Goal: Information Seeking & Learning: Learn about a topic

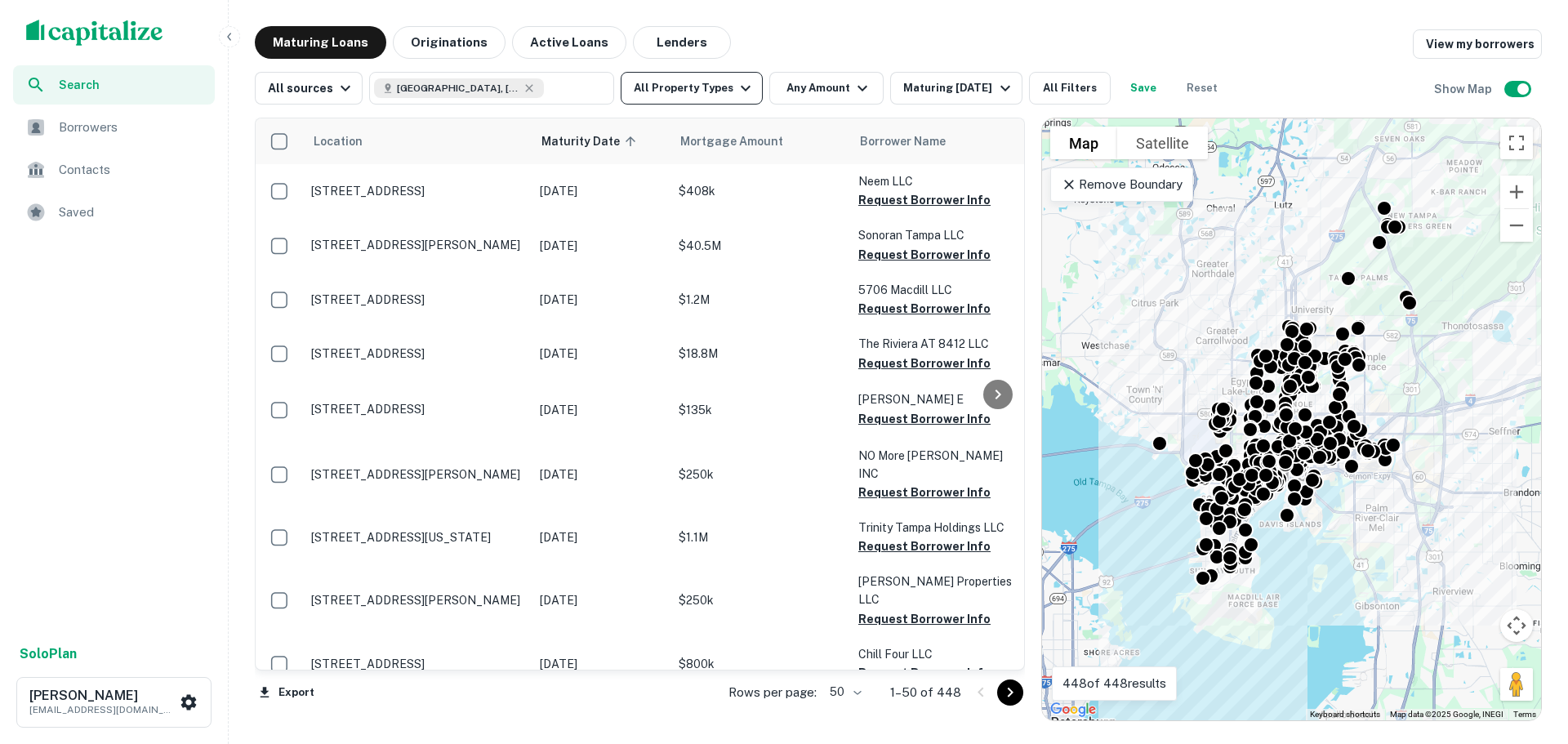
click at [736, 88] on icon "button" at bounding box center [745, 88] width 20 height 20
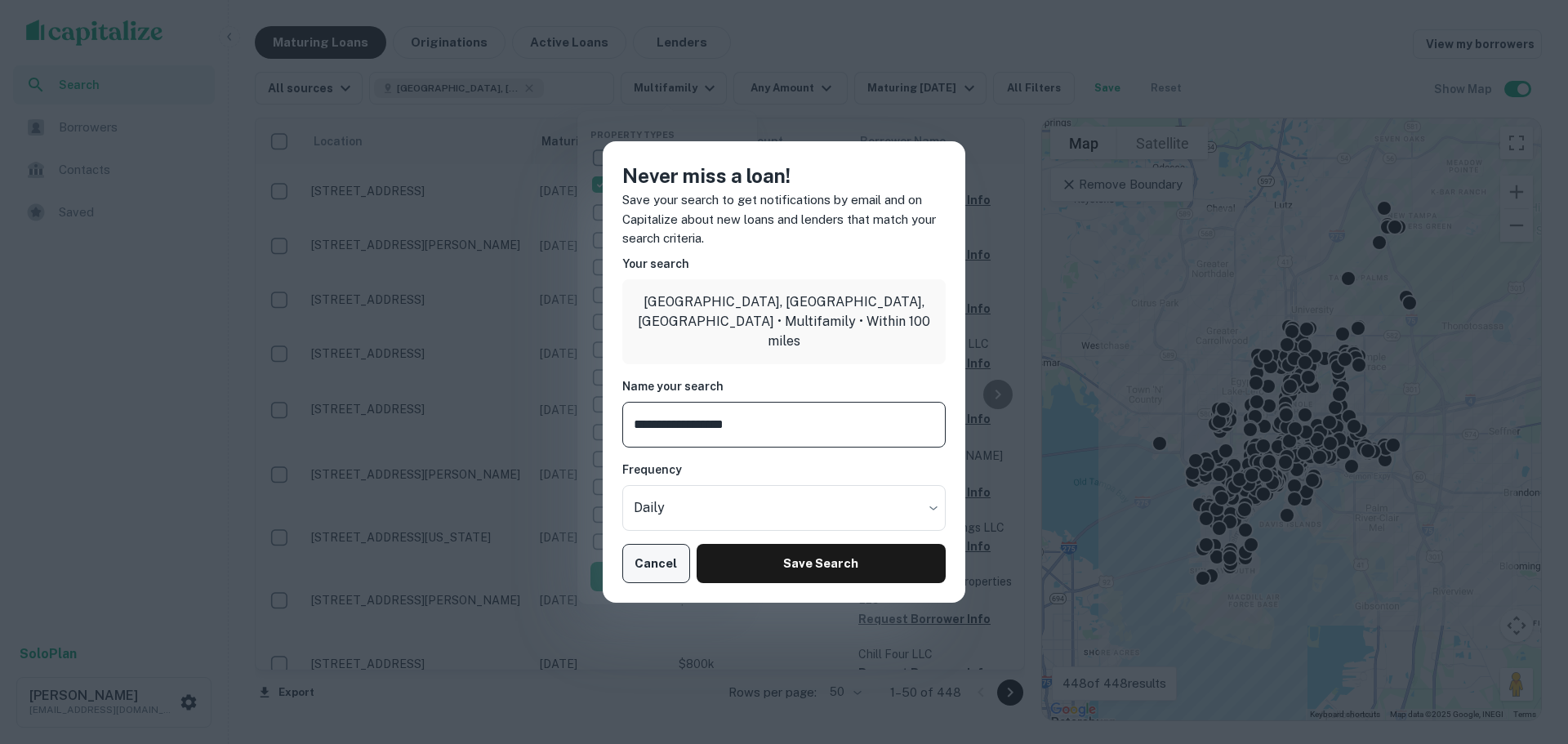
click at [652, 560] on button "Cancel" at bounding box center [655, 563] width 68 height 39
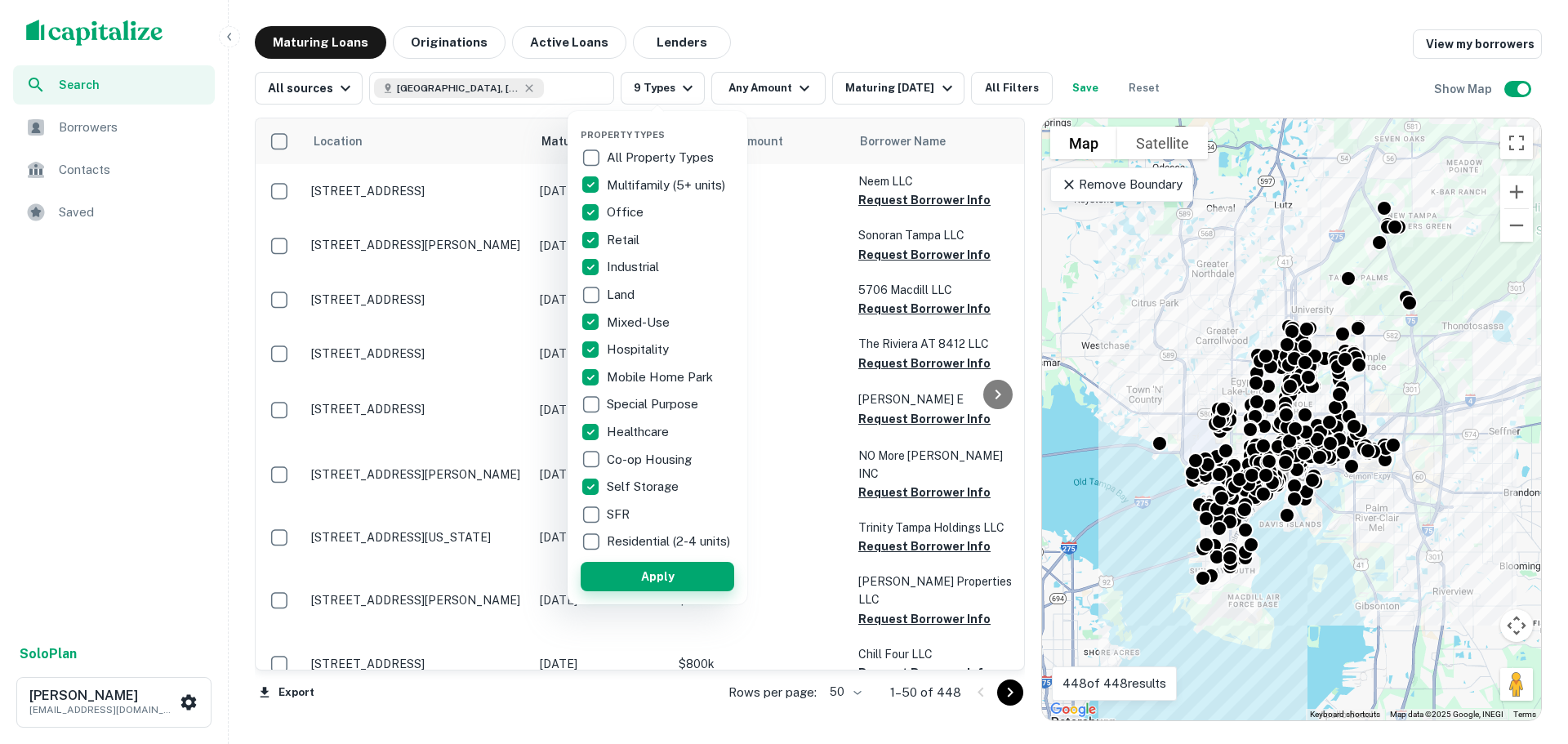
click at [689, 588] on button "Apply" at bounding box center [657, 576] width 154 height 30
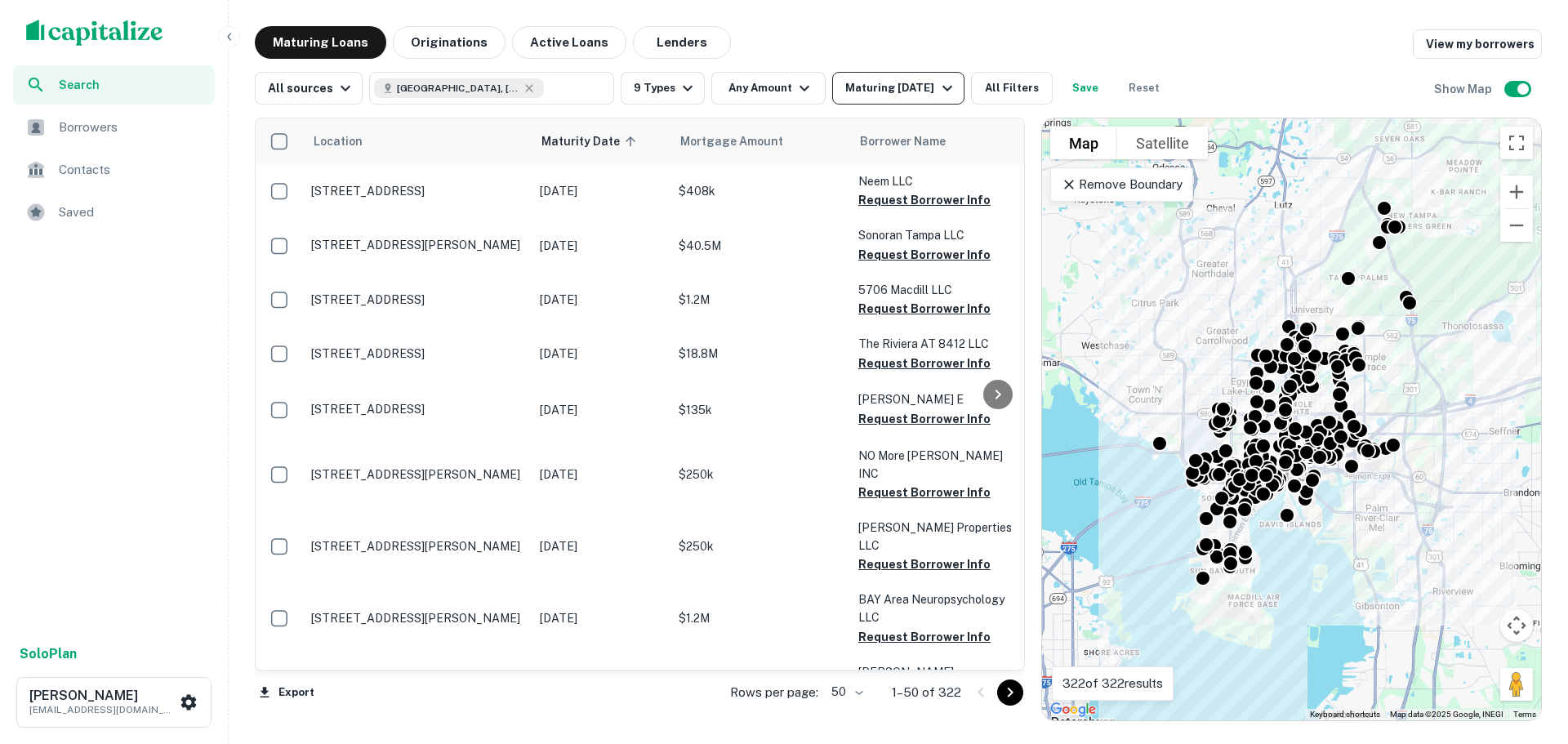
click at [928, 89] on div "Maturing In 1 Year" at bounding box center [901, 88] width 111 height 20
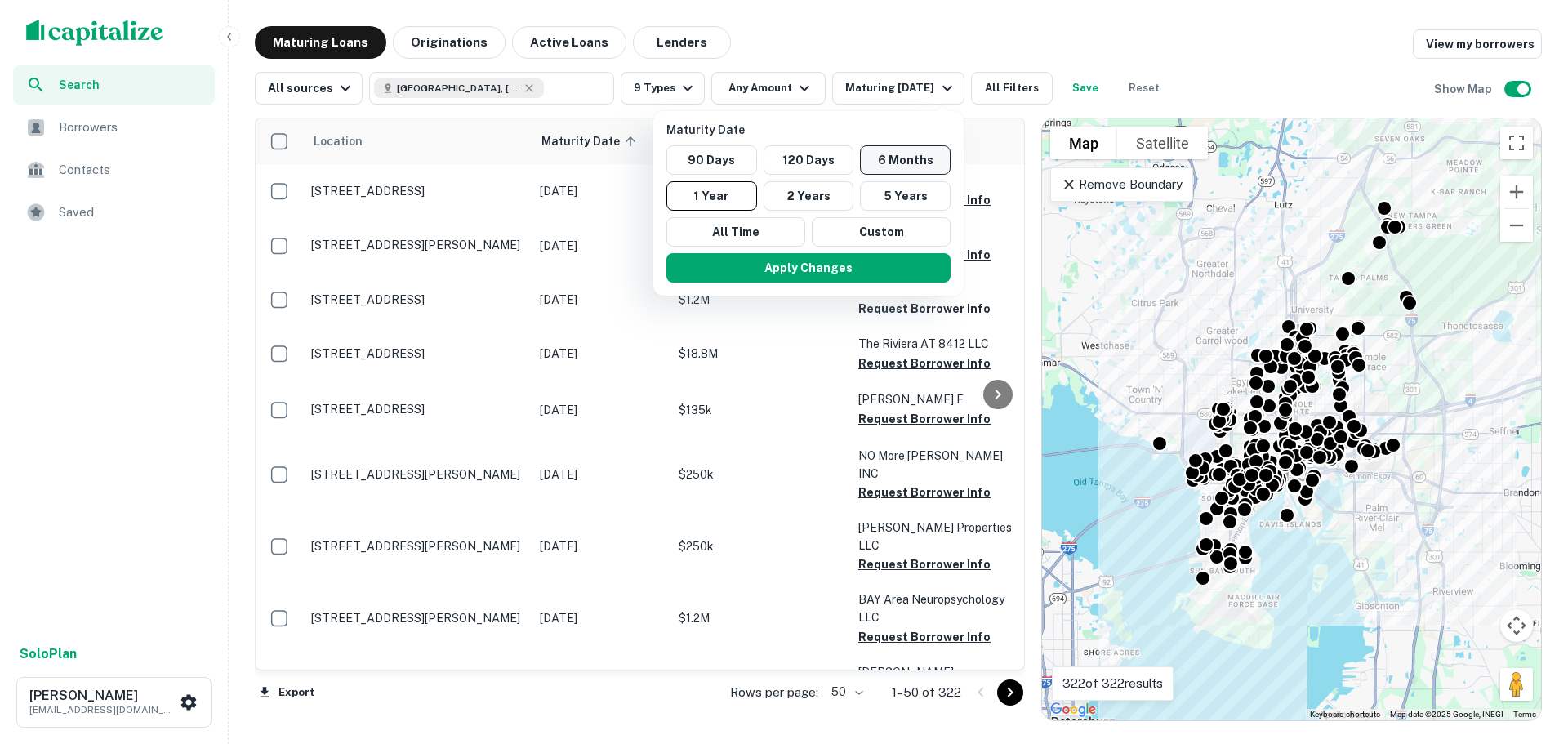
click at [892, 162] on button "6 Months" at bounding box center [905, 159] width 91 height 30
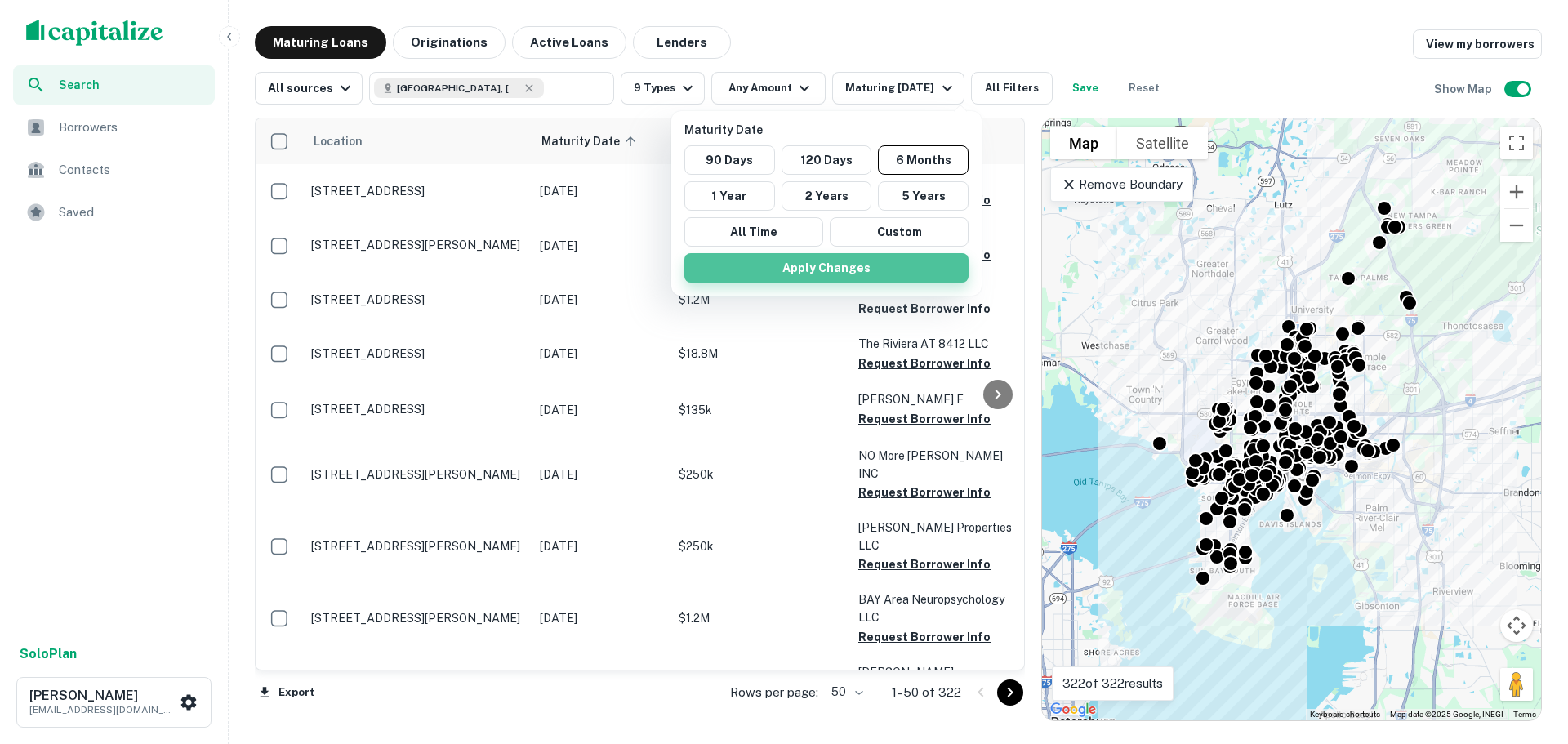
click at [832, 266] on button "Apply Changes" at bounding box center [827, 267] width 285 height 30
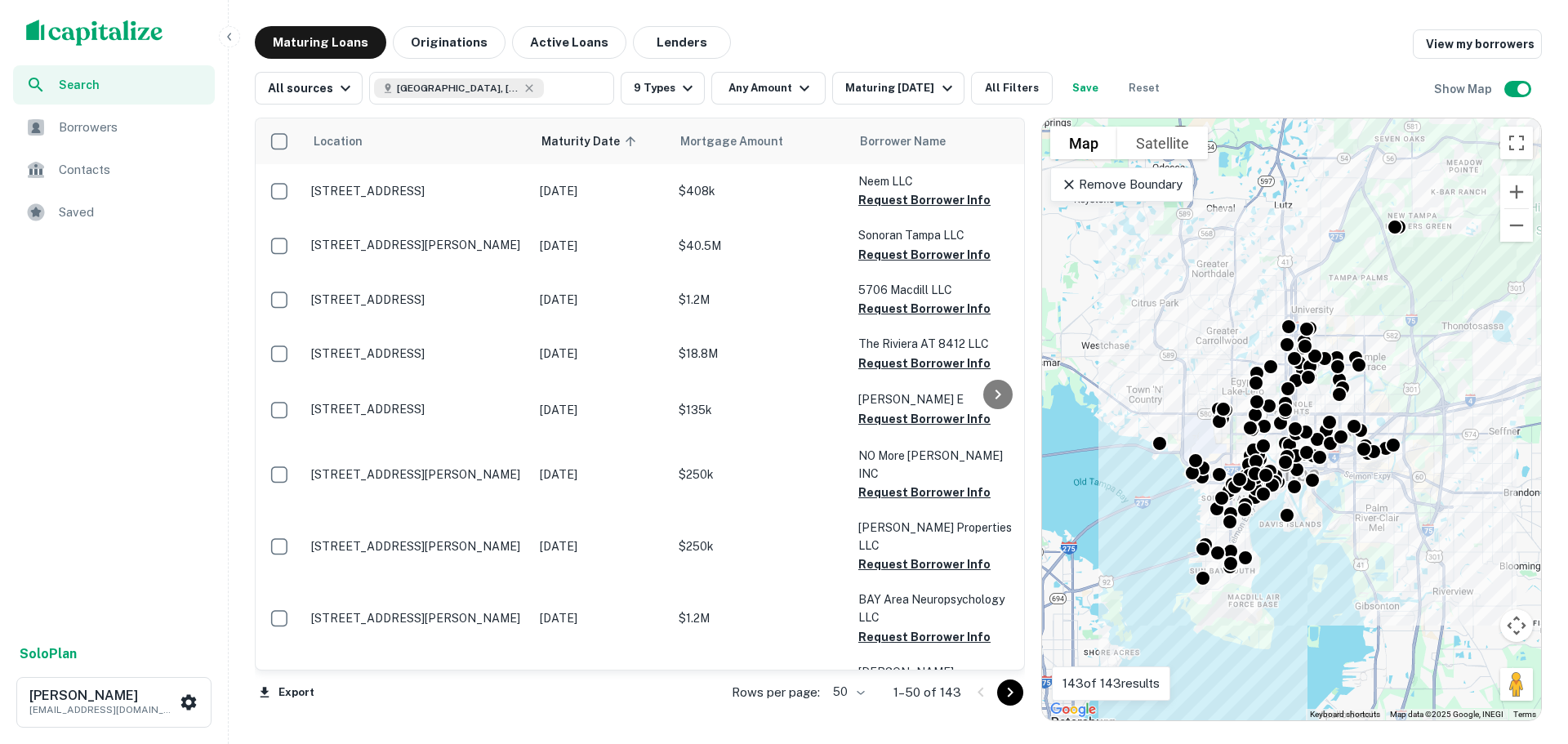
click at [131, 127] on span "Borrowers" at bounding box center [132, 127] width 146 height 20
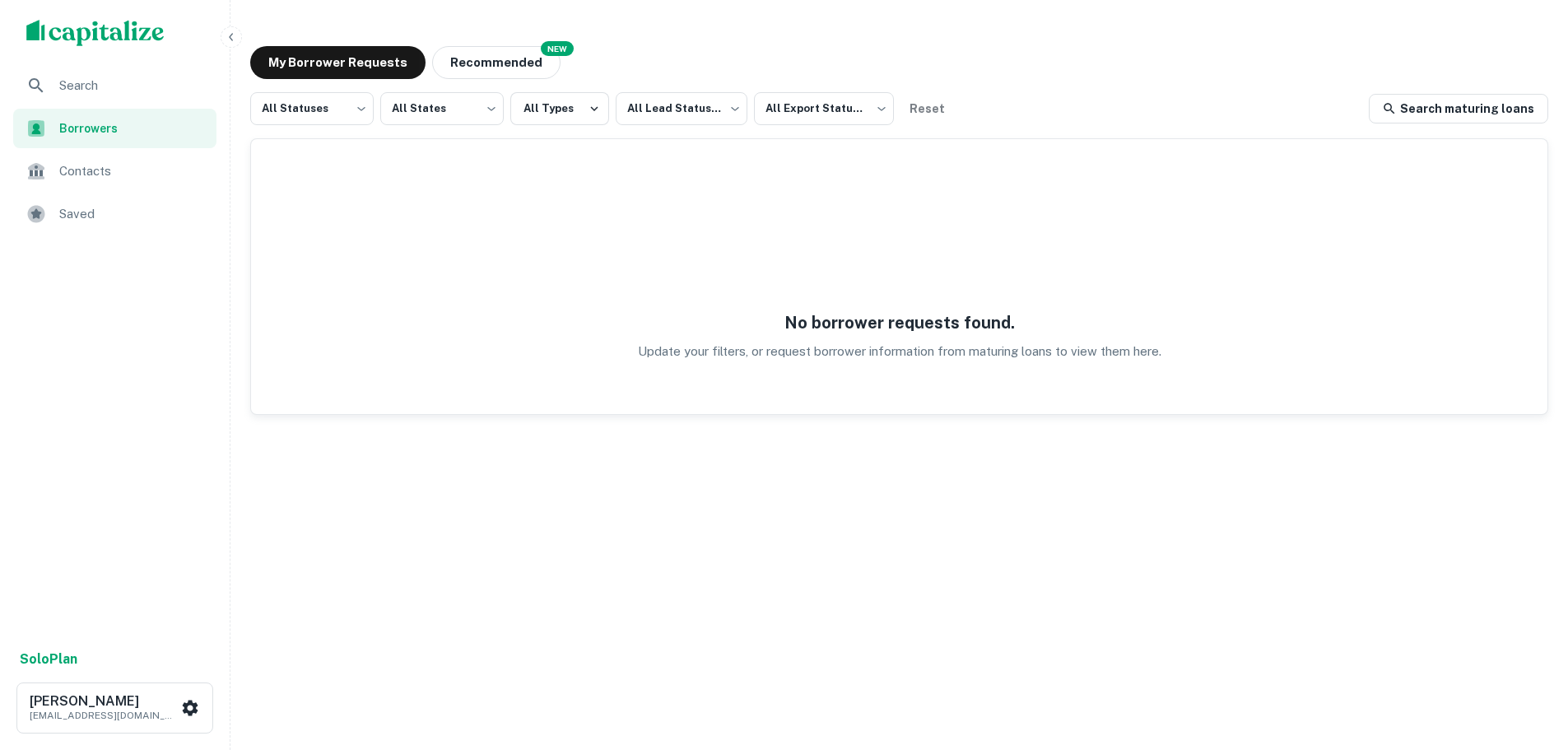
click at [125, 81] on span "Search" at bounding box center [133, 86] width 147 height 20
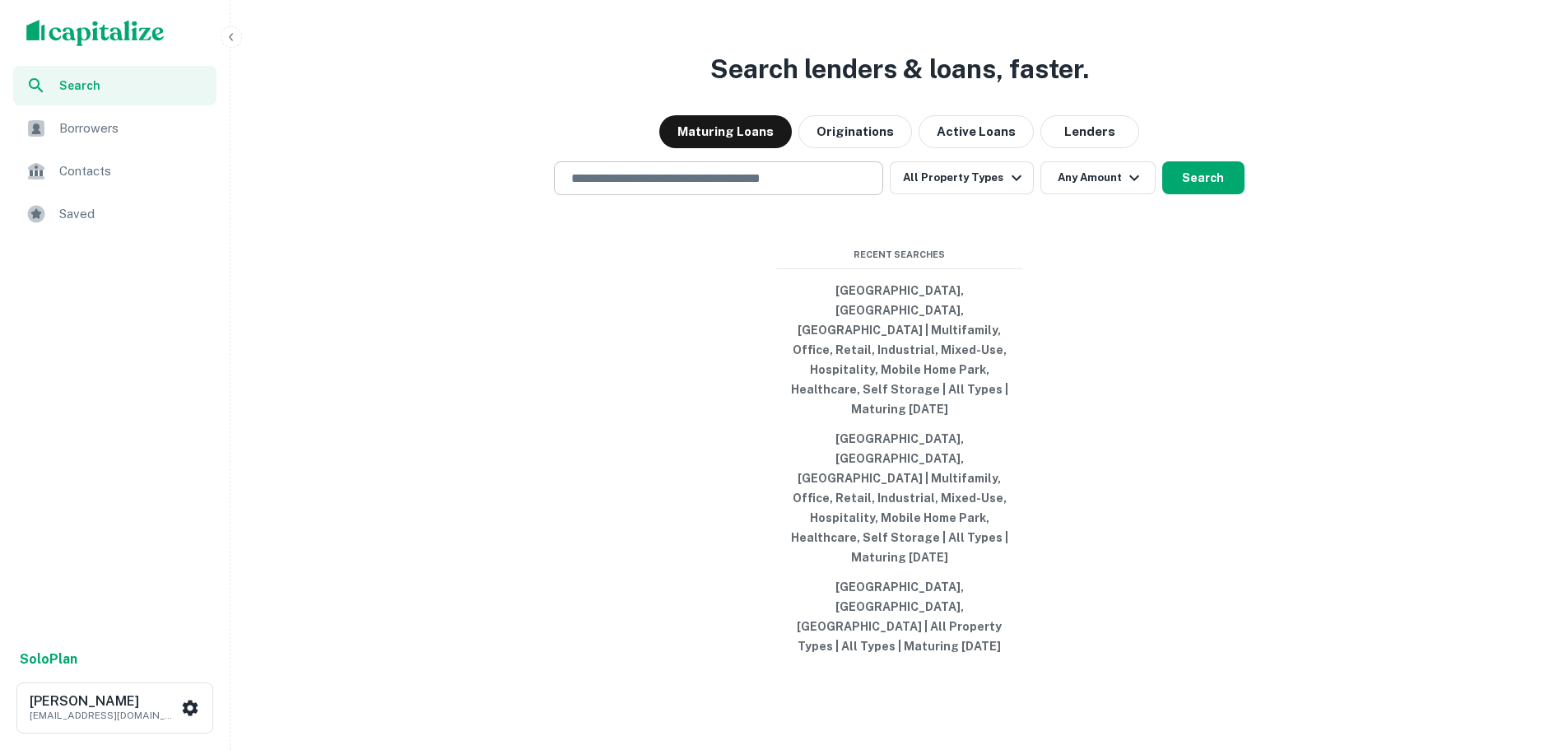
click at [742, 188] on input "text" at bounding box center [718, 178] width 315 height 19
click at [523, 375] on div "Search lenders & loans, faster. Maturing Loans Originations Active Loans Lender…" at bounding box center [899, 414] width 1324 height 750
click at [729, 188] on input "text" at bounding box center [718, 178] width 315 height 19
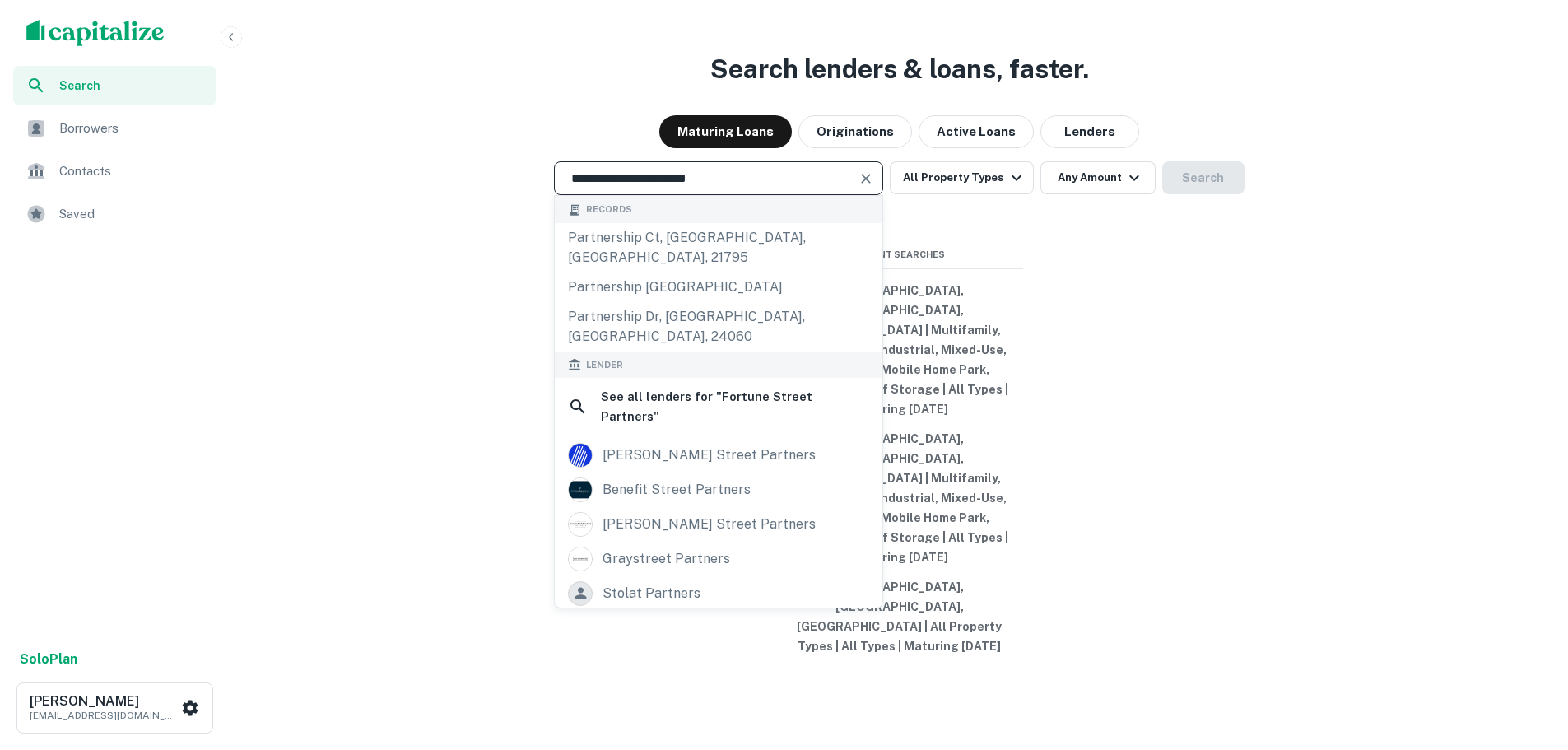
type input "**********"
click at [331, 462] on div "**********" at bounding box center [899, 414] width 1324 height 750
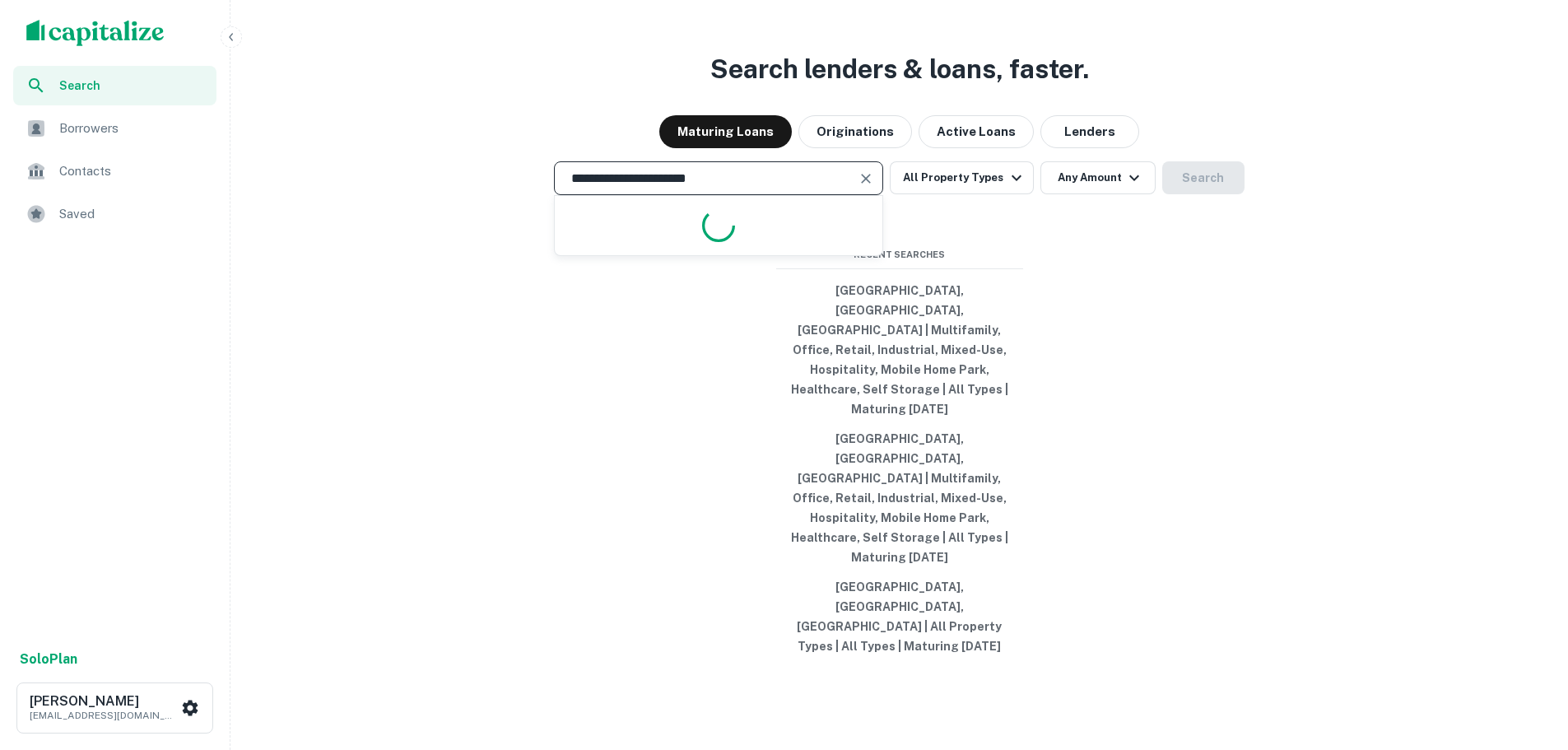
drag, startPoint x: 729, startPoint y: 256, endPoint x: 505, endPoint y: 253, distance: 224.0
click at [513, 195] on div "**********" at bounding box center [899, 178] width 1324 height 34
click at [837, 366] on button "Tampa, FL, USA | Multifamily, Office, Retail, Industrial, Mixed-Use, Hospitalit…" at bounding box center [899, 349] width 246 height 148
type input "**********"
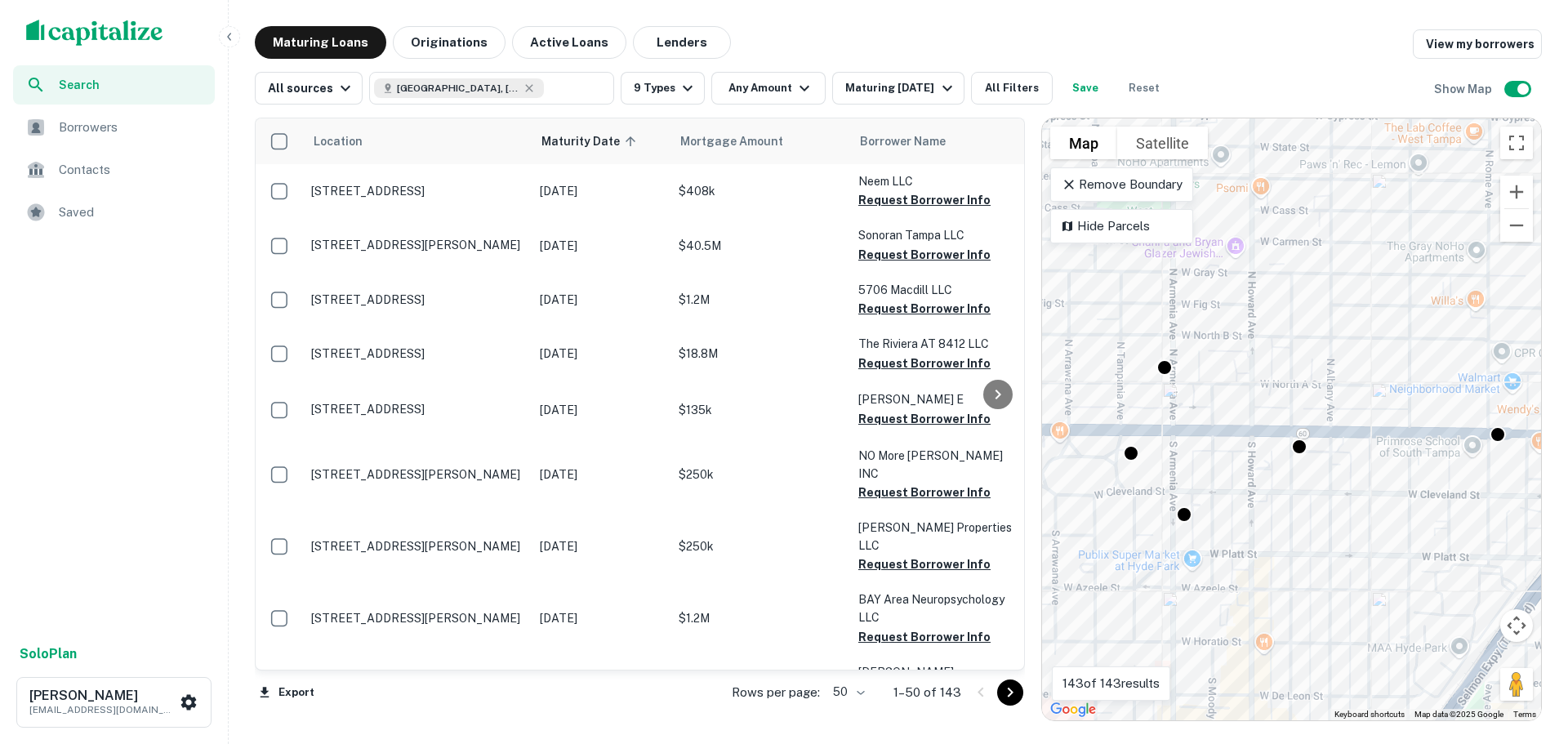
drag, startPoint x: 1309, startPoint y: 445, endPoint x: 1357, endPoint y: 481, distance: 60.0
click at [1357, 481] on div "To activate drag with keyboard, press Alt + Enter. Once in keyboard drag state,…" at bounding box center [1292, 419] width 499 height 602
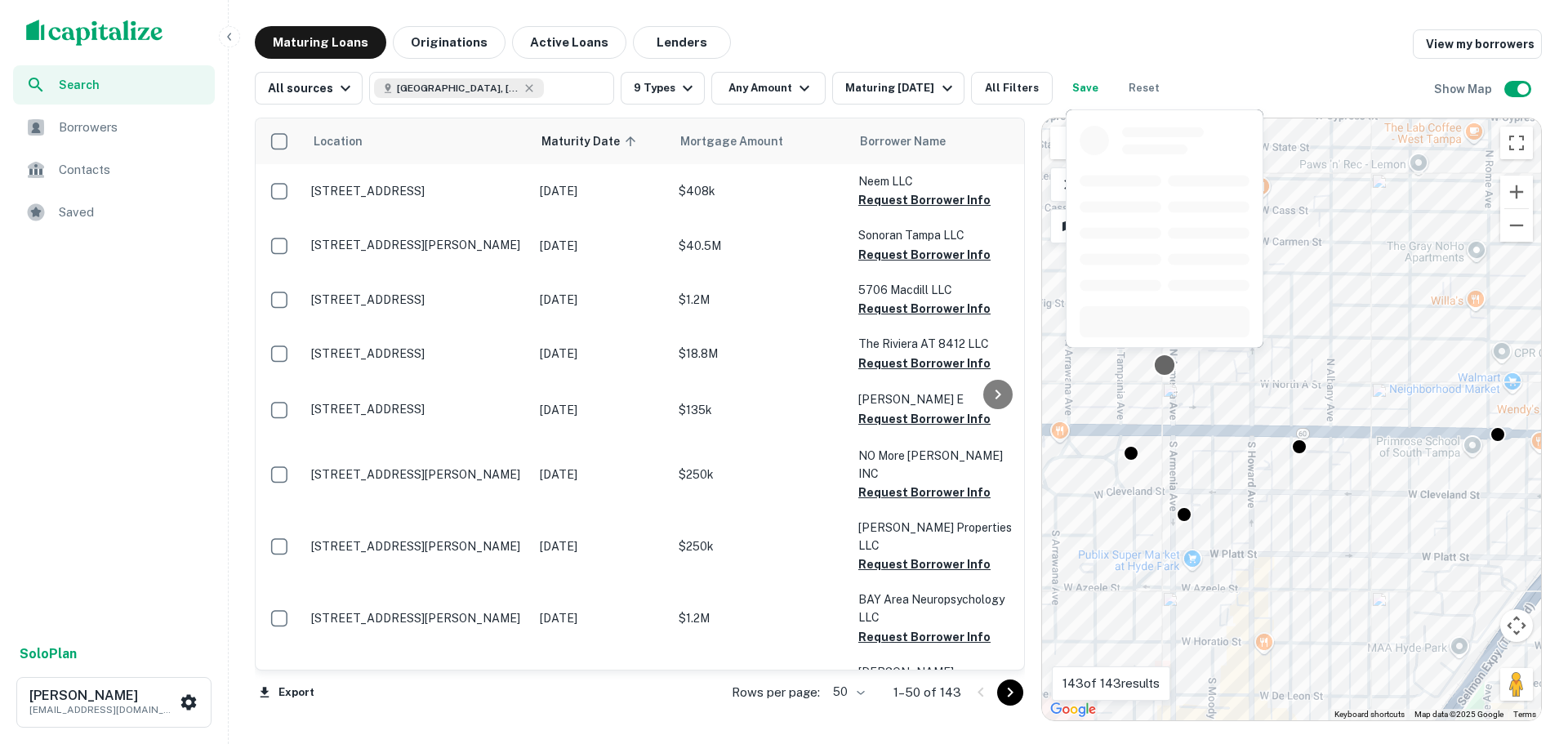
click at [1163, 366] on div at bounding box center [1164, 364] width 24 height 24
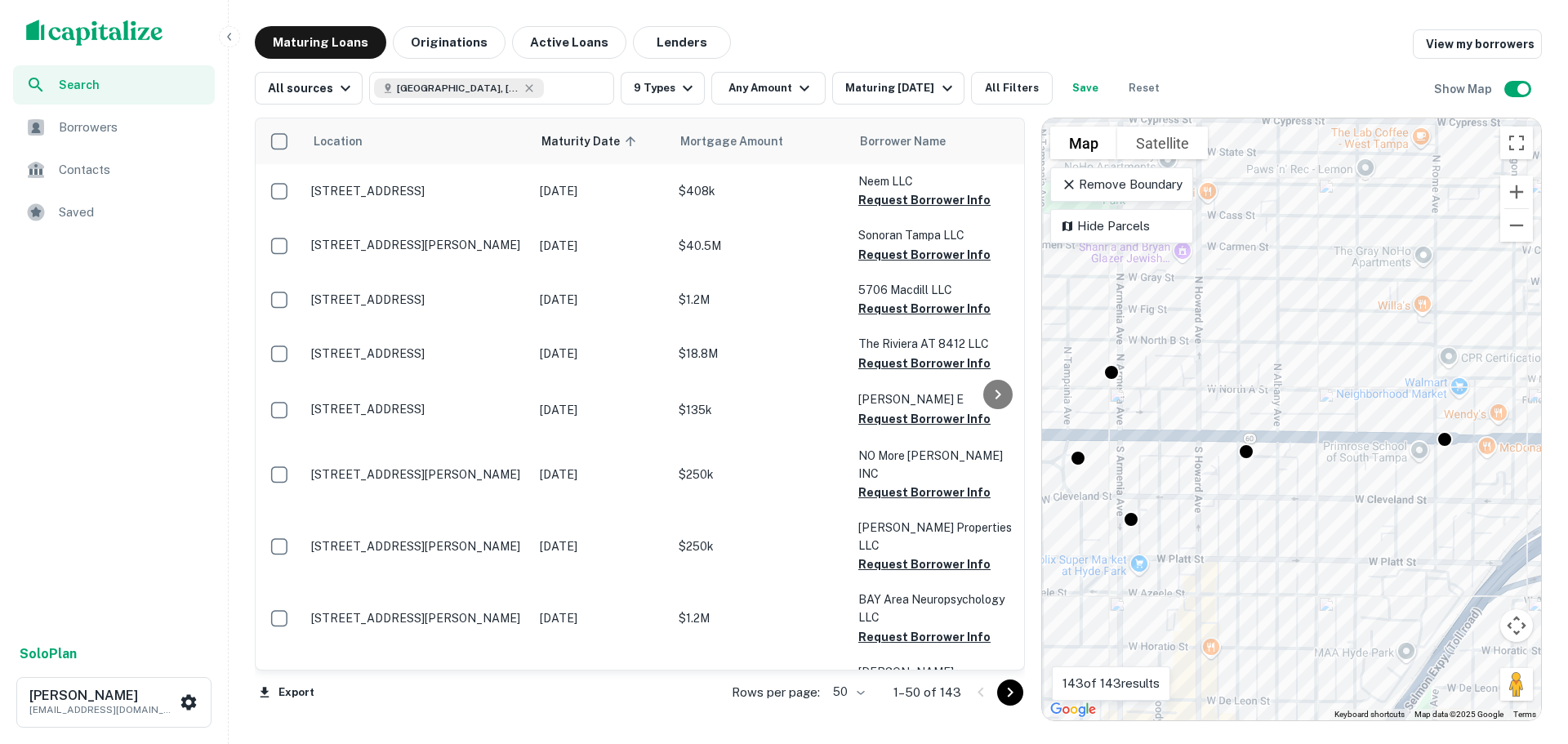
drag, startPoint x: 1355, startPoint y: 503, endPoint x: 1300, endPoint y: 508, distance: 55.2
click at [1300, 508] on div "To activate drag with keyboard, press Alt + Enter. Once in keyboard drag state,…" at bounding box center [1292, 419] width 499 height 602
click at [778, 88] on button "Any Amount" at bounding box center [769, 88] width 115 height 32
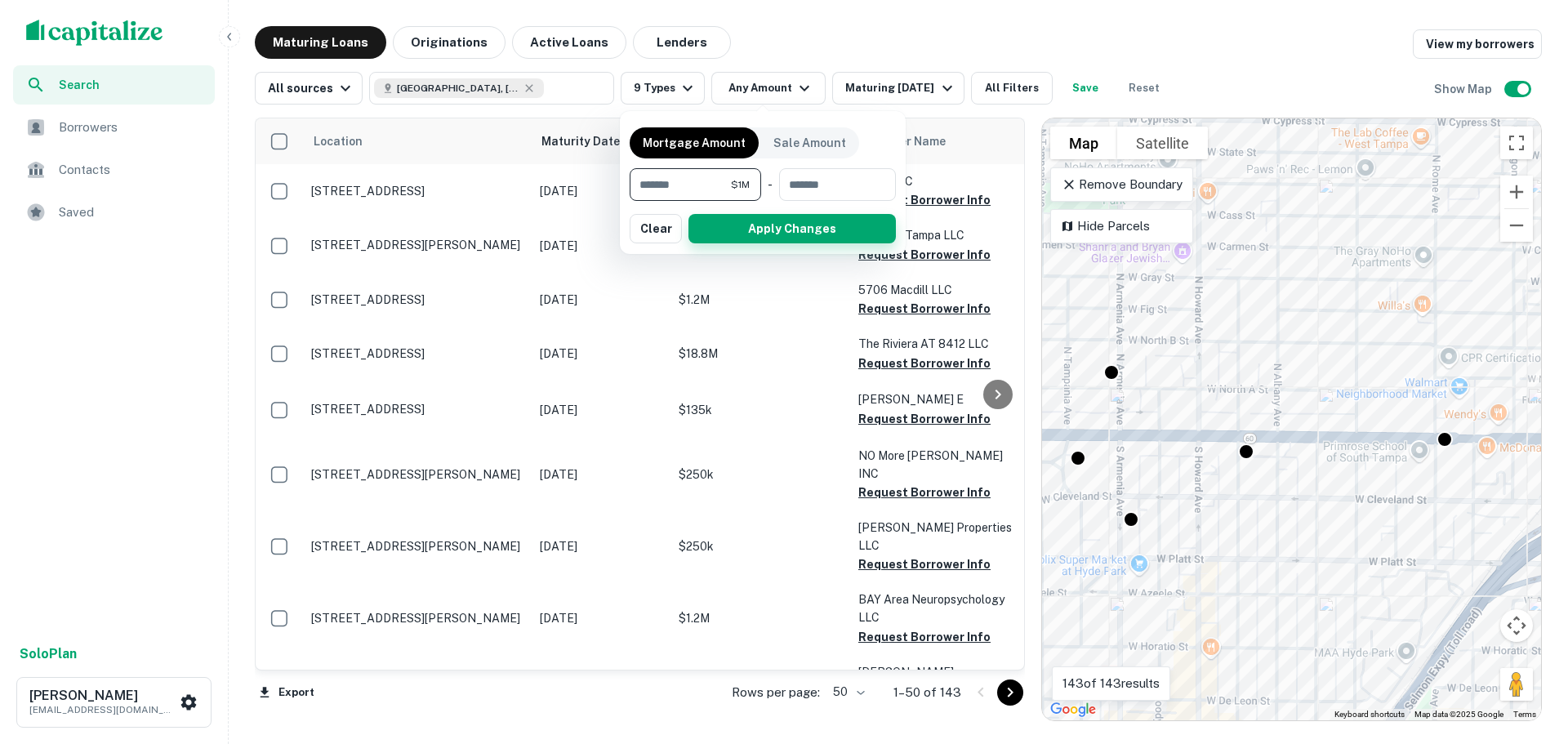
type input "*******"
click at [795, 228] on button "Apply Changes" at bounding box center [792, 228] width 207 height 30
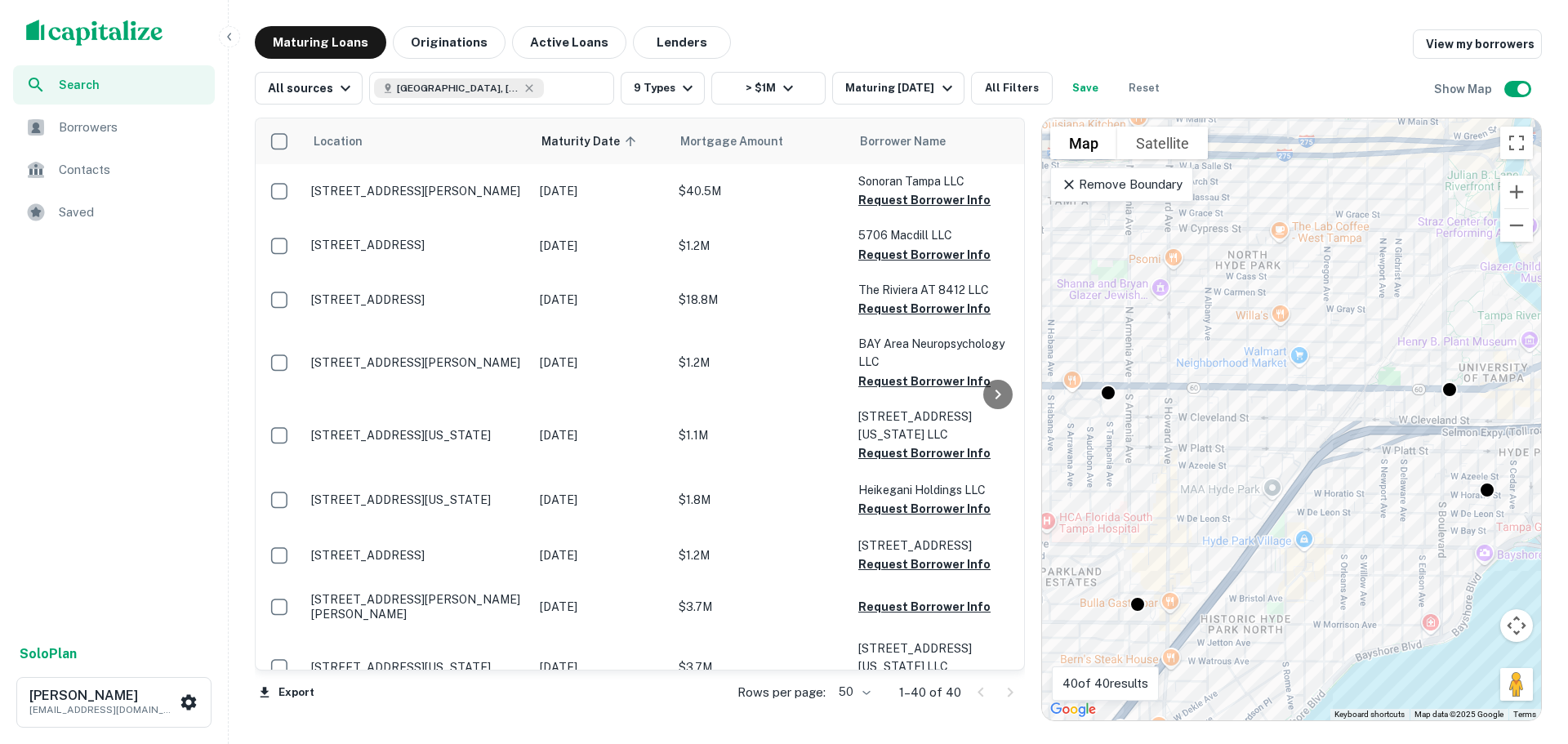
drag, startPoint x: 1205, startPoint y: 444, endPoint x: 1159, endPoint y: 427, distance: 49.0
click at [1159, 427] on div "To activate drag with keyboard, press Alt + Enter. Once in keyboard drag state,…" at bounding box center [1292, 419] width 499 height 602
click at [1445, 385] on div at bounding box center [1445, 386] width 24 height 24
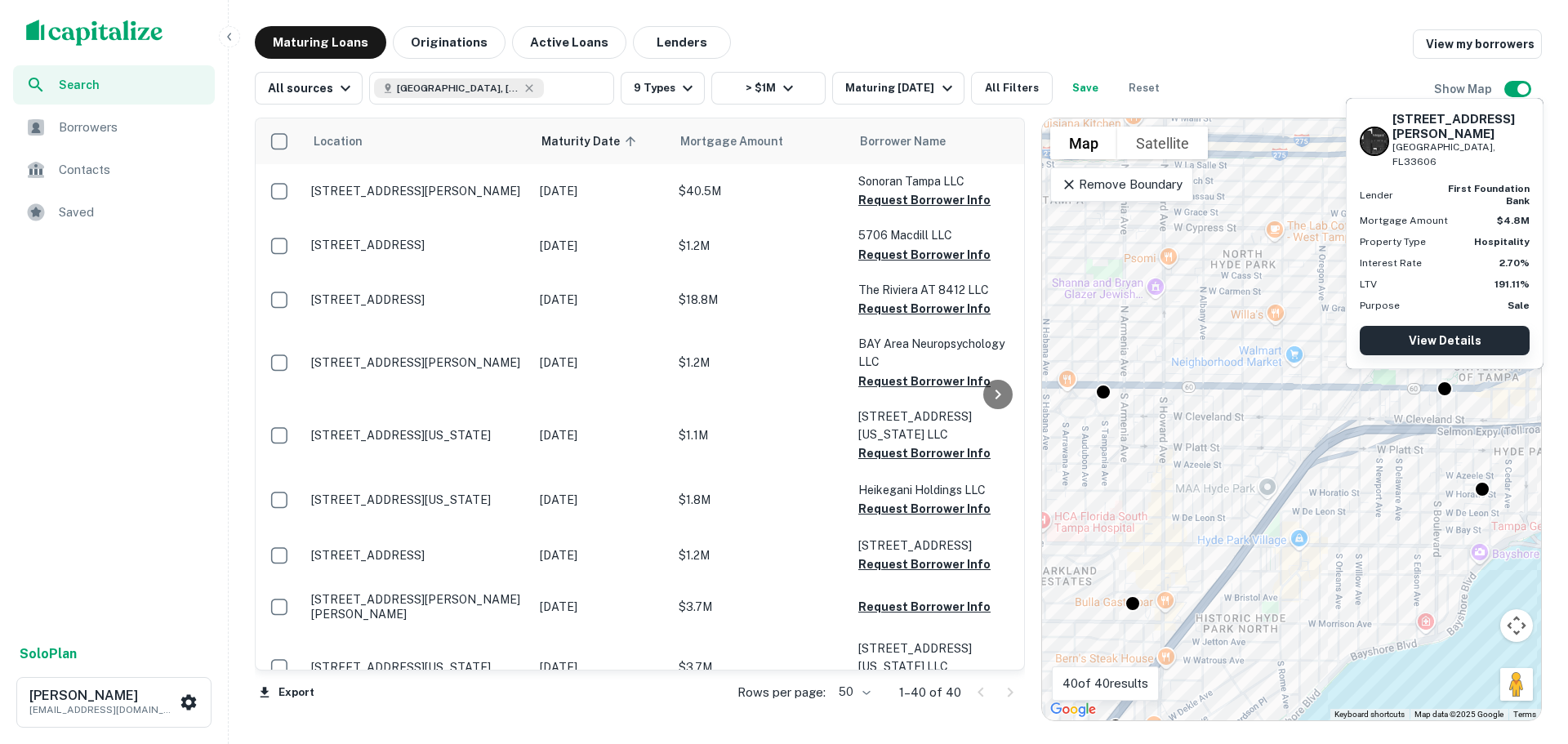
click at [1439, 333] on link "View Details" at bounding box center [1445, 340] width 170 height 30
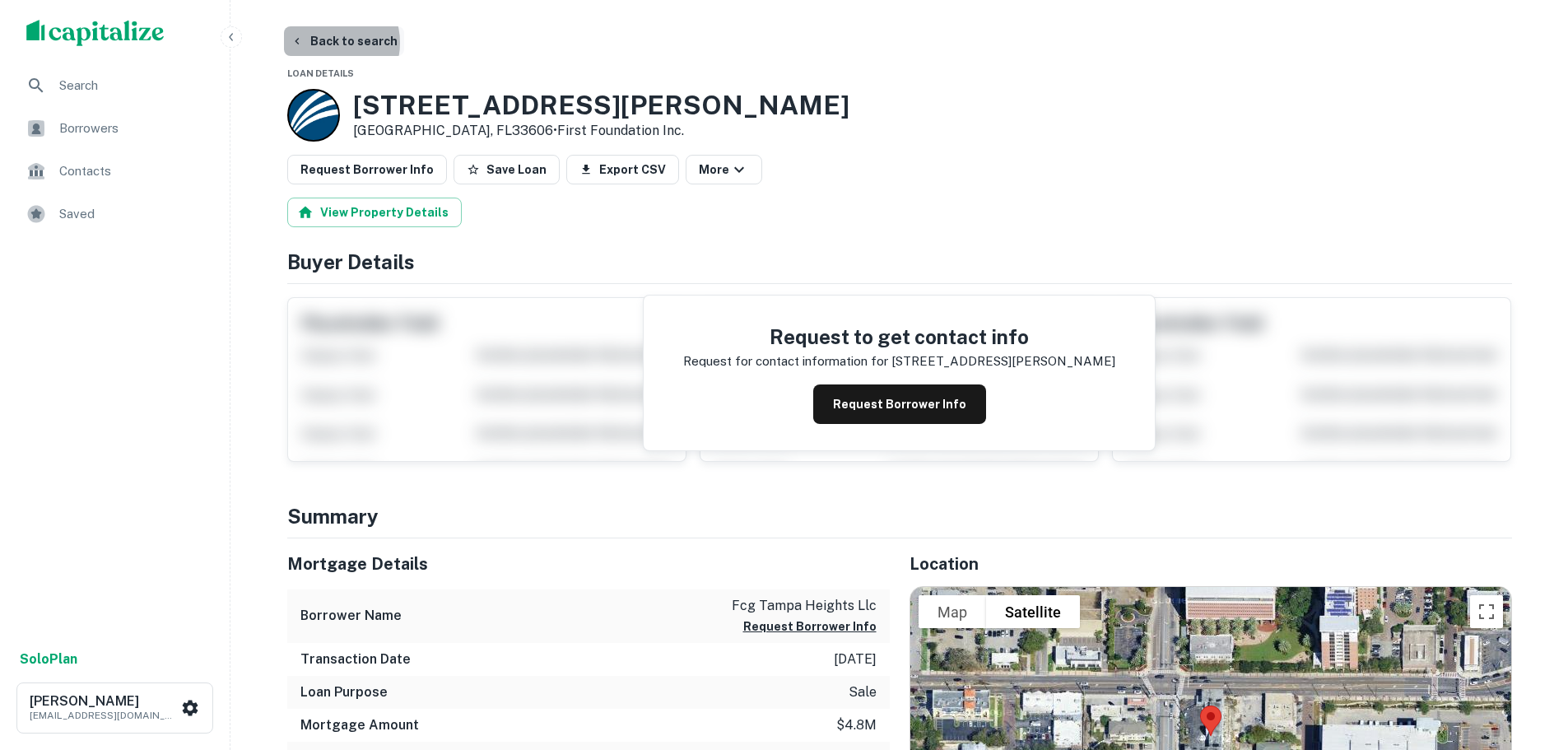
click at [327, 42] on button "Back to search" at bounding box center [344, 40] width 120 height 30
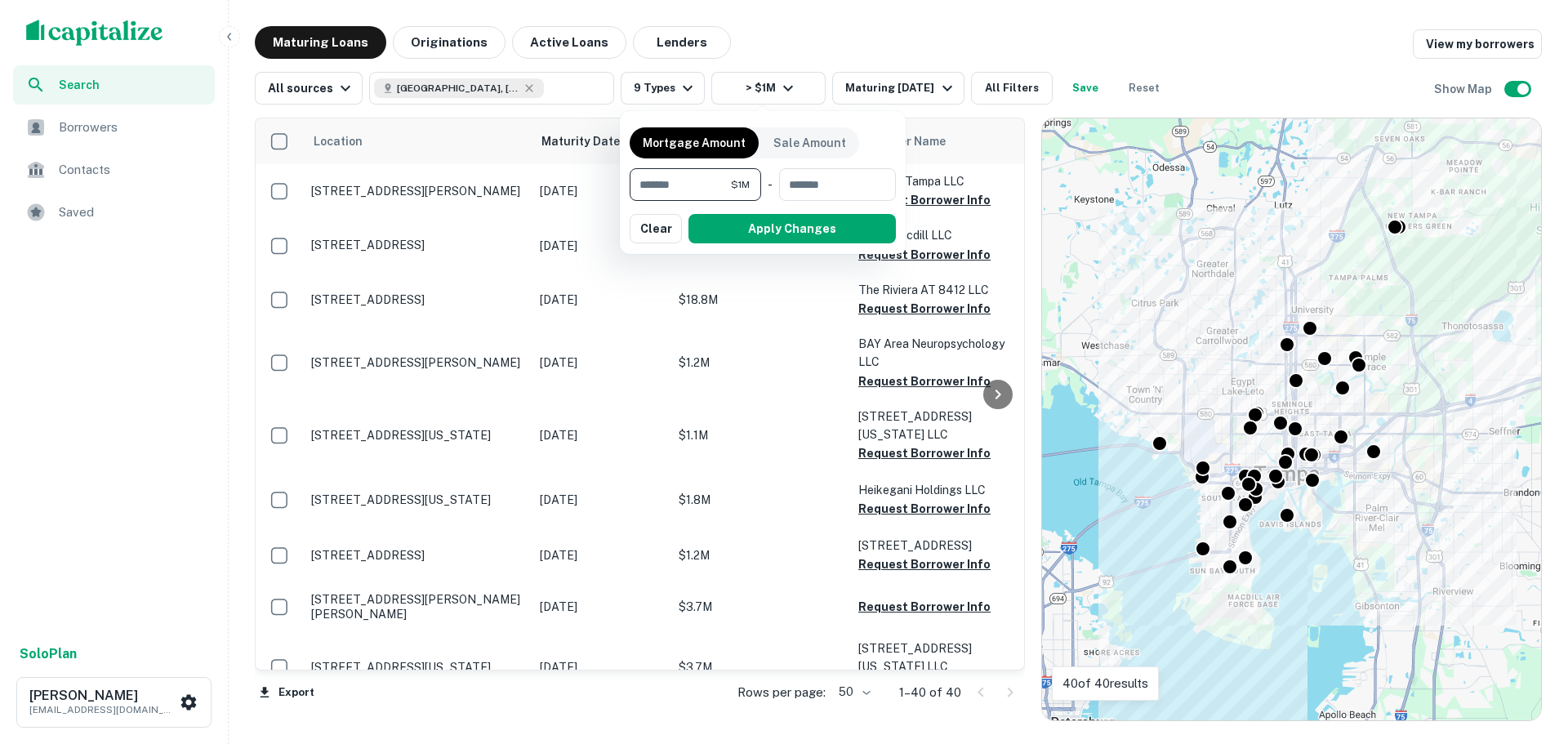
click at [645, 182] on input "*******" at bounding box center [680, 184] width 101 height 32
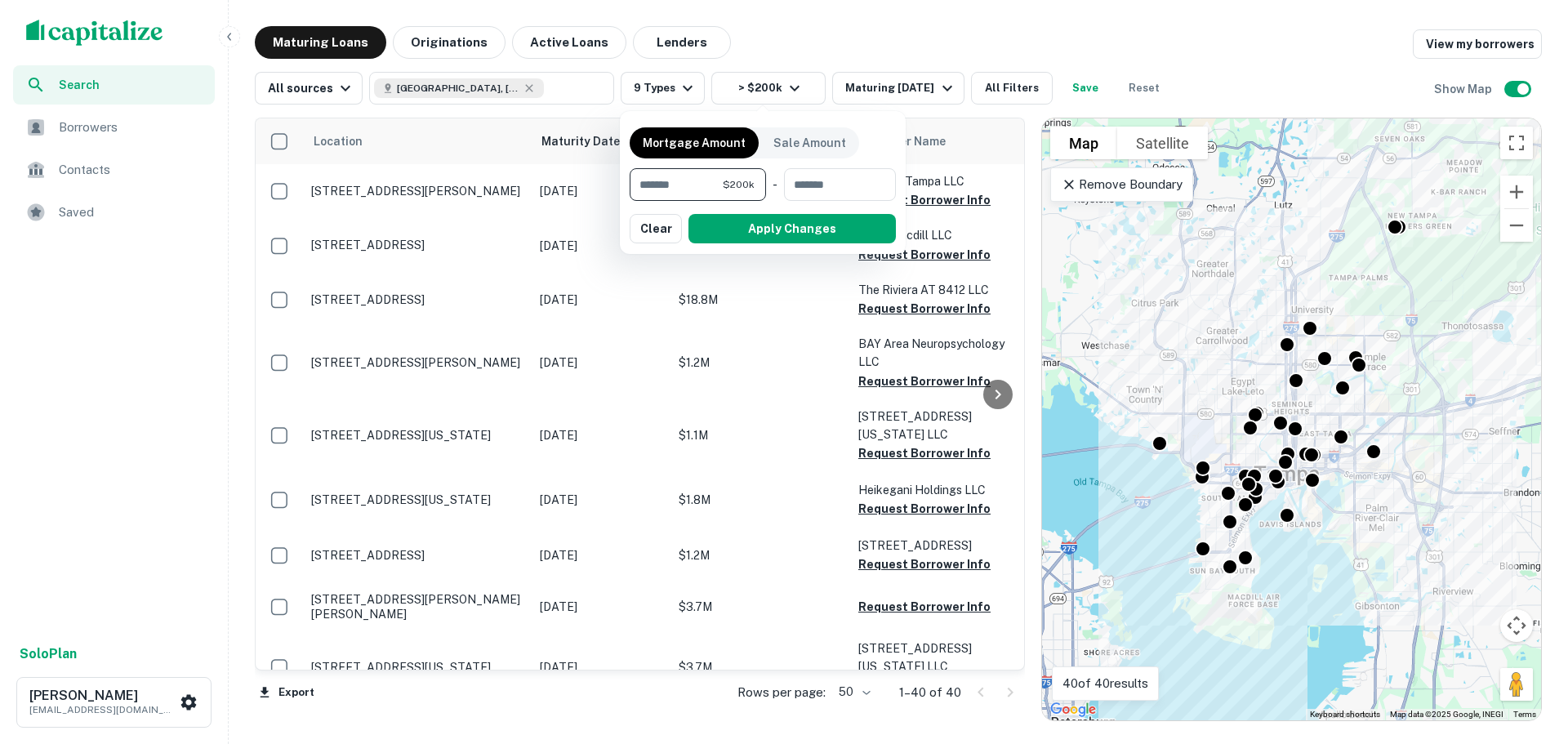
type input "*******"
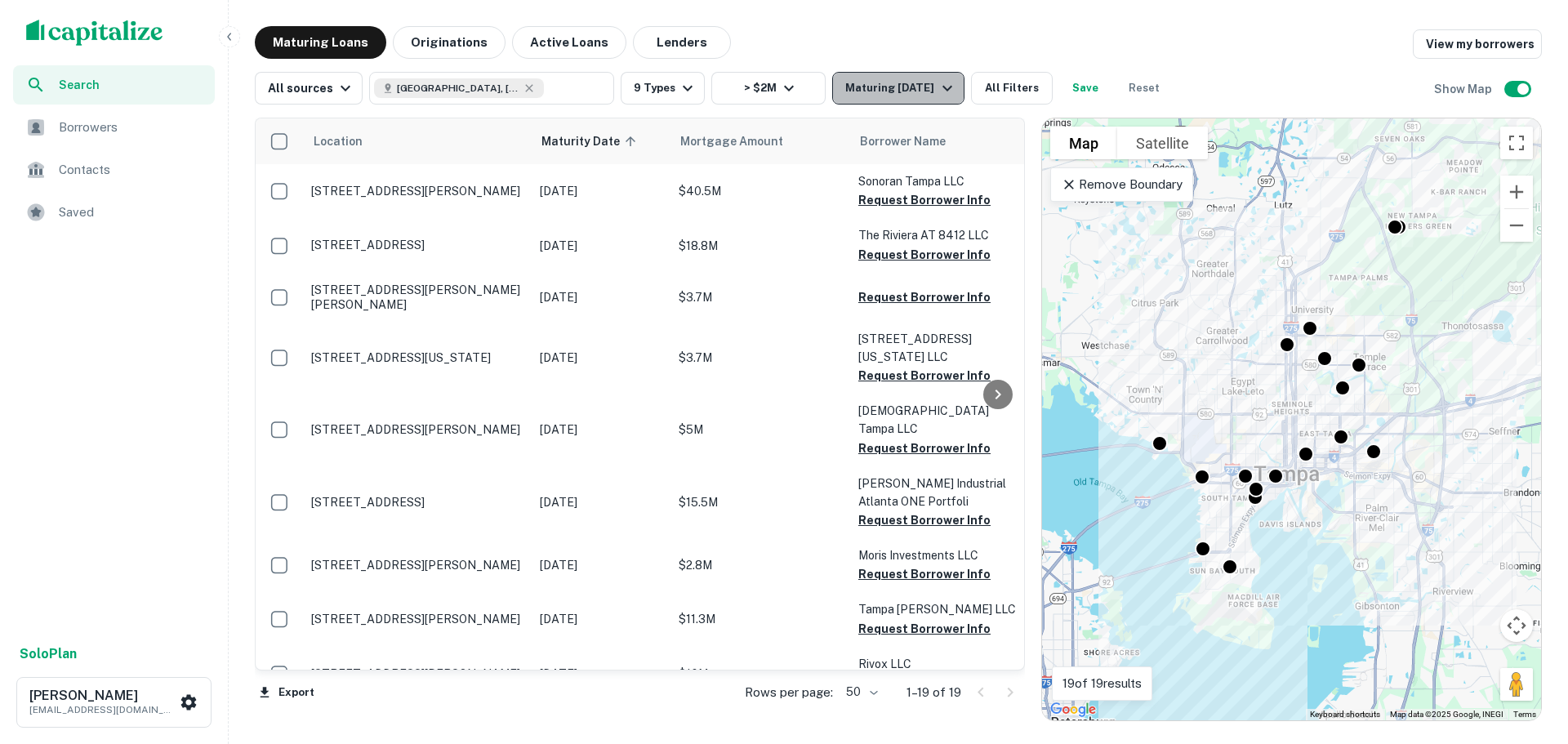
click at [871, 92] on div "Maturing [DATE]" at bounding box center [901, 88] width 111 height 20
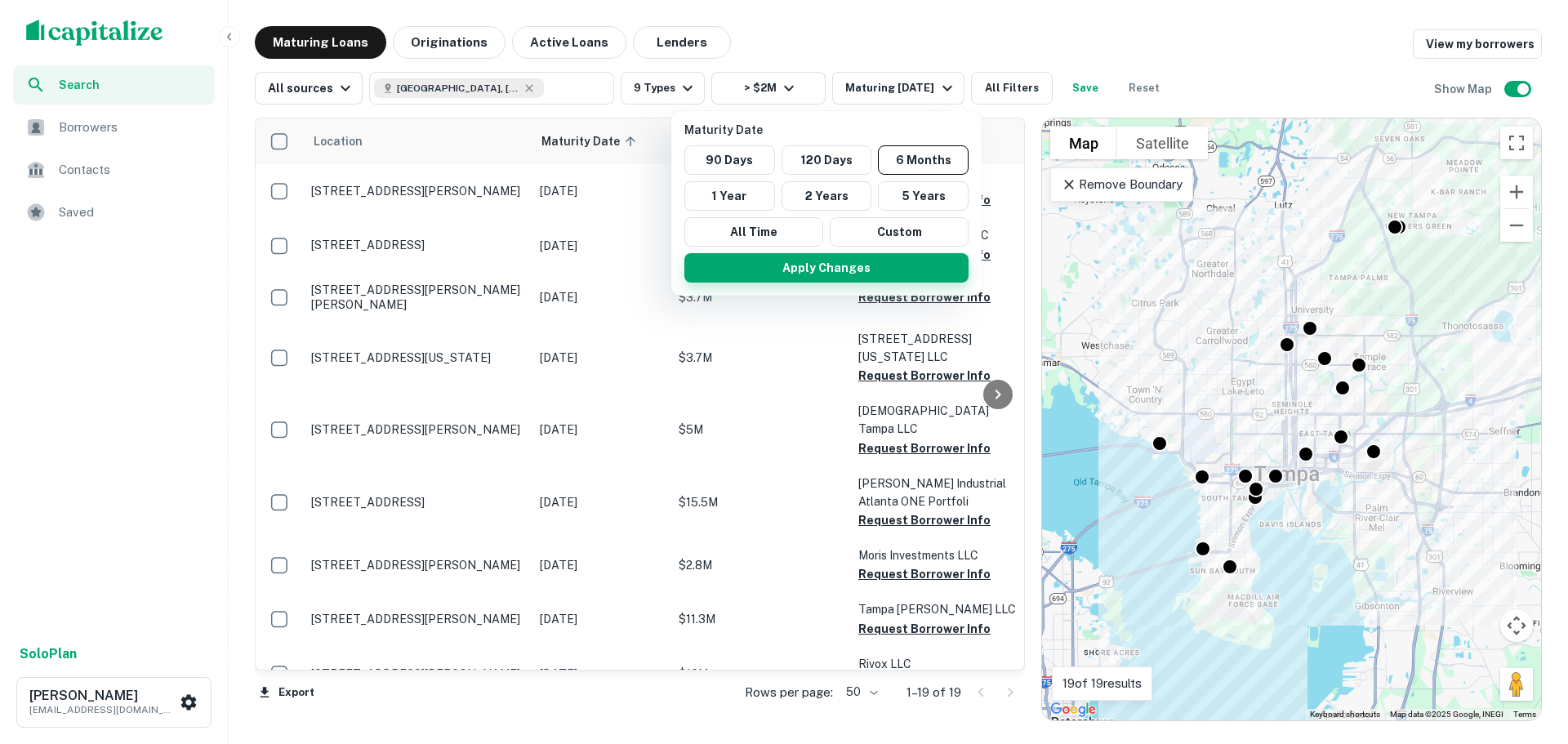
click at [832, 273] on button "Apply Changes" at bounding box center [827, 267] width 285 height 30
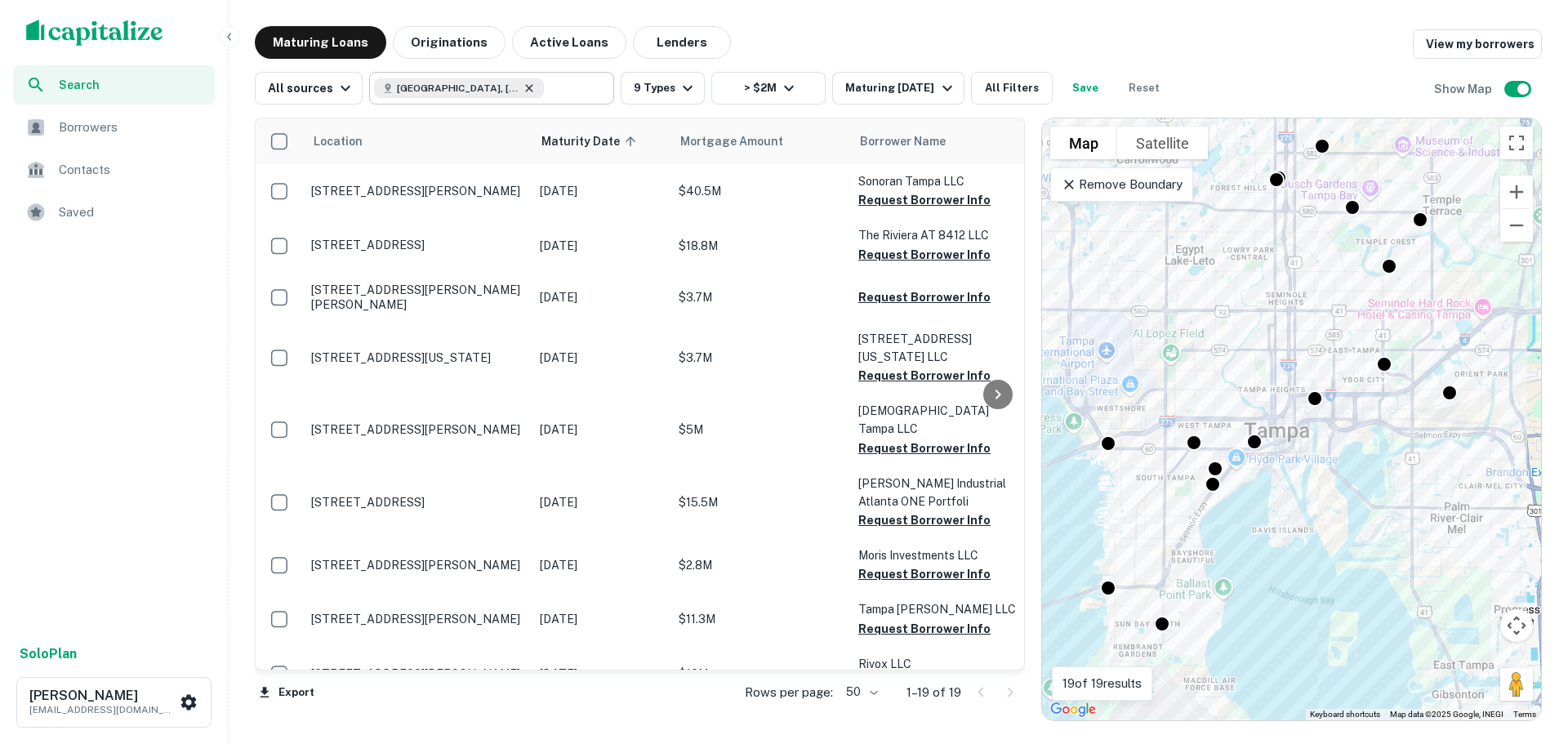
click at [523, 87] on icon at bounding box center [529, 88] width 13 height 13
type input "**********"
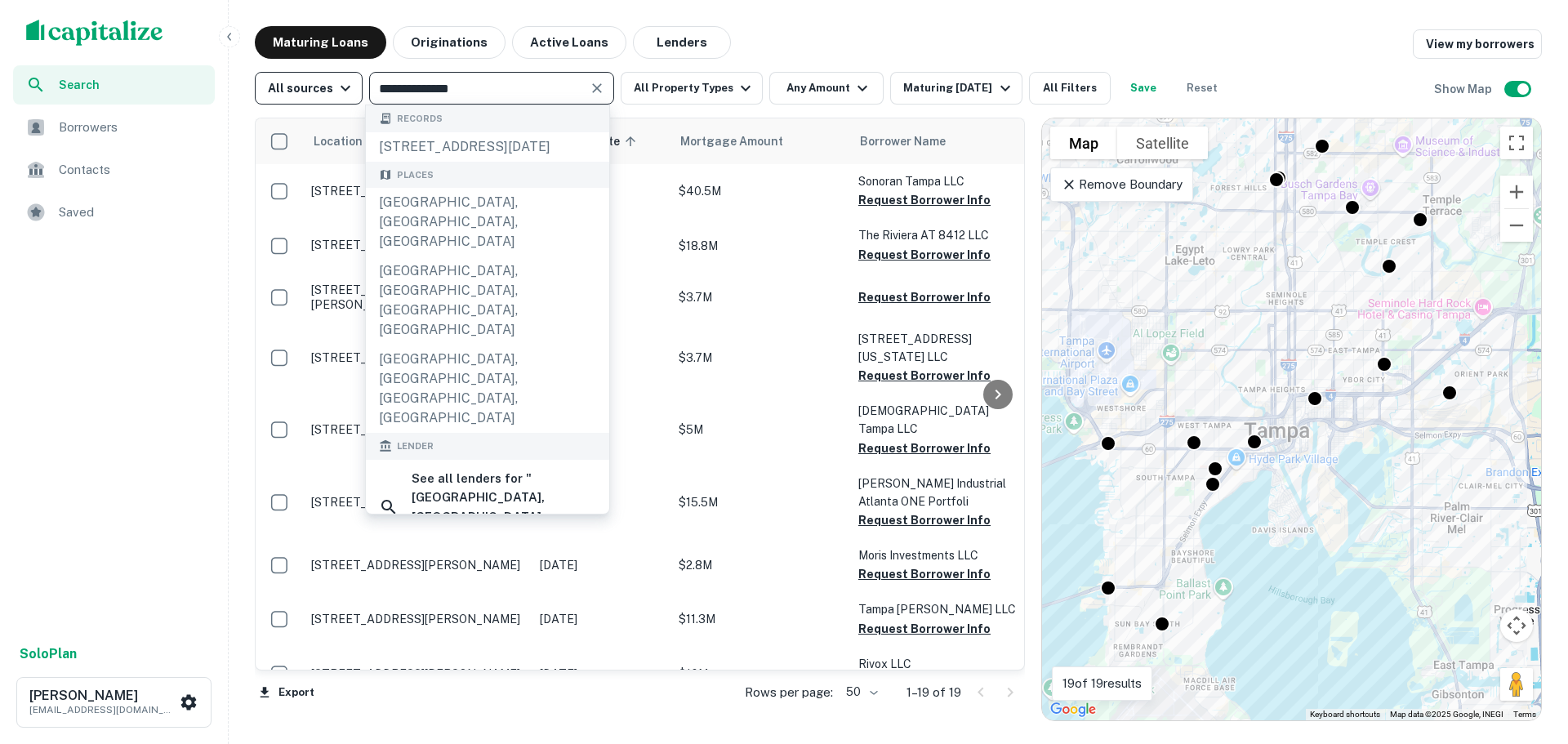
drag, startPoint x: 466, startPoint y: 85, endPoint x: 351, endPoint y: 81, distance: 115.1
click at [351, 81] on div "**********" at bounding box center [741, 88] width 974 height 32
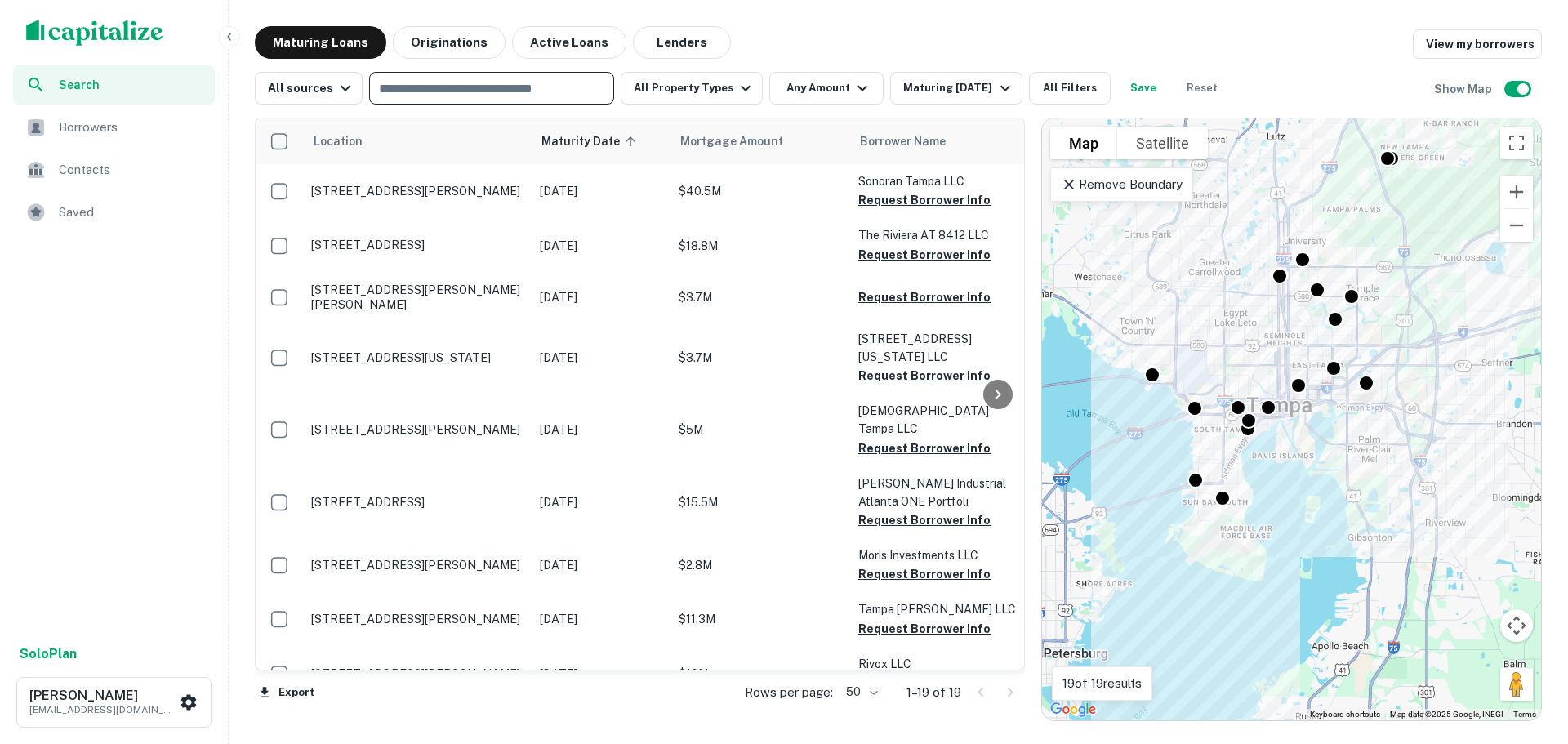
click at [485, 87] on input "text" at bounding box center [491, 88] width 233 height 23
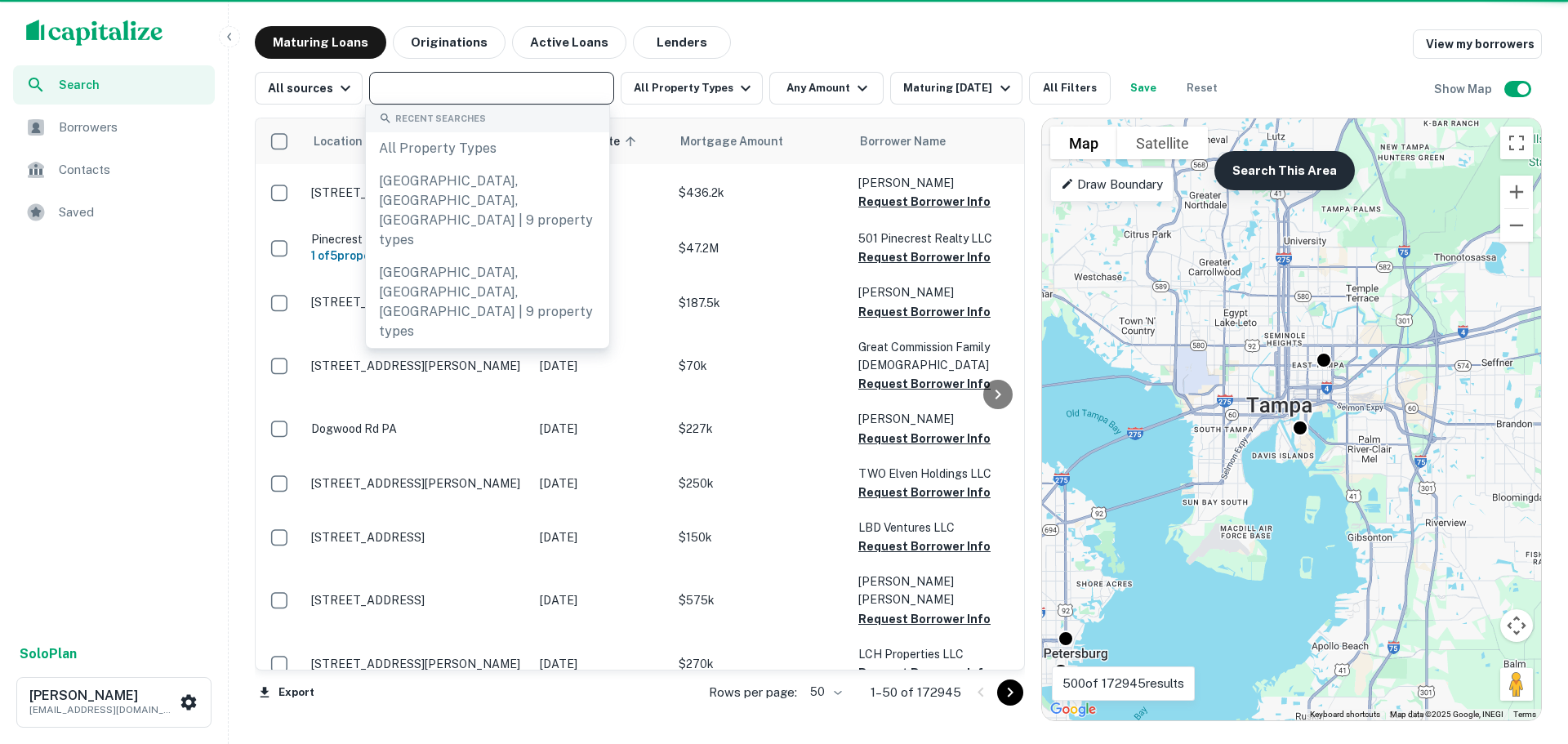
click at [1301, 174] on button "Search This Area" at bounding box center [1284, 170] width 140 height 39
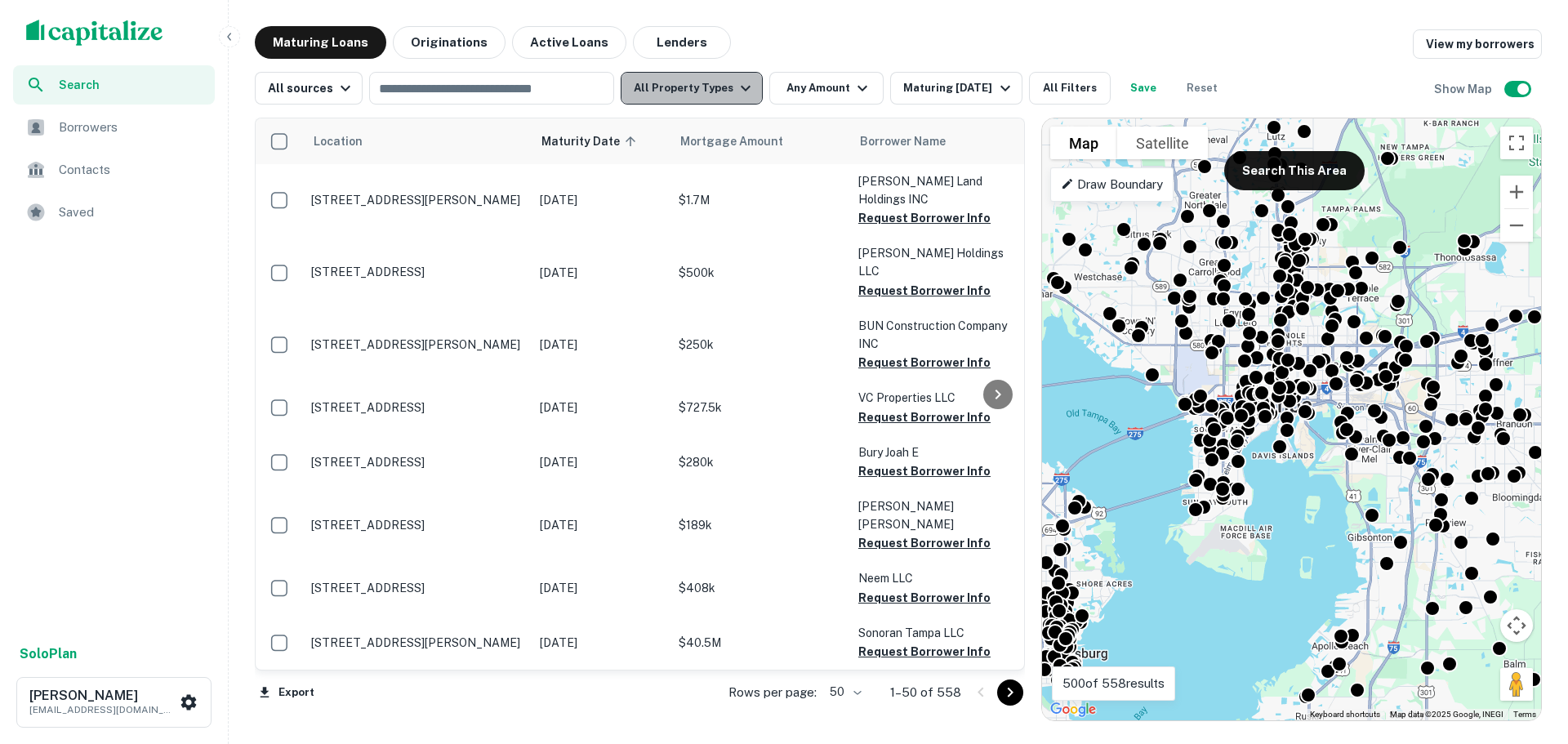
click at [725, 90] on button "All Property Types" at bounding box center [692, 88] width 142 height 32
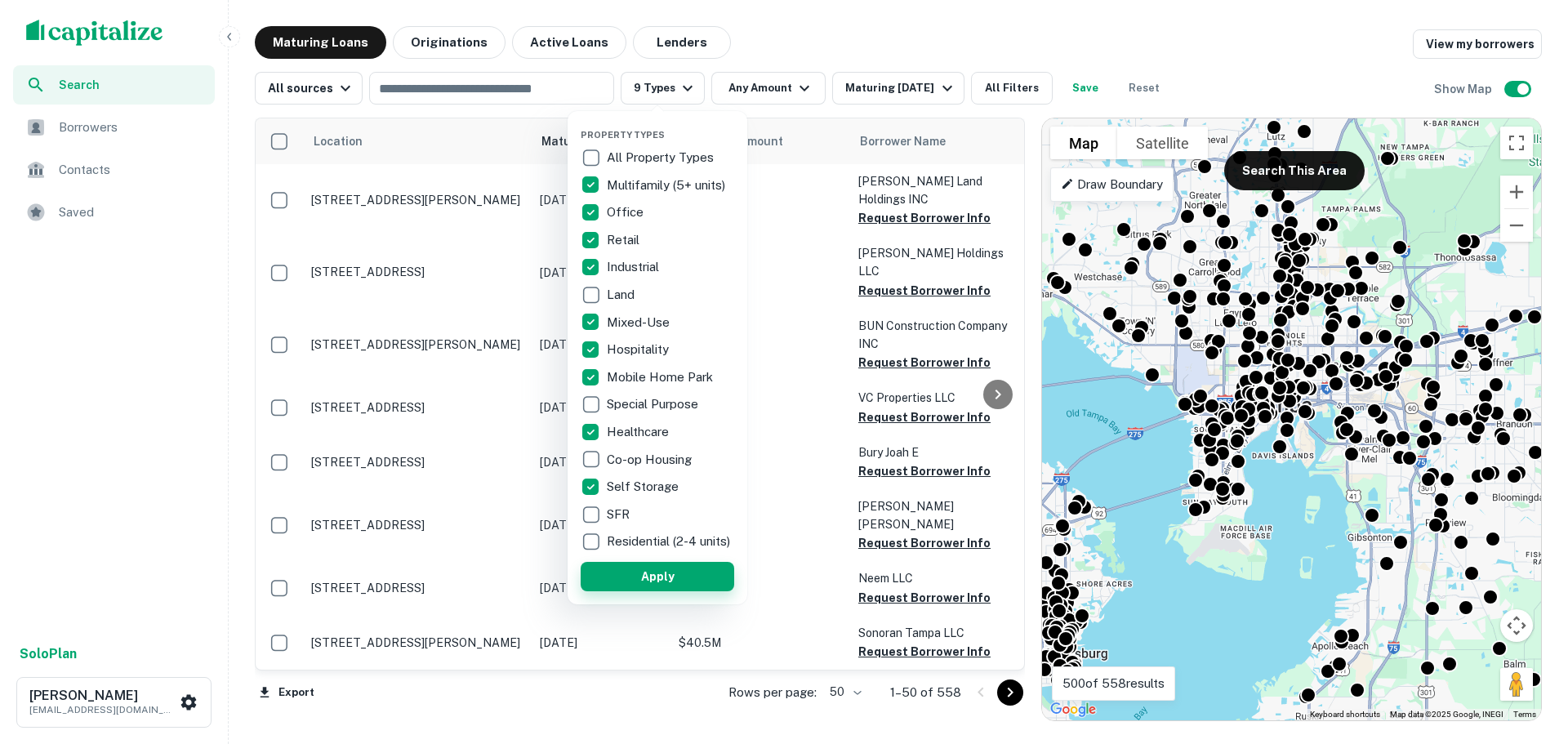
click at [663, 585] on button "Apply" at bounding box center [657, 576] width 154 height 30
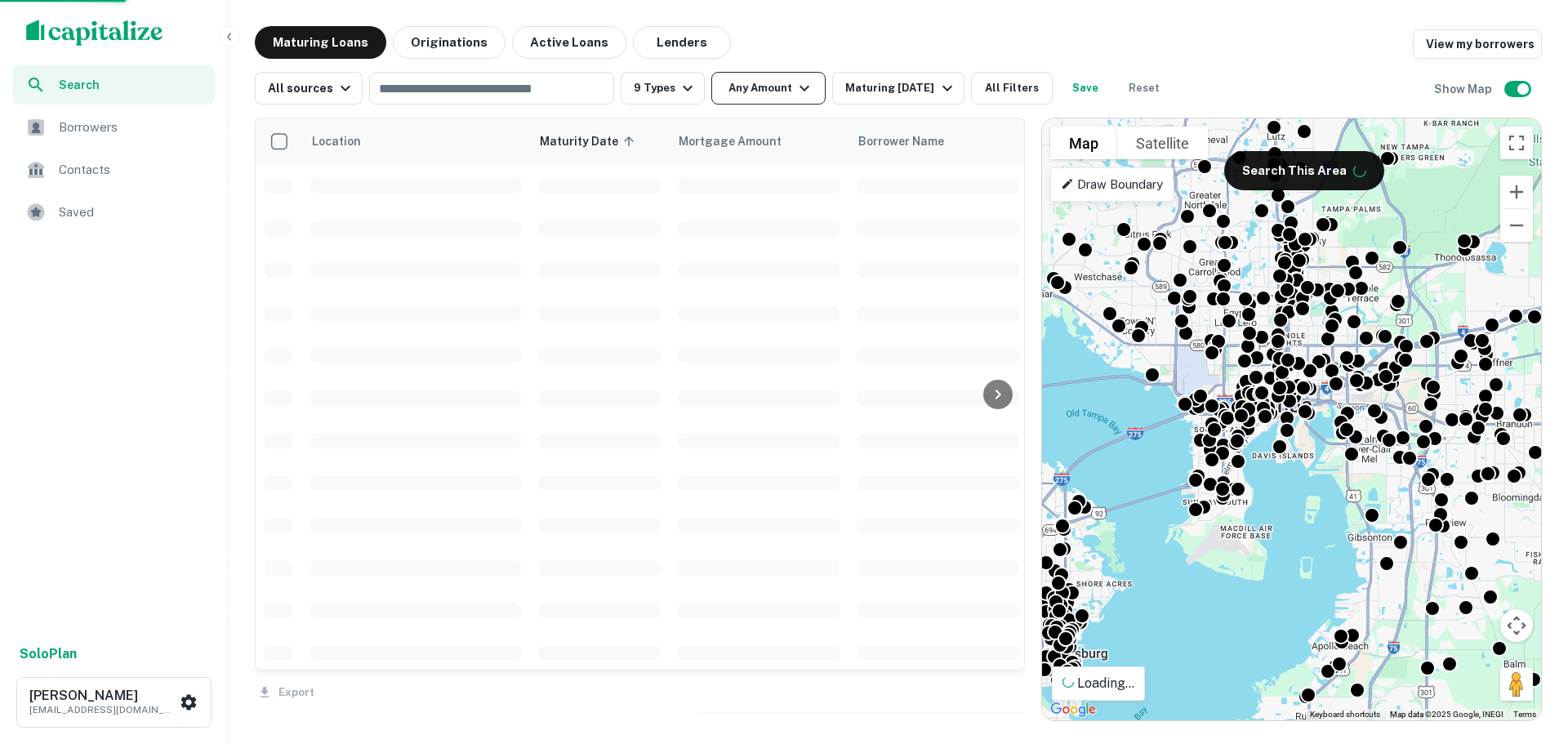
click at [762, 78] on div at bounding box center [784, 372] width 1568 height 744
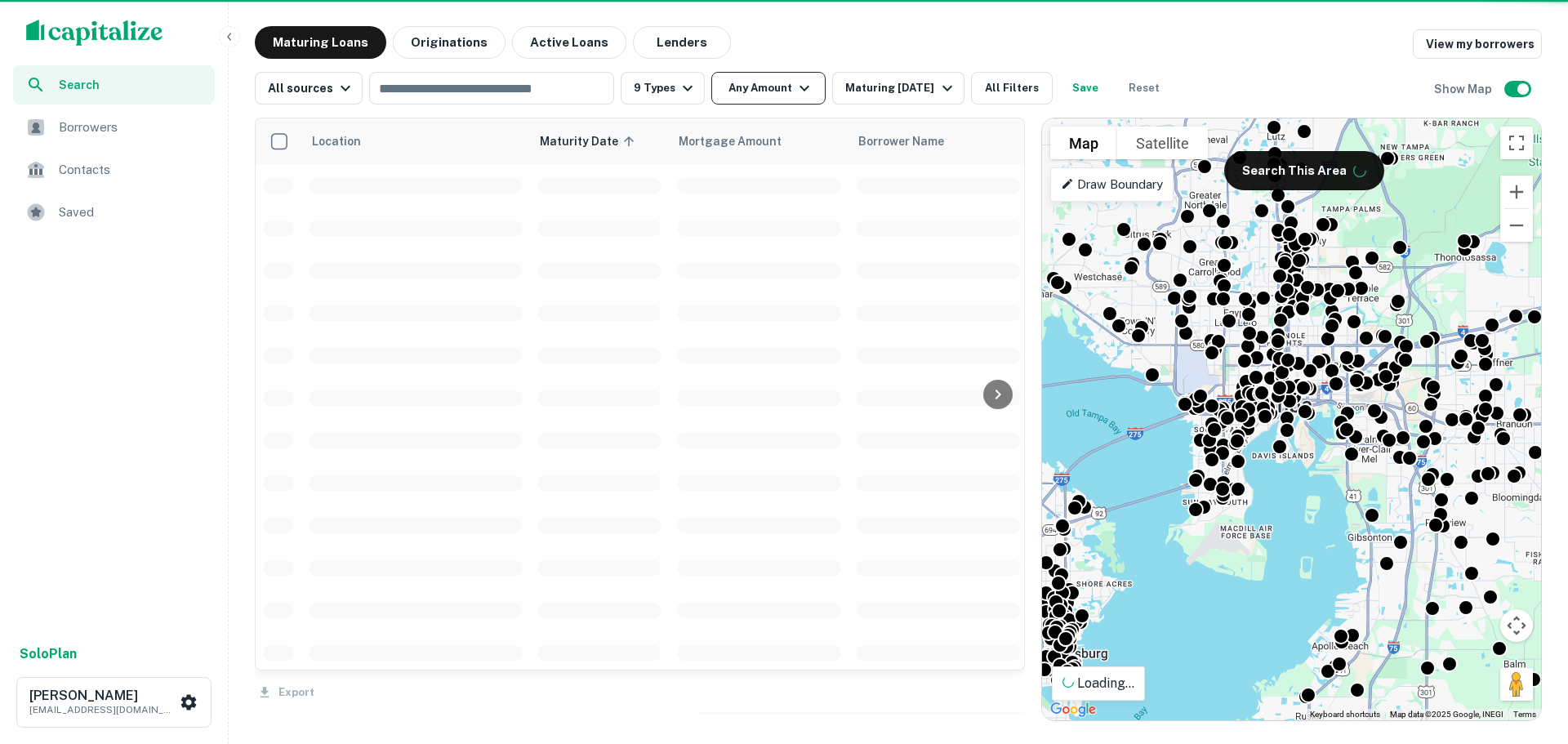
click at [768, 93] on button "Any Amount" at bounding box center [769, 88] width 115 height 32
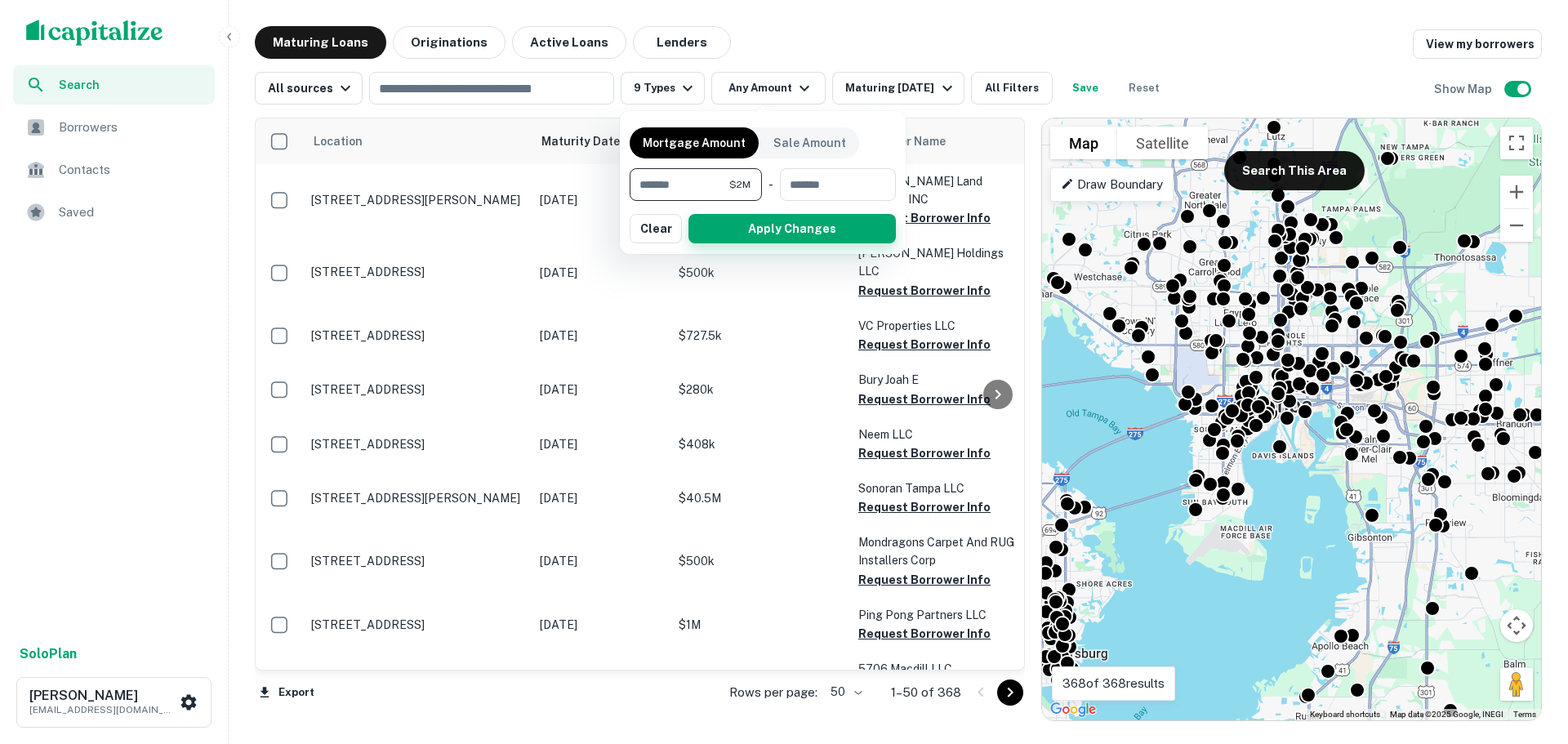
type input "*******"
click at [777, 232] on button "Apply Changes" at bounding box center [792, 228] width 207 height 30
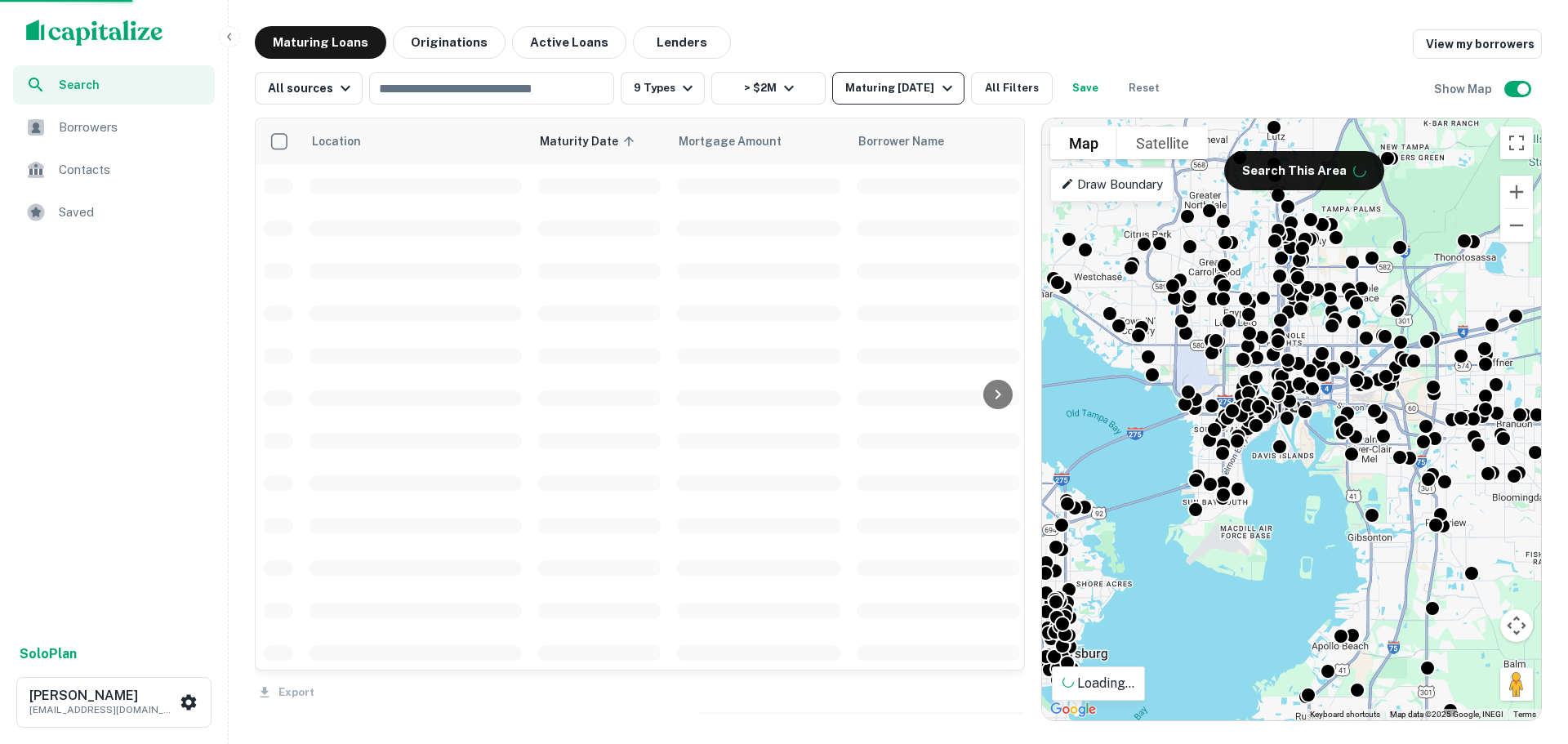
click at [907, 92] on div "Maturing [DATE]" at bounding box center [901, 88] width 111 height 20
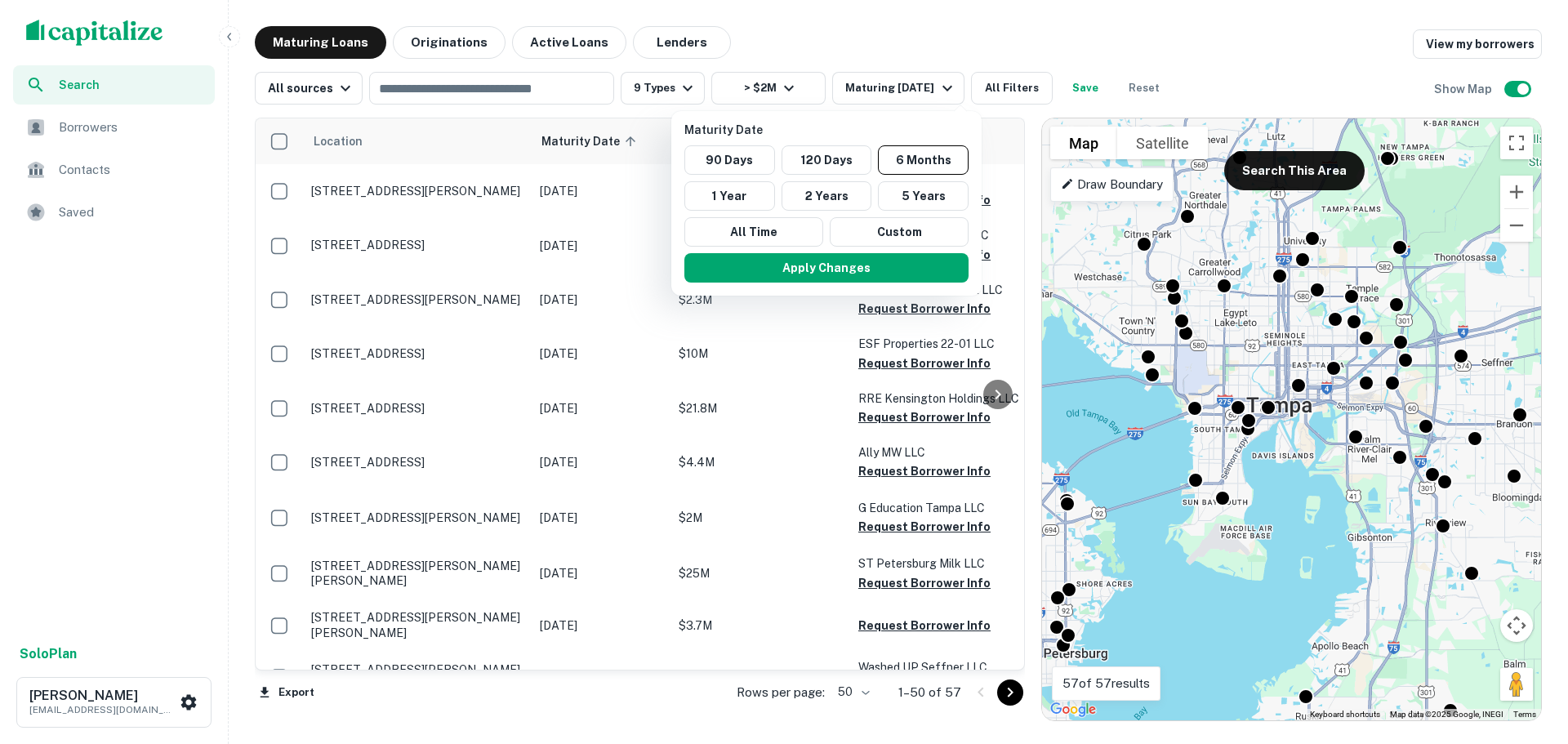
click at [1302, 34] on div at bounding box center [784, 372] width 1568 height 744
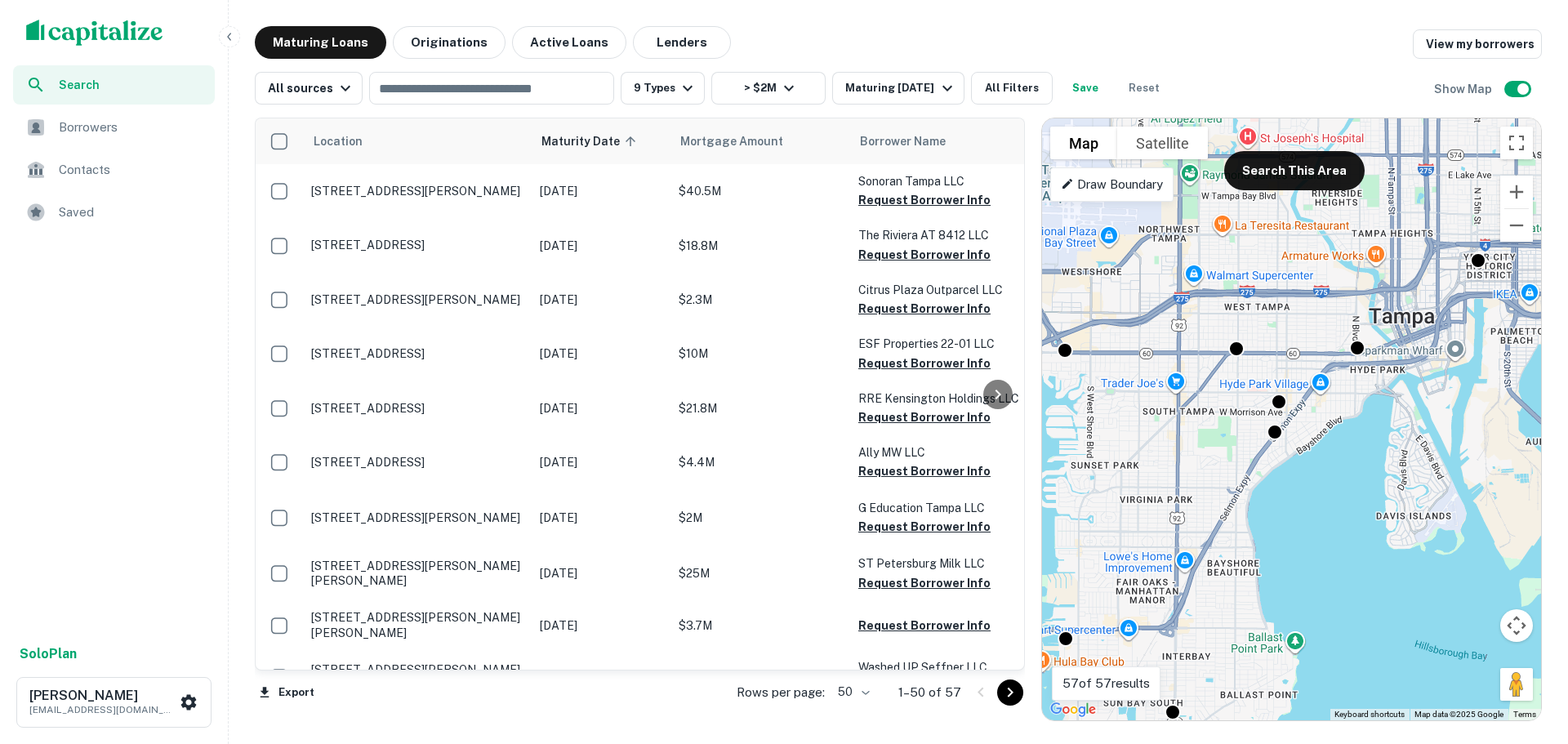
drag, startPoint x: 1310, startPoint y: 420, endPoint x: 1342, endPoint y: 534, distance: 118.4
click at [1342, 534] on div "To activate drag with keyboard, press Alt + Enter. Once in keyboard drag state,…" at bounding box center [1292, 419] width 499 height 602
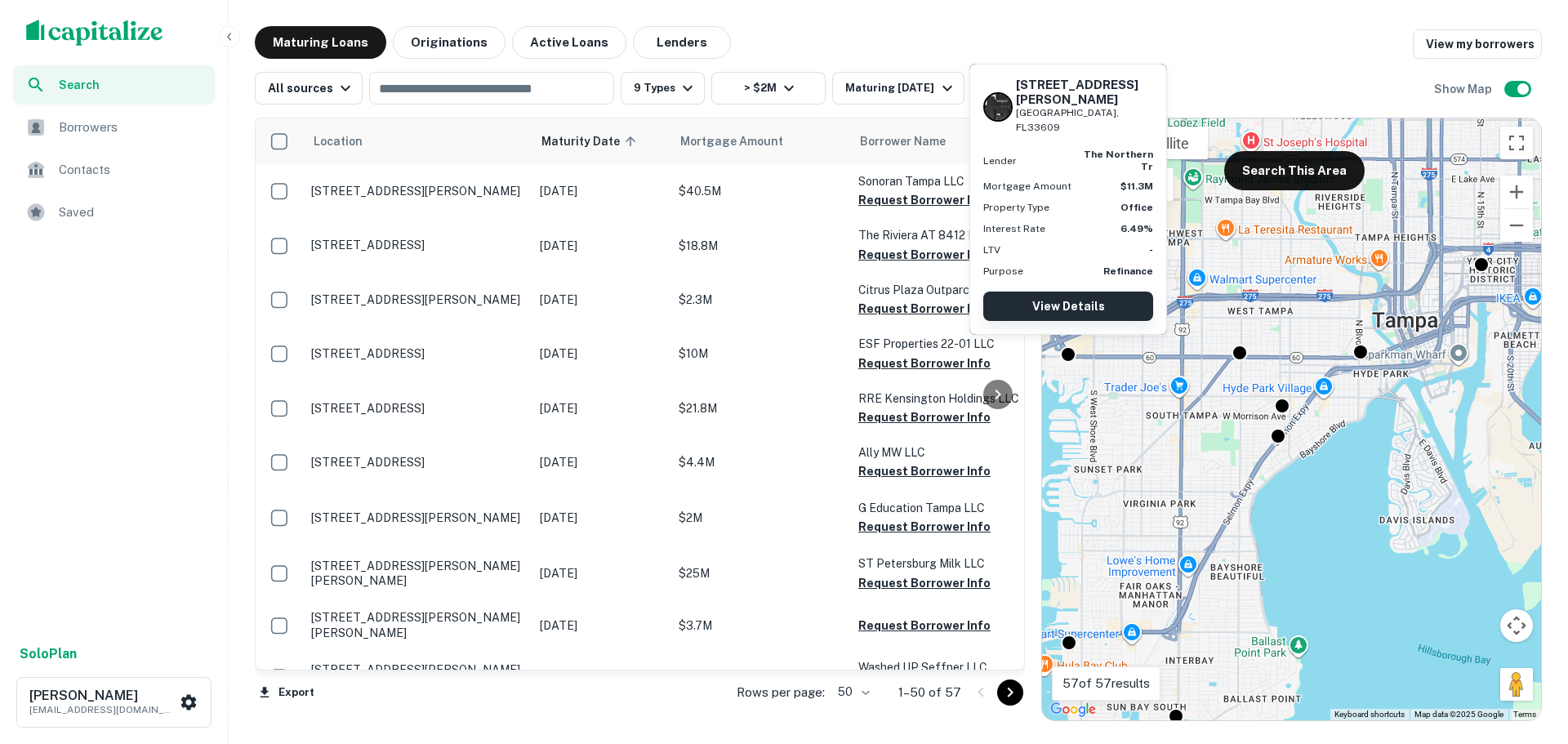
click at [1072, 311] on link "View Details" at bounding box center [1068, 306] width 170 height 30
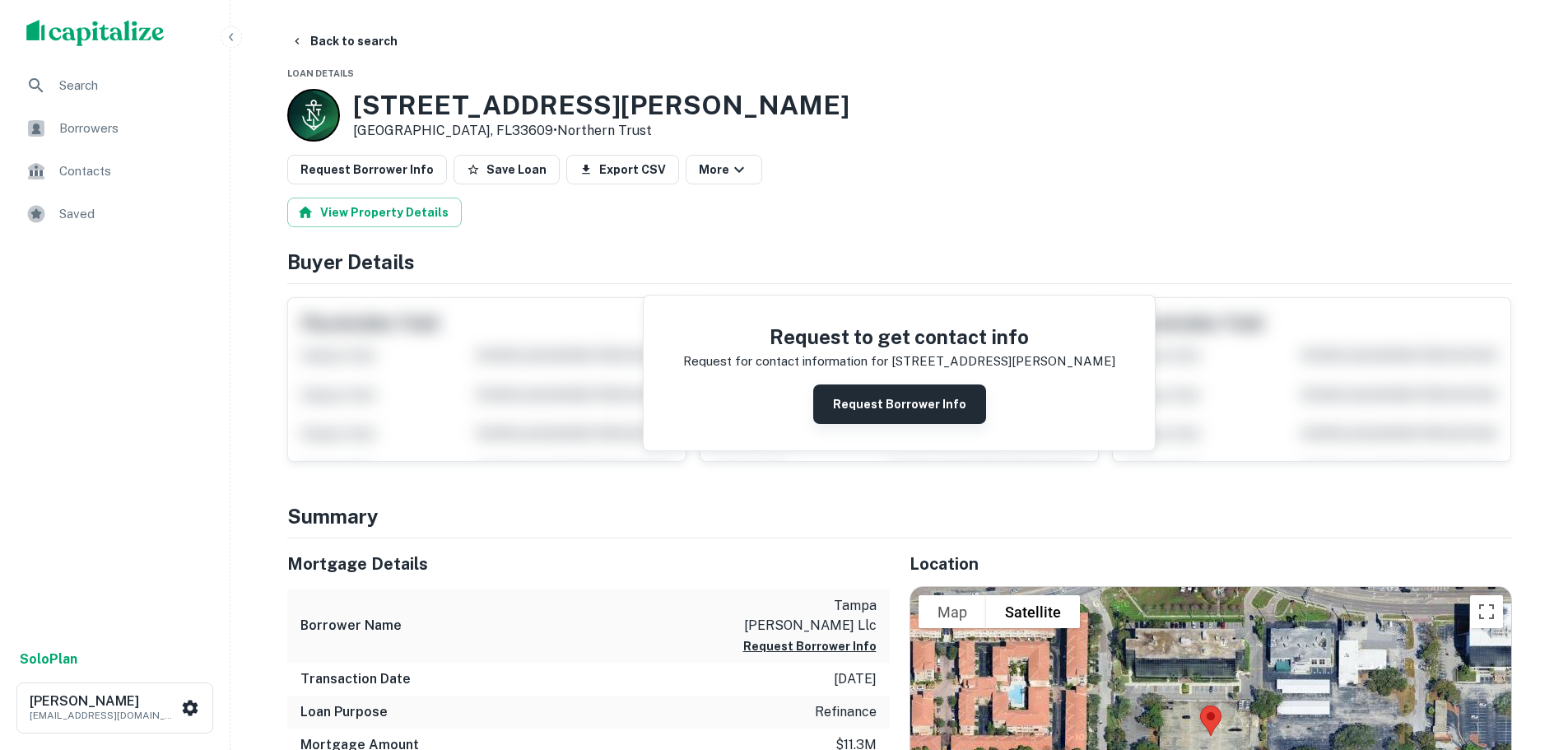
click at [910, 401] on button "Request Borrower Info" at bounding box center [900, 403] width 173 height 39
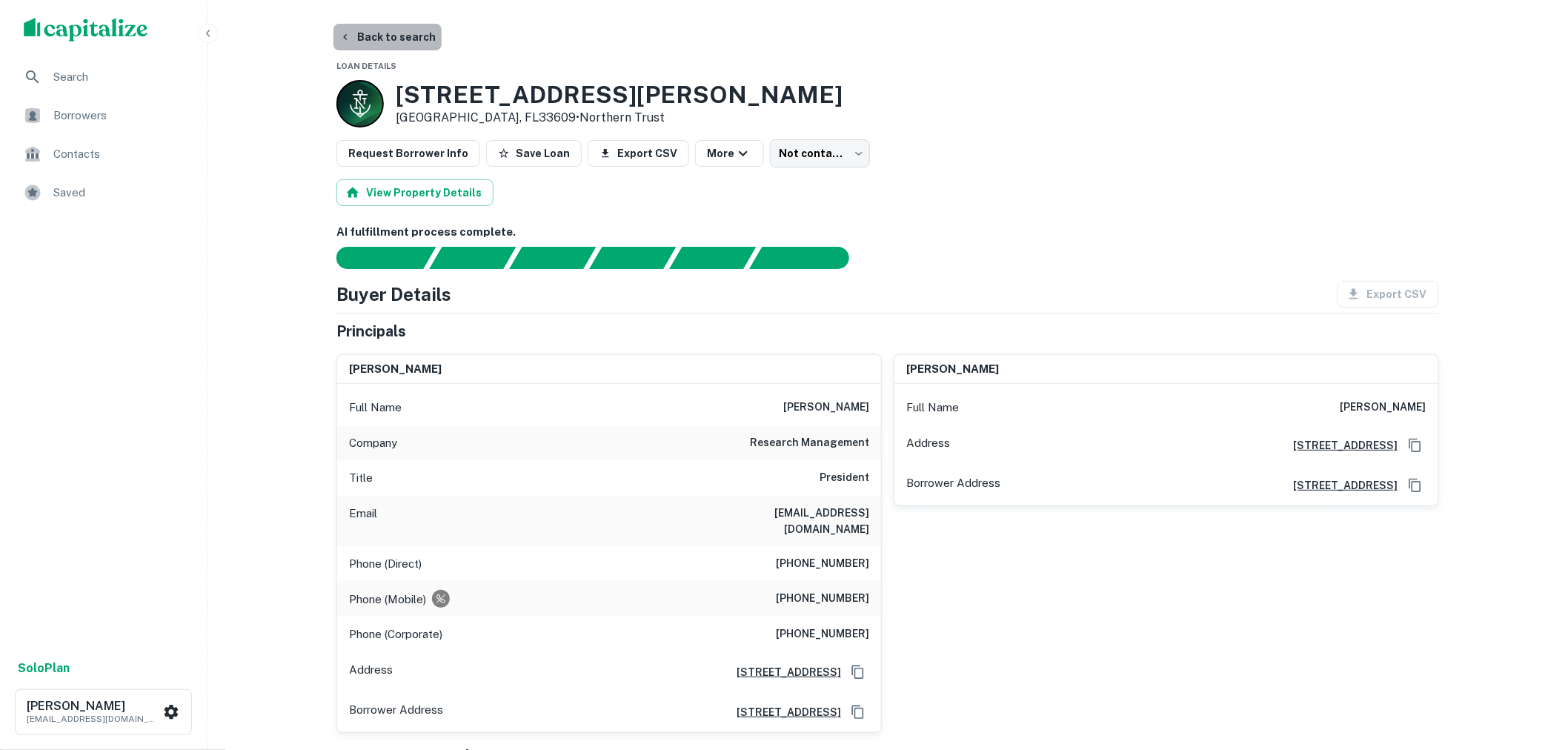
click at [412, 36] on button "Back to search" at bounding box center [387, 36] width 108 height 27
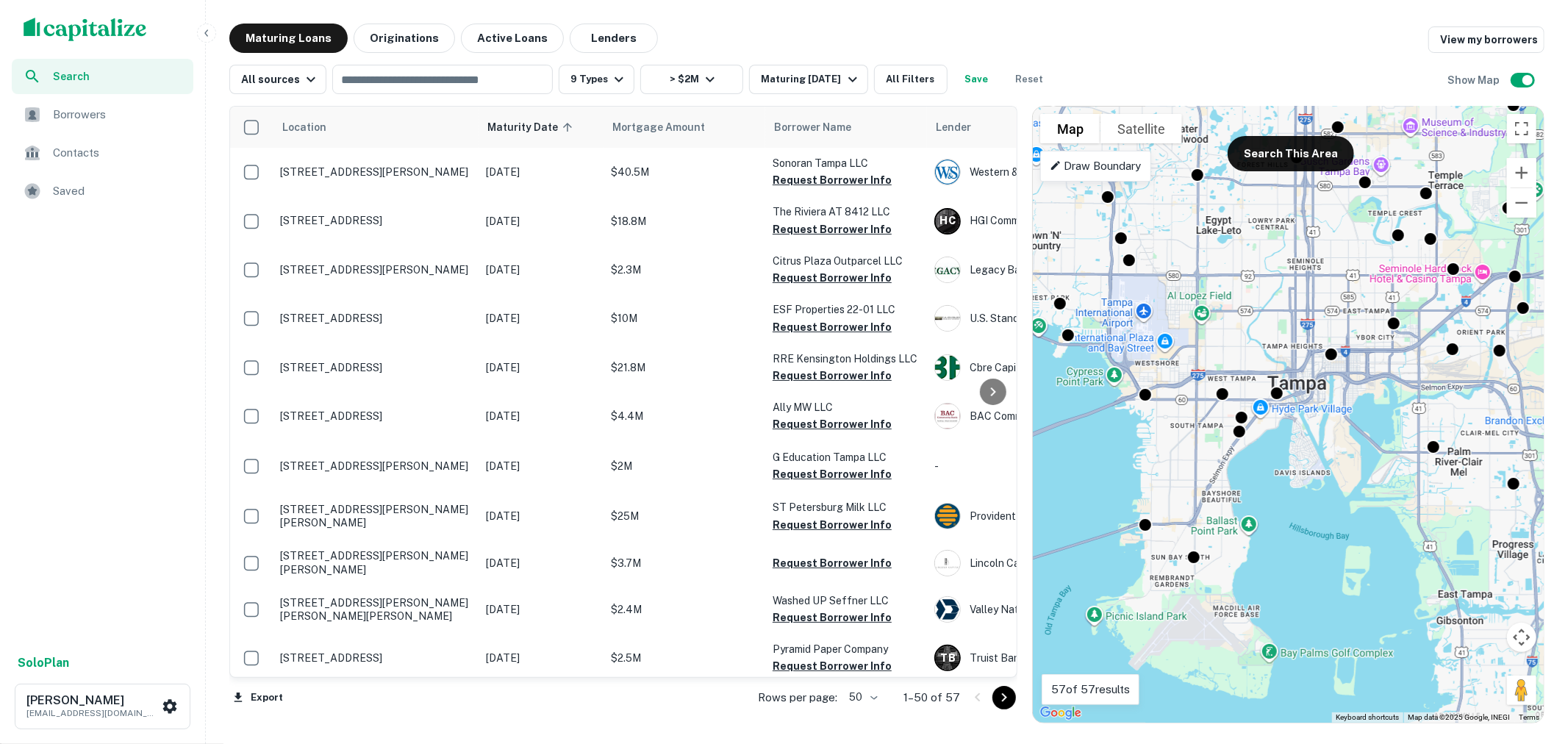
drag, startPoint x: 1265, startPoint y: 408, endPoint x: 1284, endPoint y: 452, distance: 47.9
click at [1284, 452] on div "To activate drag with keyboard, press Alt + Enter. Once in keyboard drag state,…" at bounding box center [1288, 415] width 511 height 616
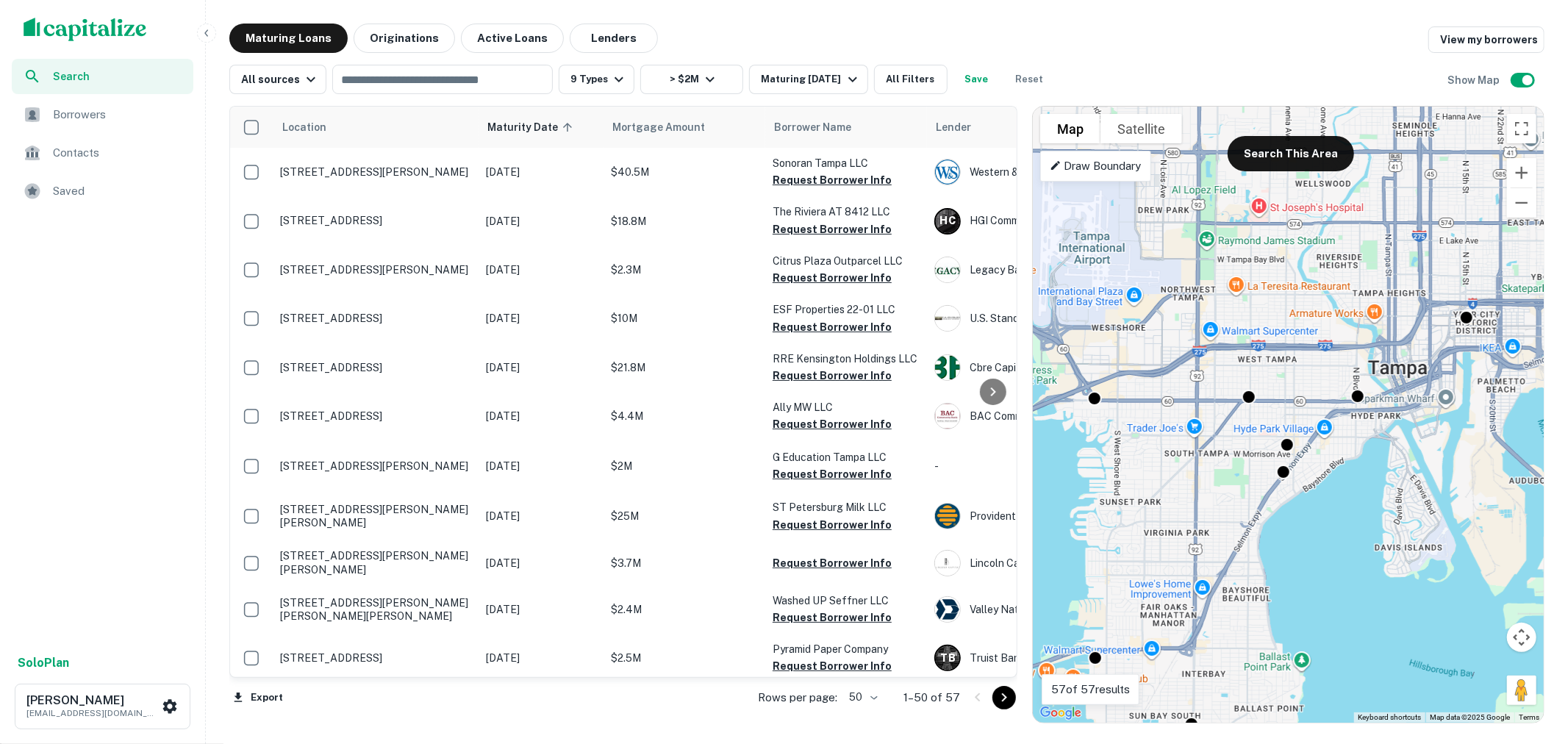
drag, startPoint x: 1291, startPoint y: 409, endPoint x: 1363, endPoint y: 461, distance: 88.8
click at [1363, 461] on div "To activate drag with keyboard, press Alt + Enter. Once in keyboard drag state,…" at bounding box center [1288, 415] width 511 height 616
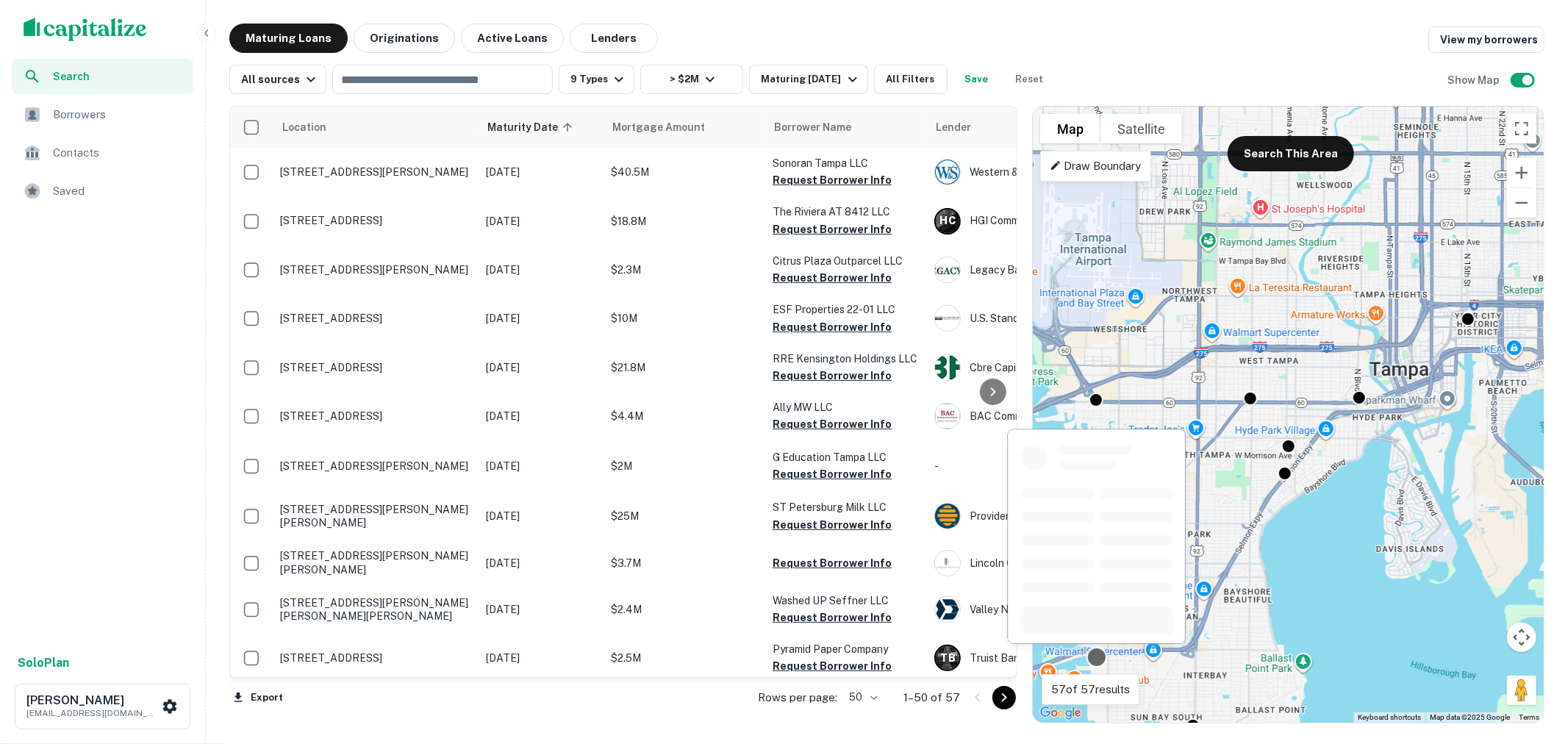
click at [1099, 659] on div at bounding box center [1096, 657] width 21 height 22
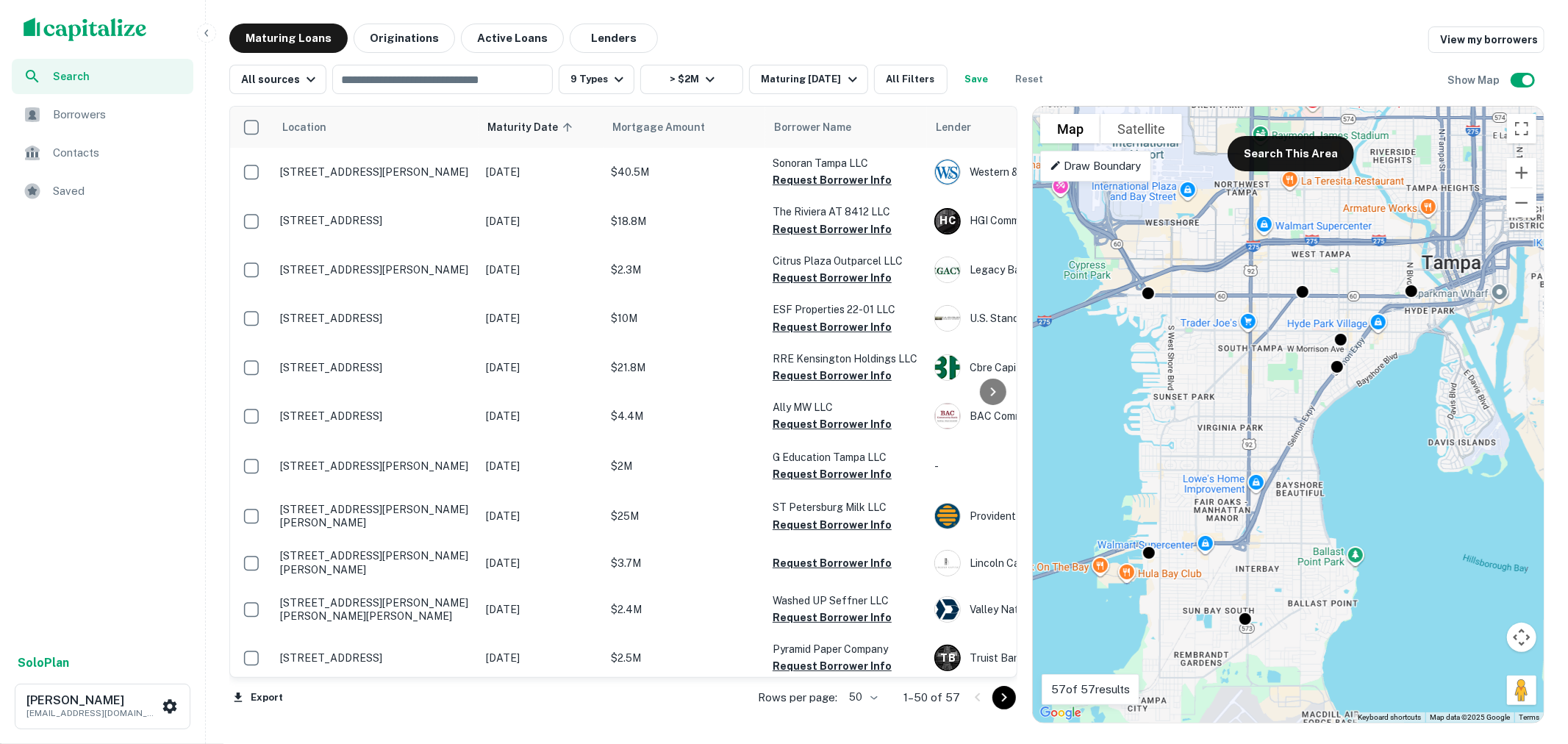
drag, startPoint x: 1264, startPoint y: 636, endPoint x: 1309, endPoint y: 478, distance: 164.3
click at [1309, 478] on div "To navigate, press the arrow keys. To activate drag with keyboard, press Alt + …" at bounding box center [1288, 415] width 511 height 616
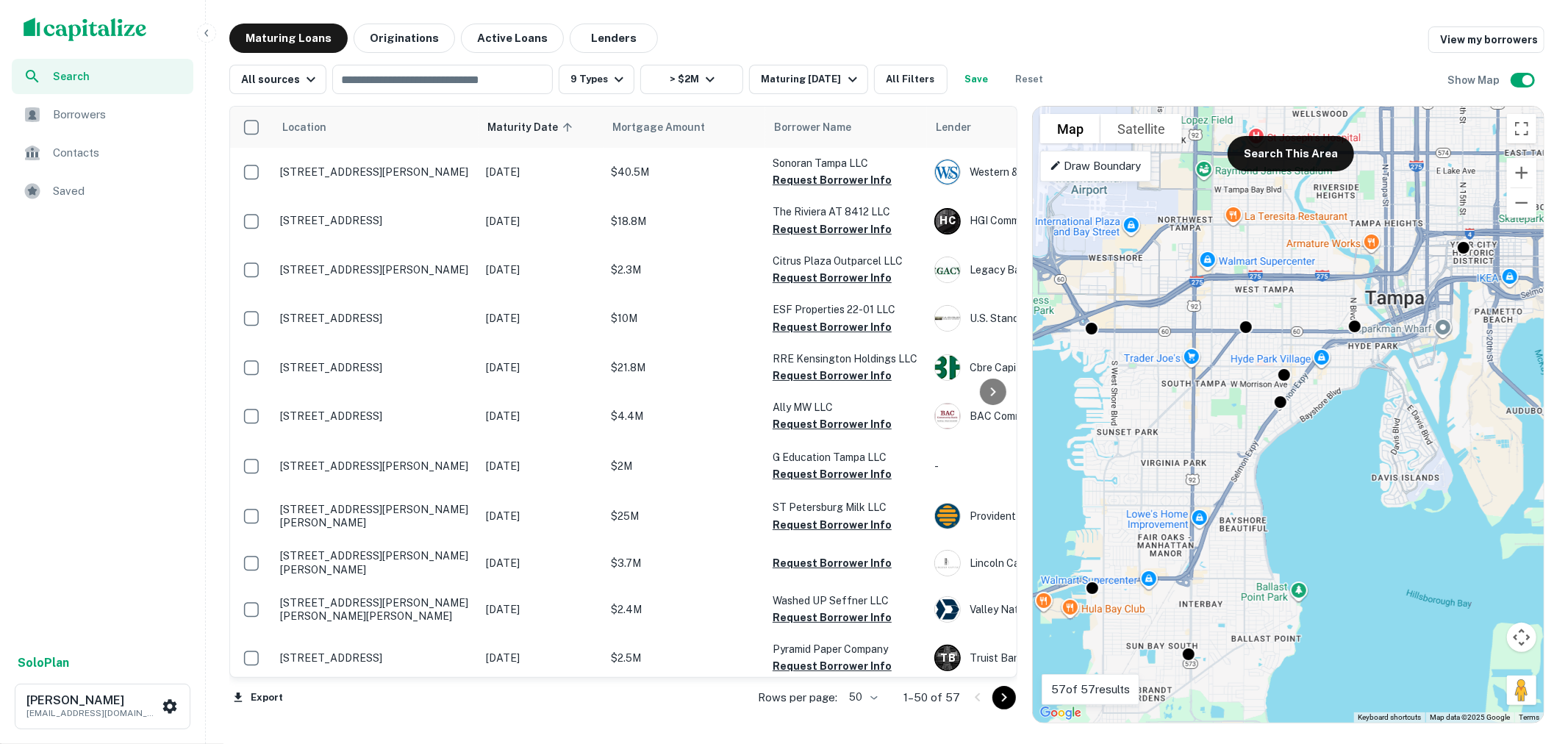
drag, startPoint x: 1389, startPoint y: 325, endPoint x: 1330, endPoint y: 429, distance: 119.6
click at [1330, 429] on div "To activate drag with keyboard, press Alt + Enter. Once in keyboard drag state,…" at bounding box center [1288, 415] width 511 height 616
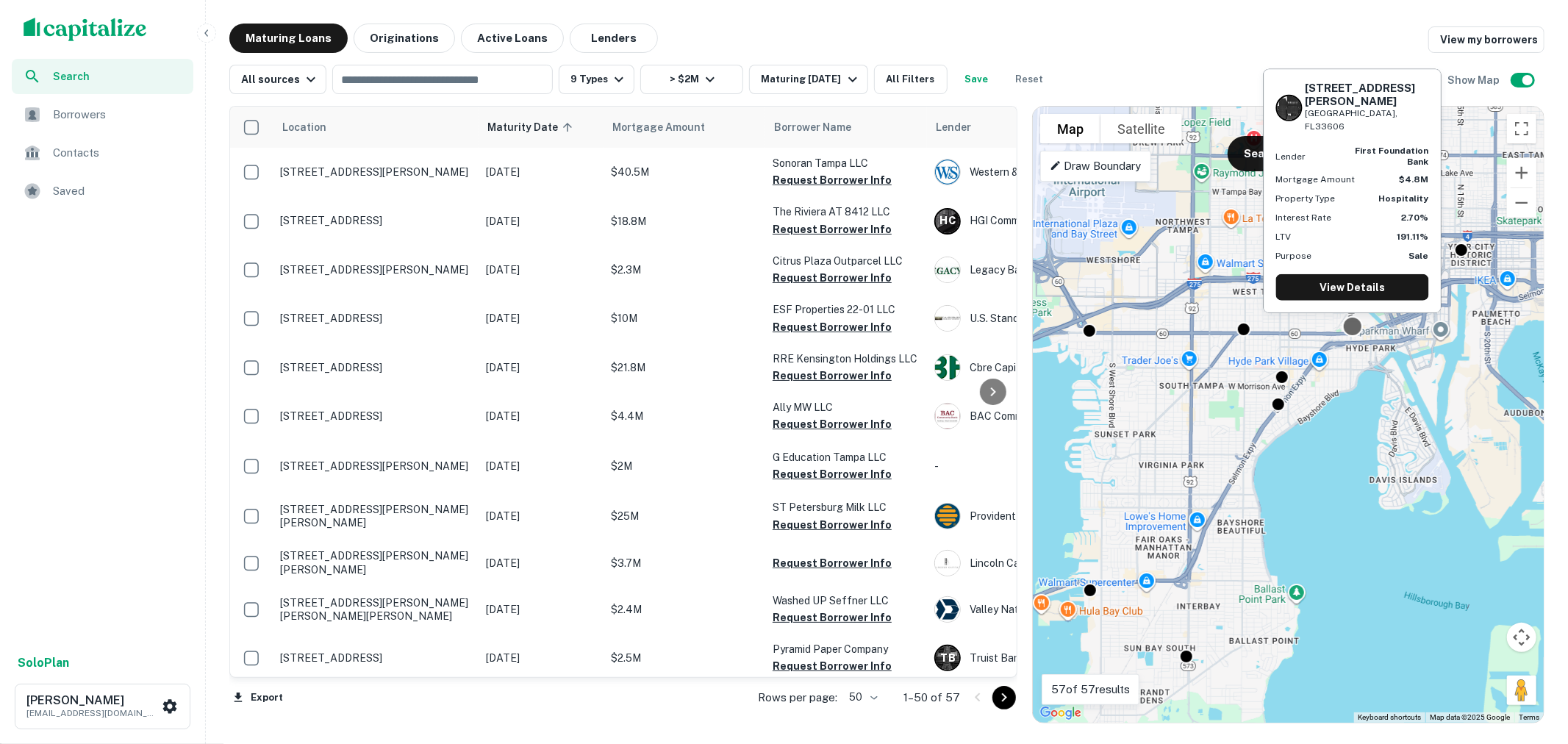
click at [1355, 327] on div at bounding box center [1351, 327] width 21 height 22
click at [1354, 291] on link "View Details" at bounding box center [1352, 287] width 153 height 27
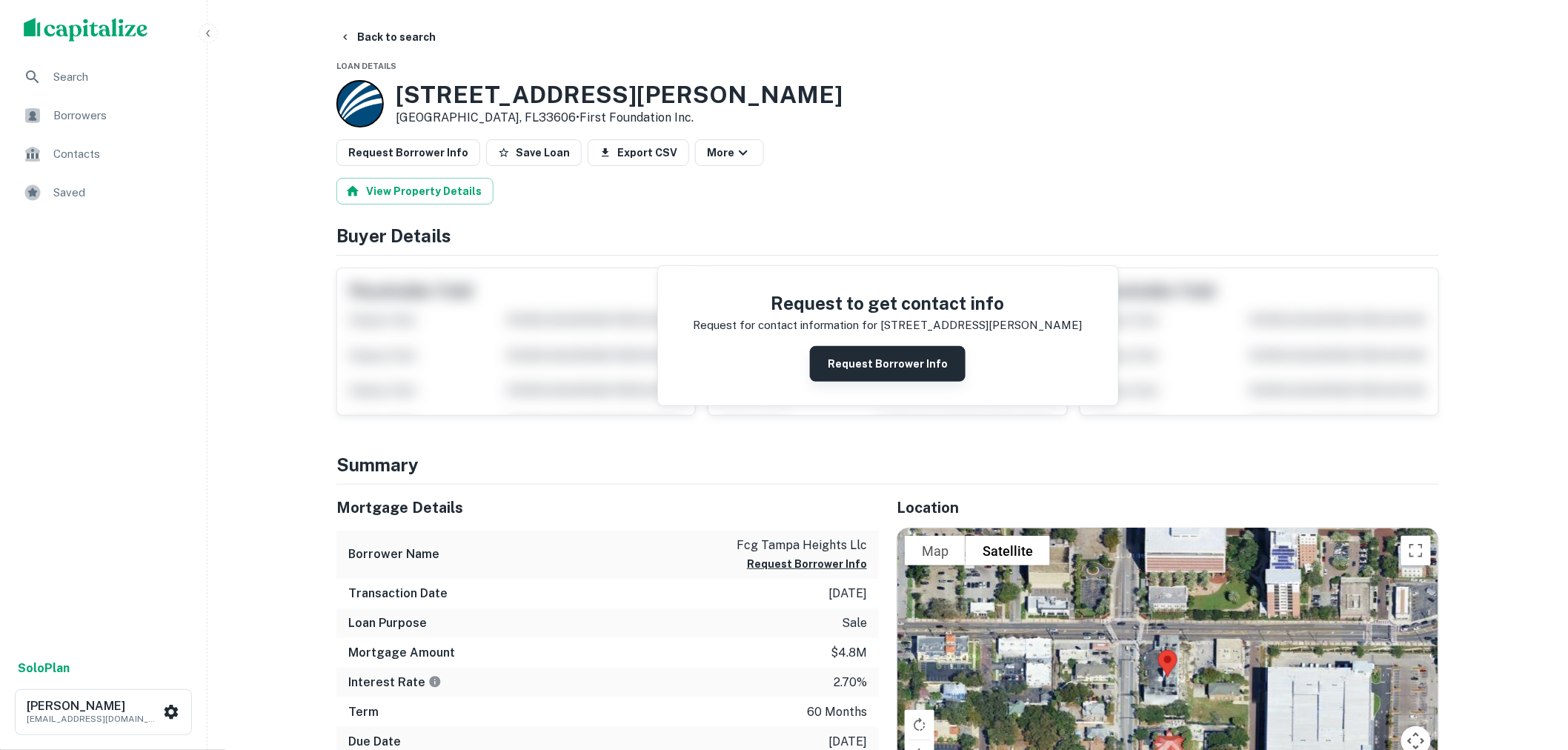
click at [895, 364] on button "Request Borrower Info" at bounding box center [888, 363] width 156 height 36
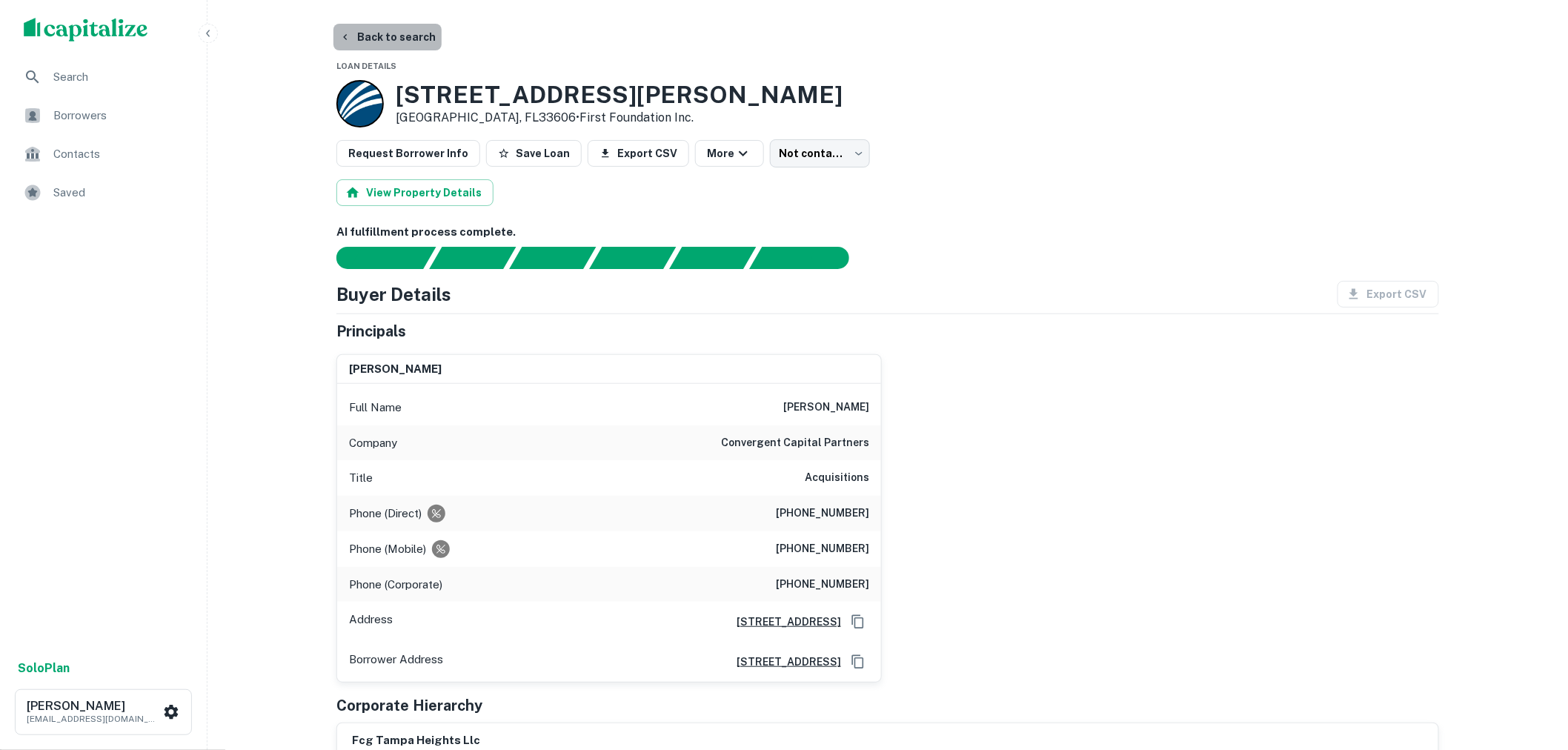
click at [401, 31] on button "Back to search" at bounding box center [387, 36] width 108 height 27
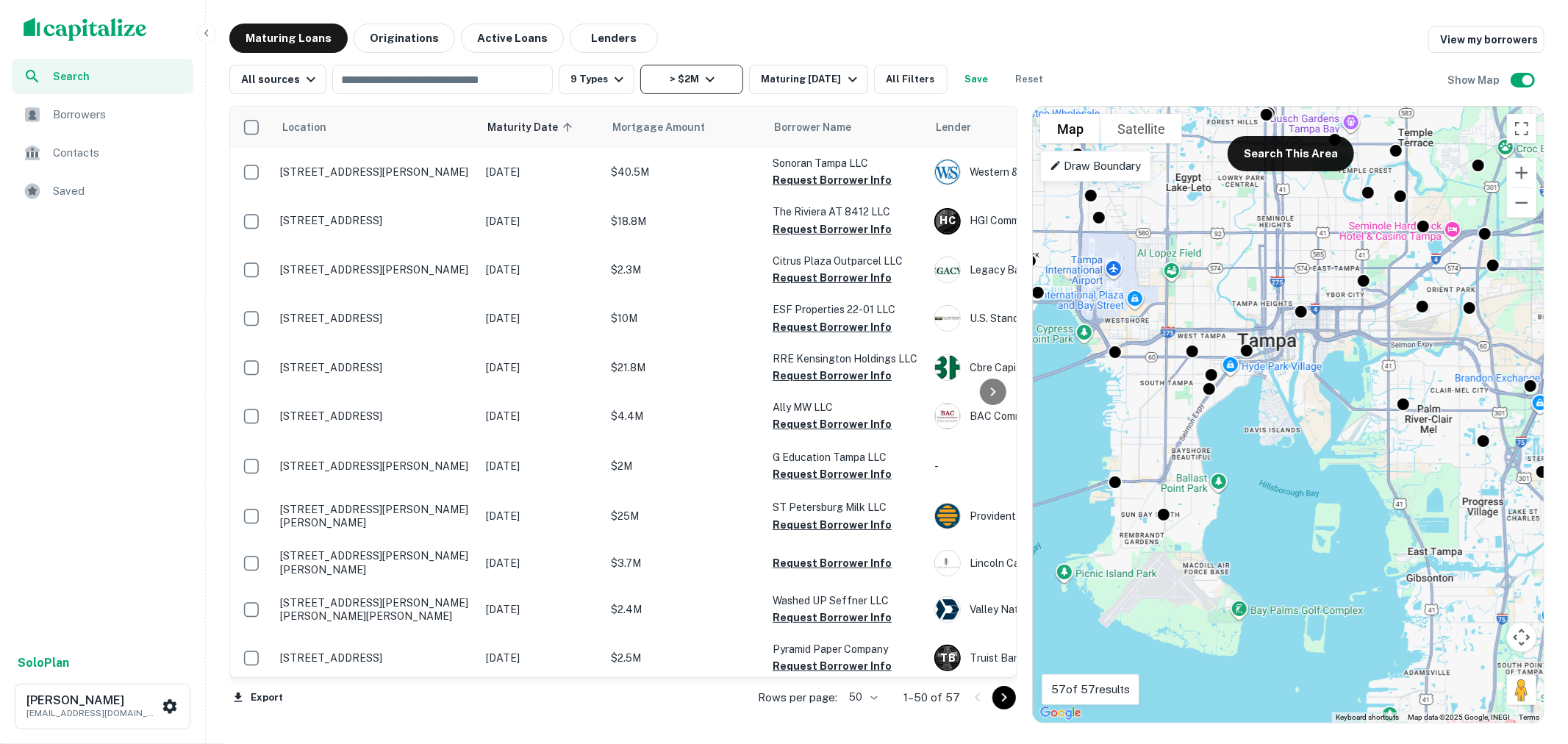
click at [701, 83] on icon "button" at bounding box center [710, 79] width 18 height 18
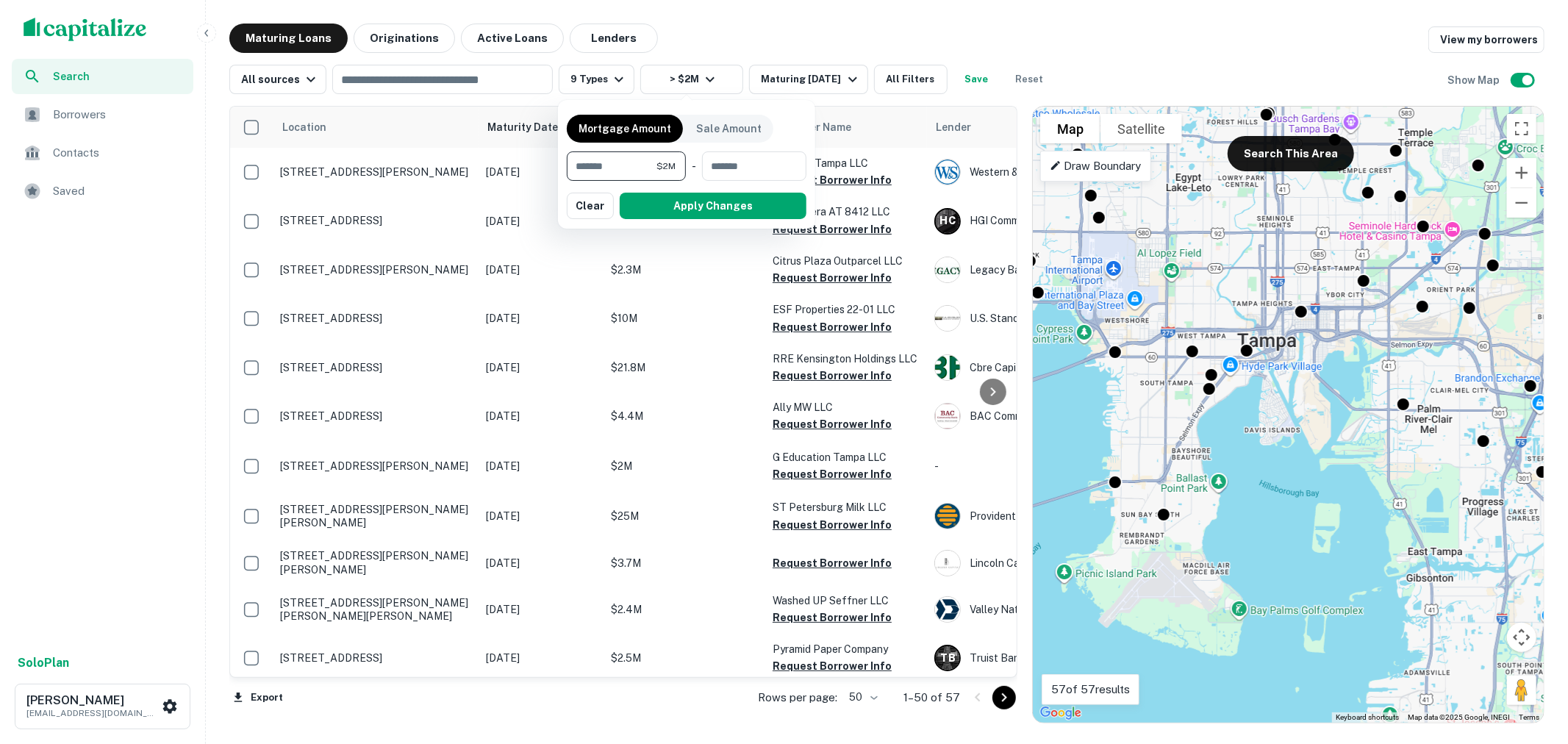
click at [579, 165] on input "*******" at bounding box center [611, 166] width 89 height 29
type input "*******"
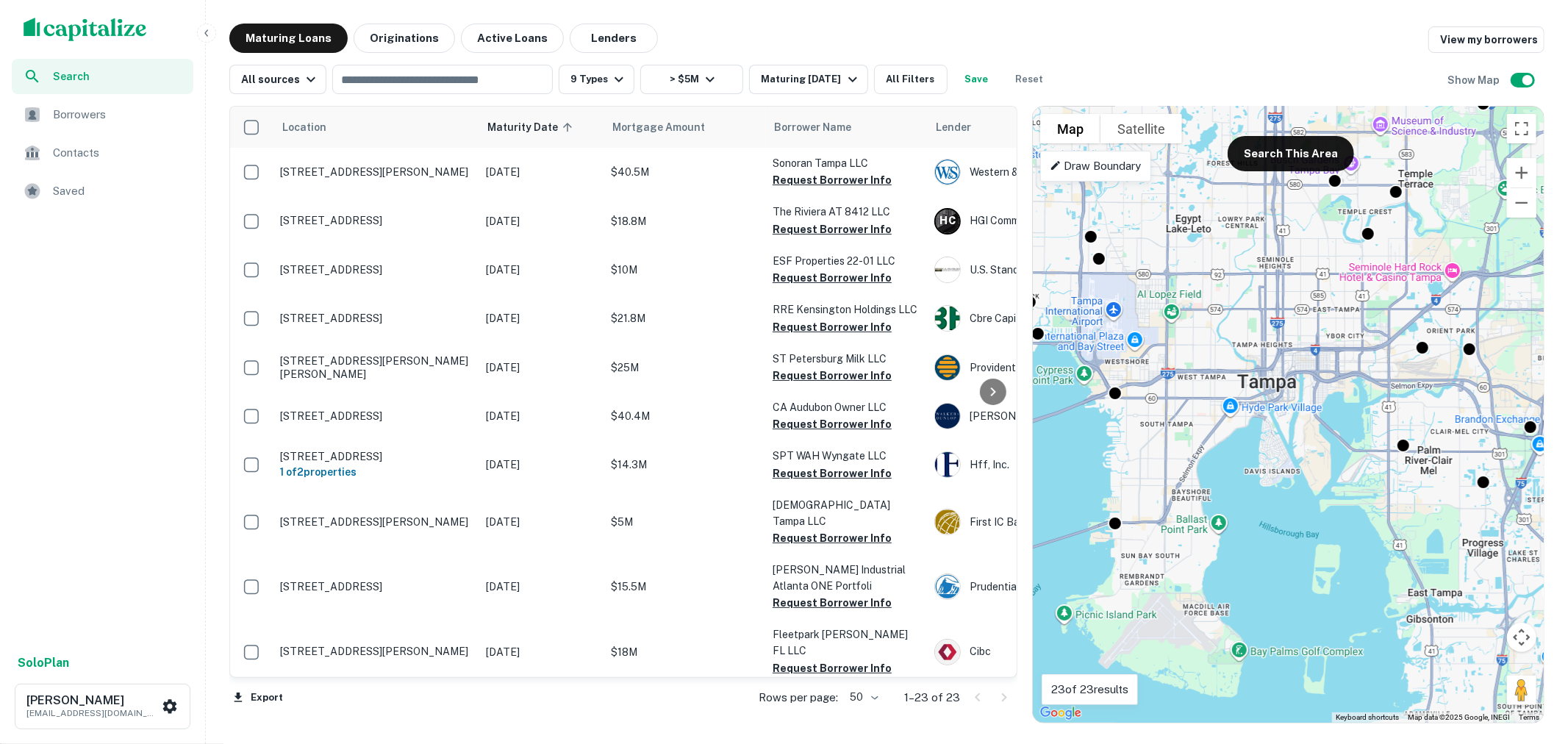
drag, startPoint x: 1259, startPoint y: 458, endPoint x: 1264, endPoint y: 475, distance: 17.7
click at [1264, 475] on div "To activate drag with keyboard, press Alt + Enter. Once in keyboard drag state,…" at bounding box center [1288, 415] width 511 height 616
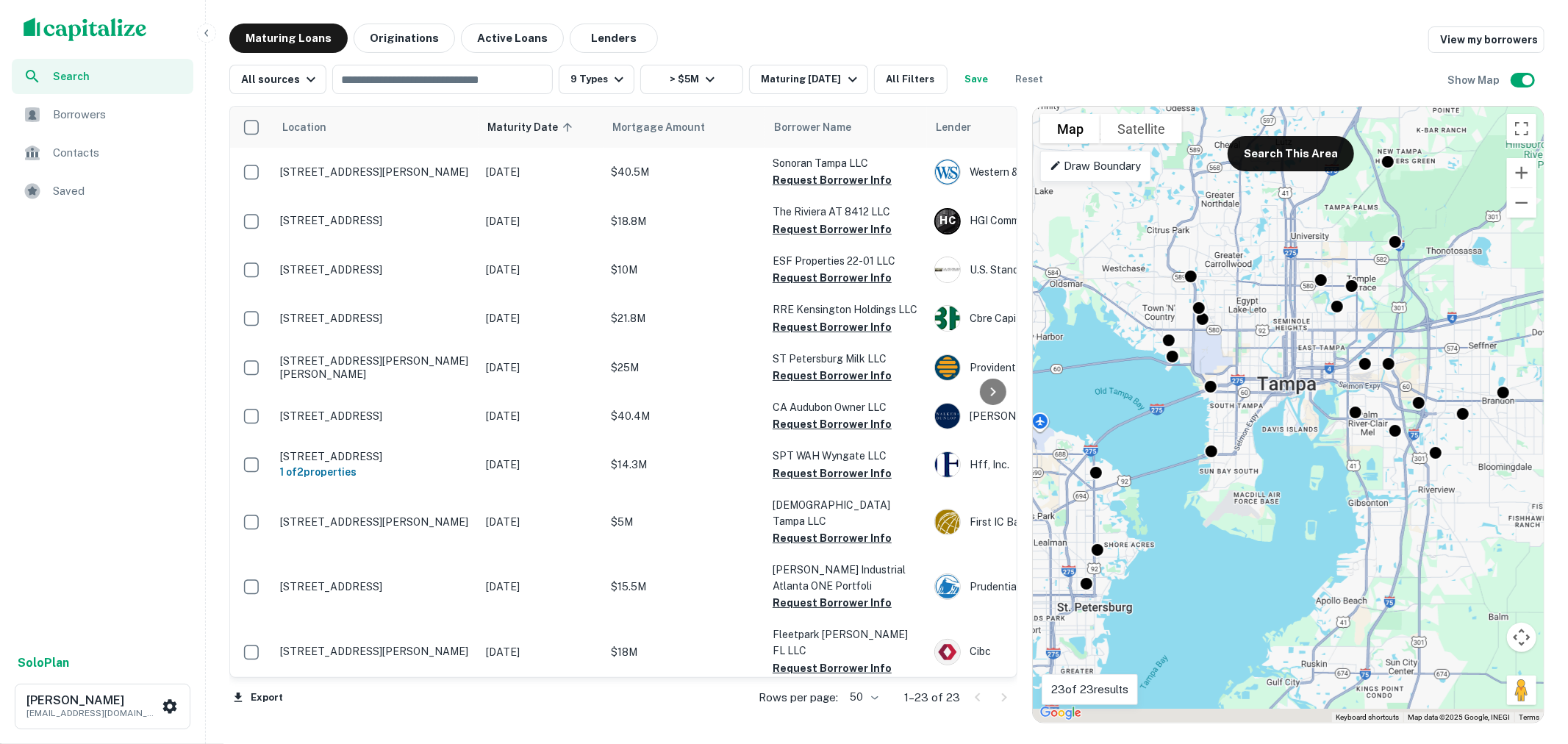
drag, startPoint x: 1274, startPoint y: 475, endPoint x: 1302, endPoint y: 418, distance: 63.5
click at [1302, 418] on div "To activate drag with keyboard, press Alt + Enter. Once in keyboard drag state,…" at bounding box center [1288, 415] width 511 height 616
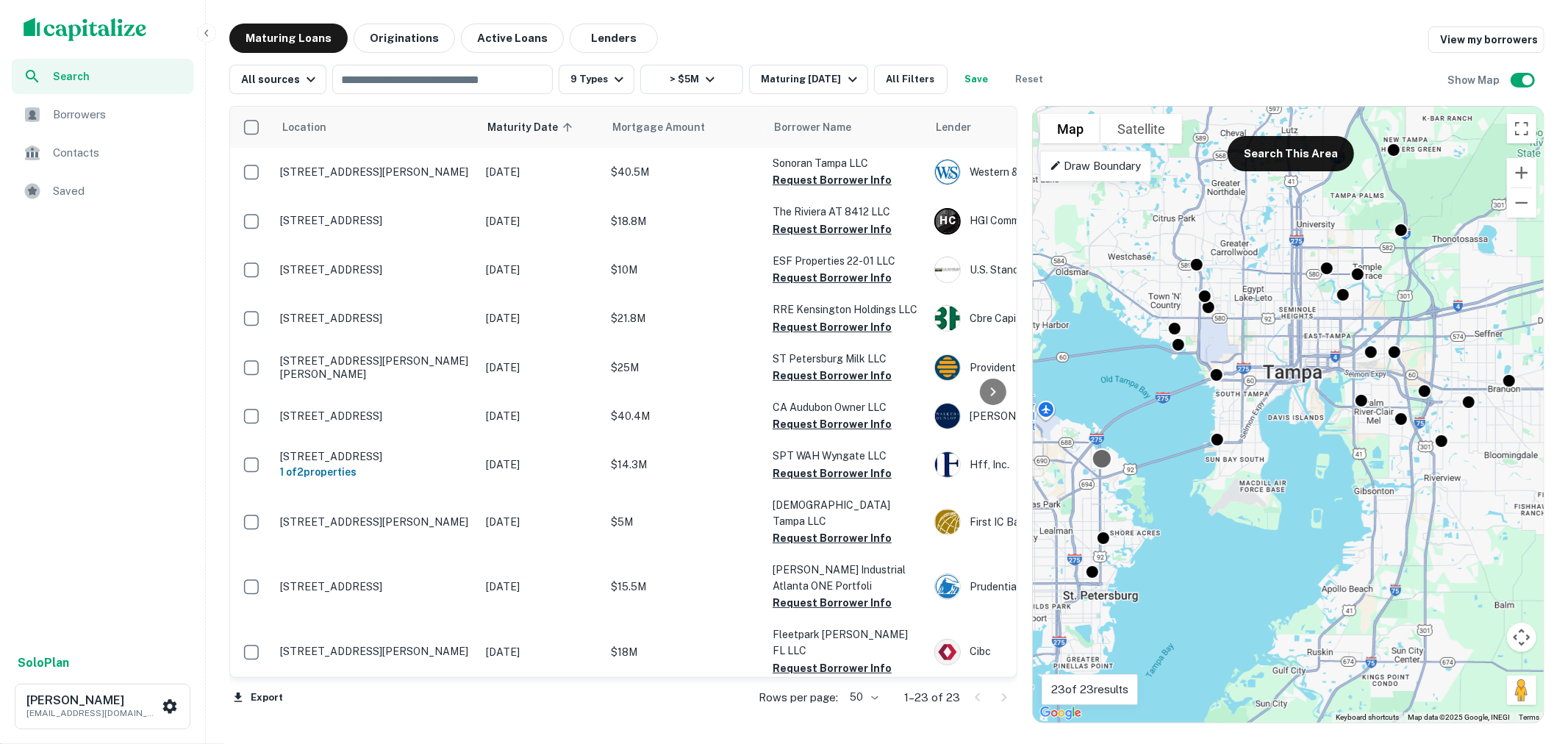
click at [1105, 461] on div at bounding box center [1101, 459] width 21 height 22
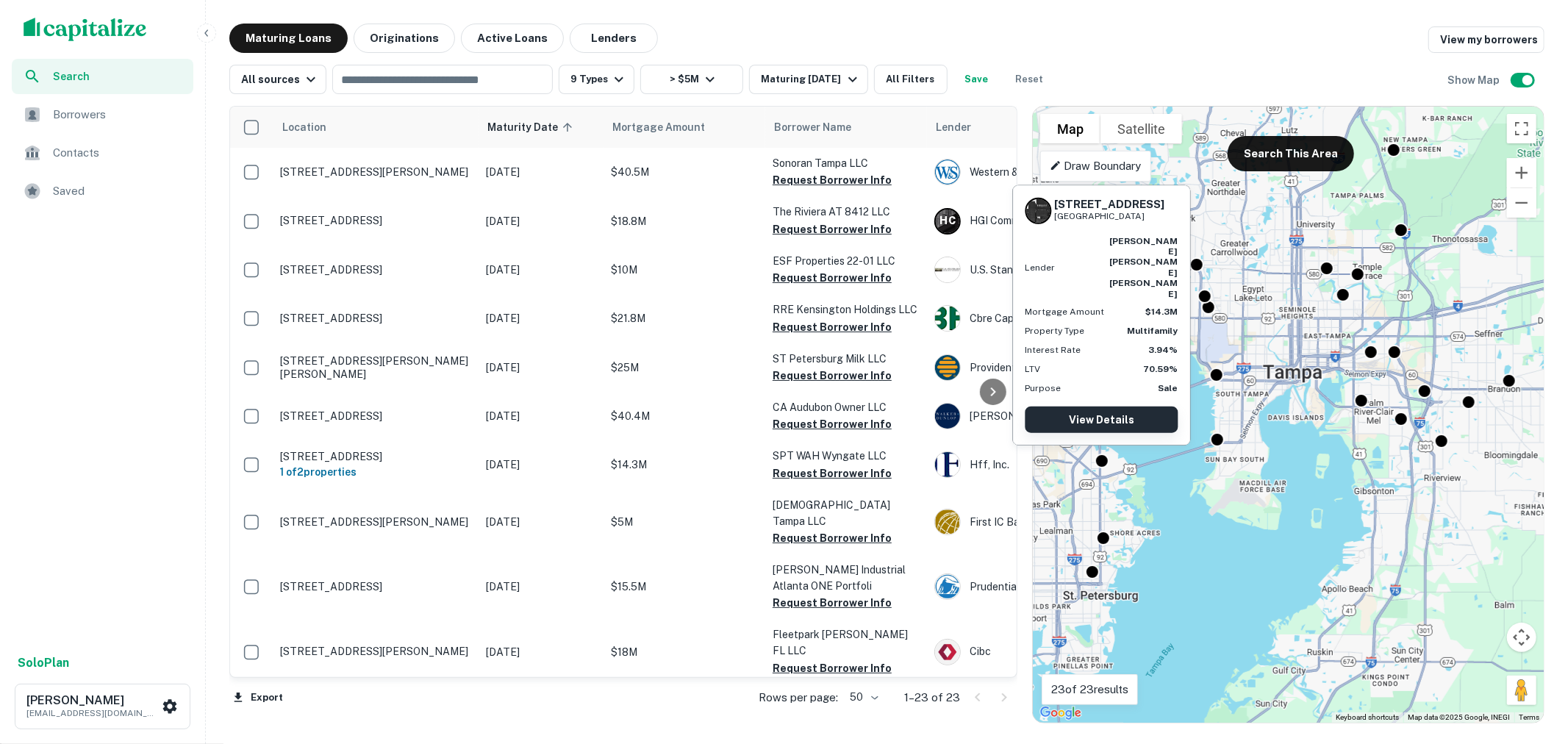
click at [1121, 413] on link "View Details" at bounding box center [1102, 420] width 153 height 27
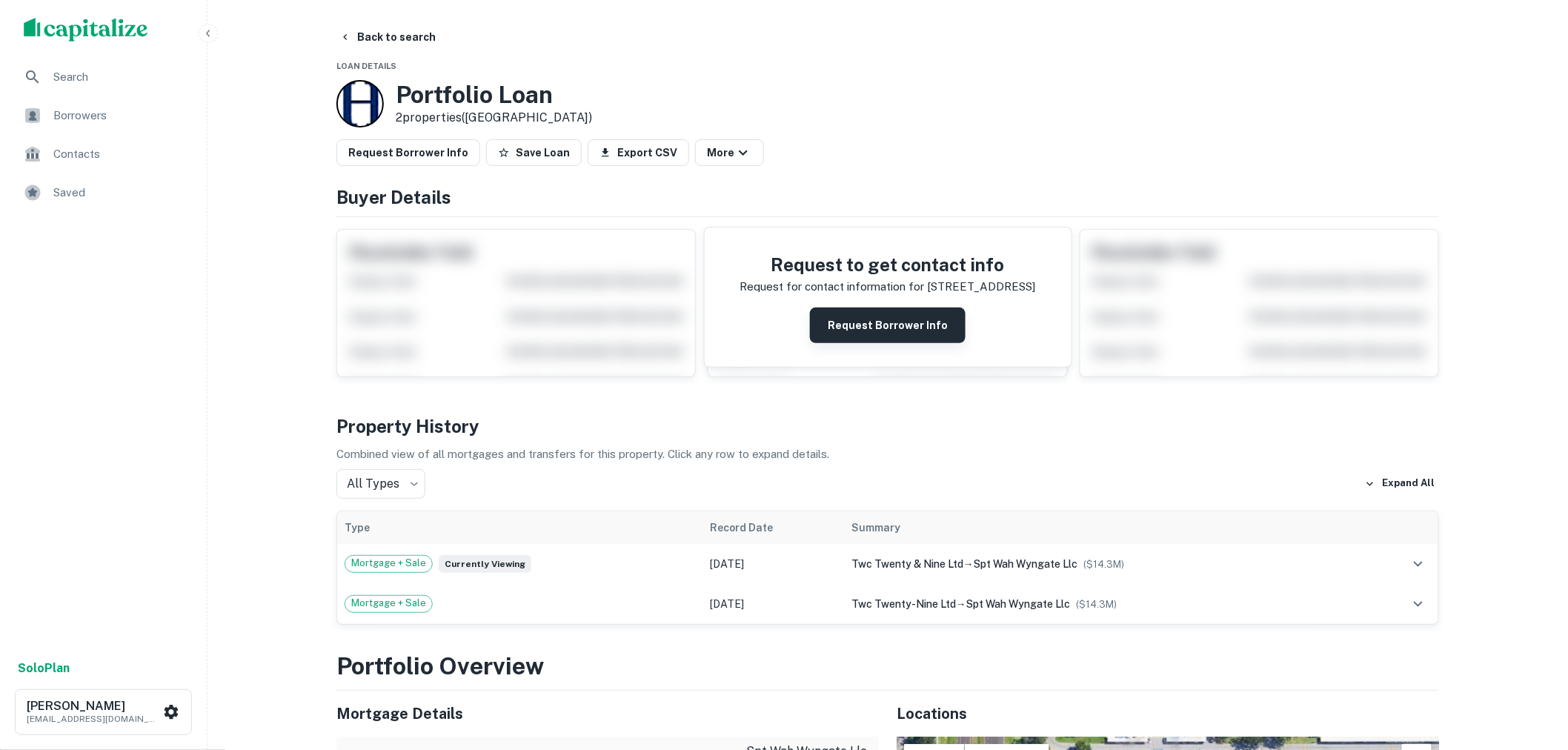
click at [855, 326] on button "Request Borrower Info" at bounding box center [888, 325] width 156 height 36
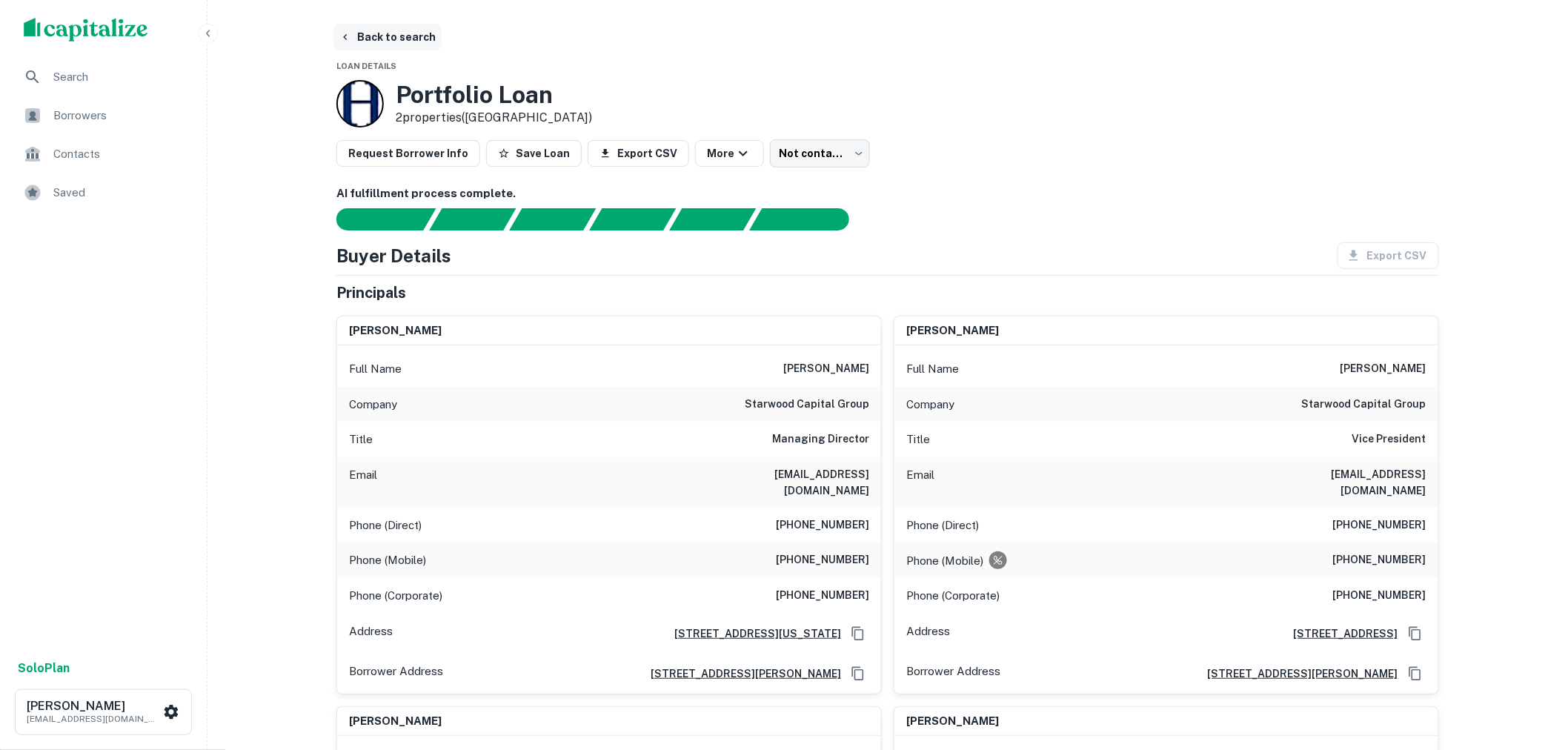
click at [409, 35] on button "Back to search" at bounding box center [387, 36] width 108 height 27
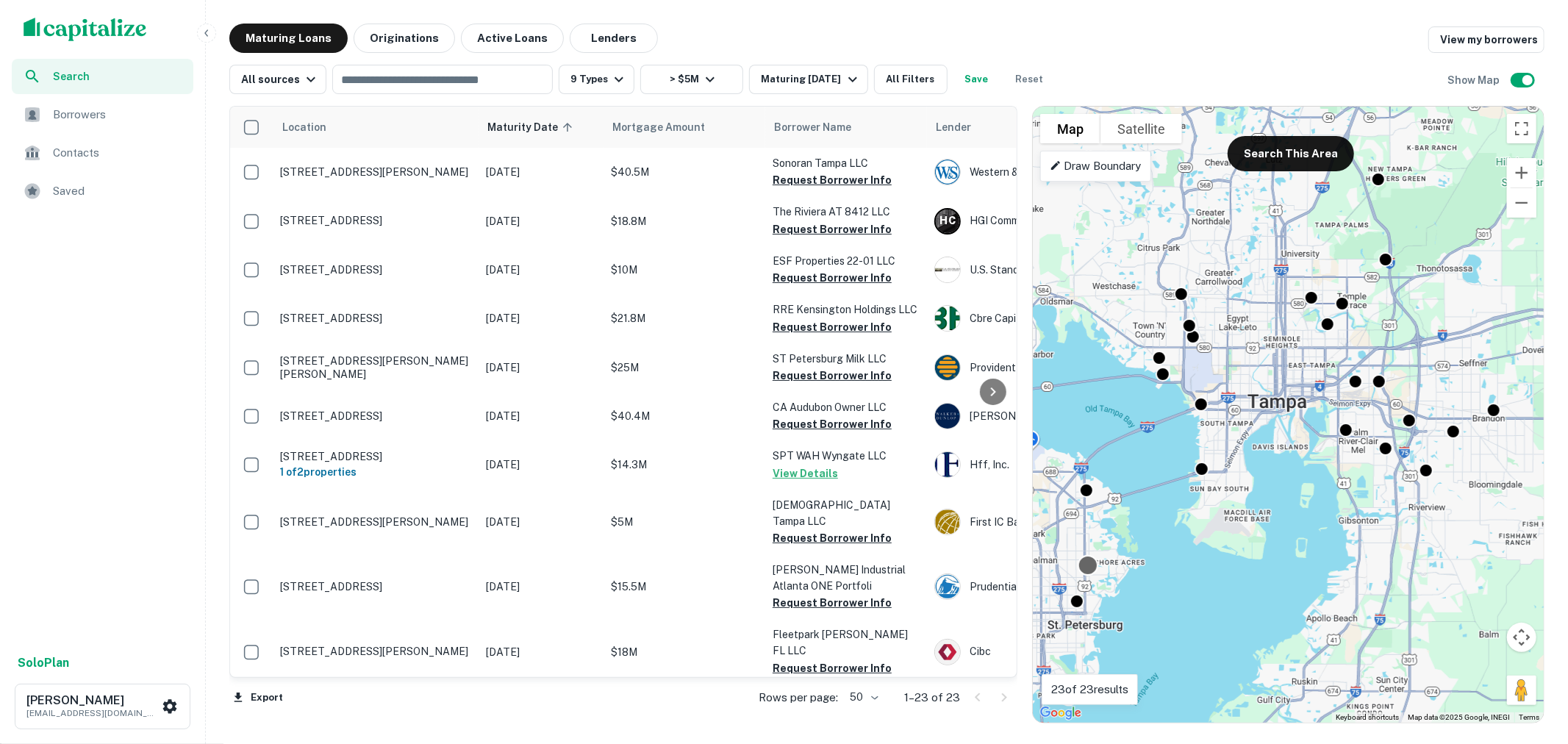
click at [1087, 563] on div at bounding box center [1087, 565] width 21 height 22
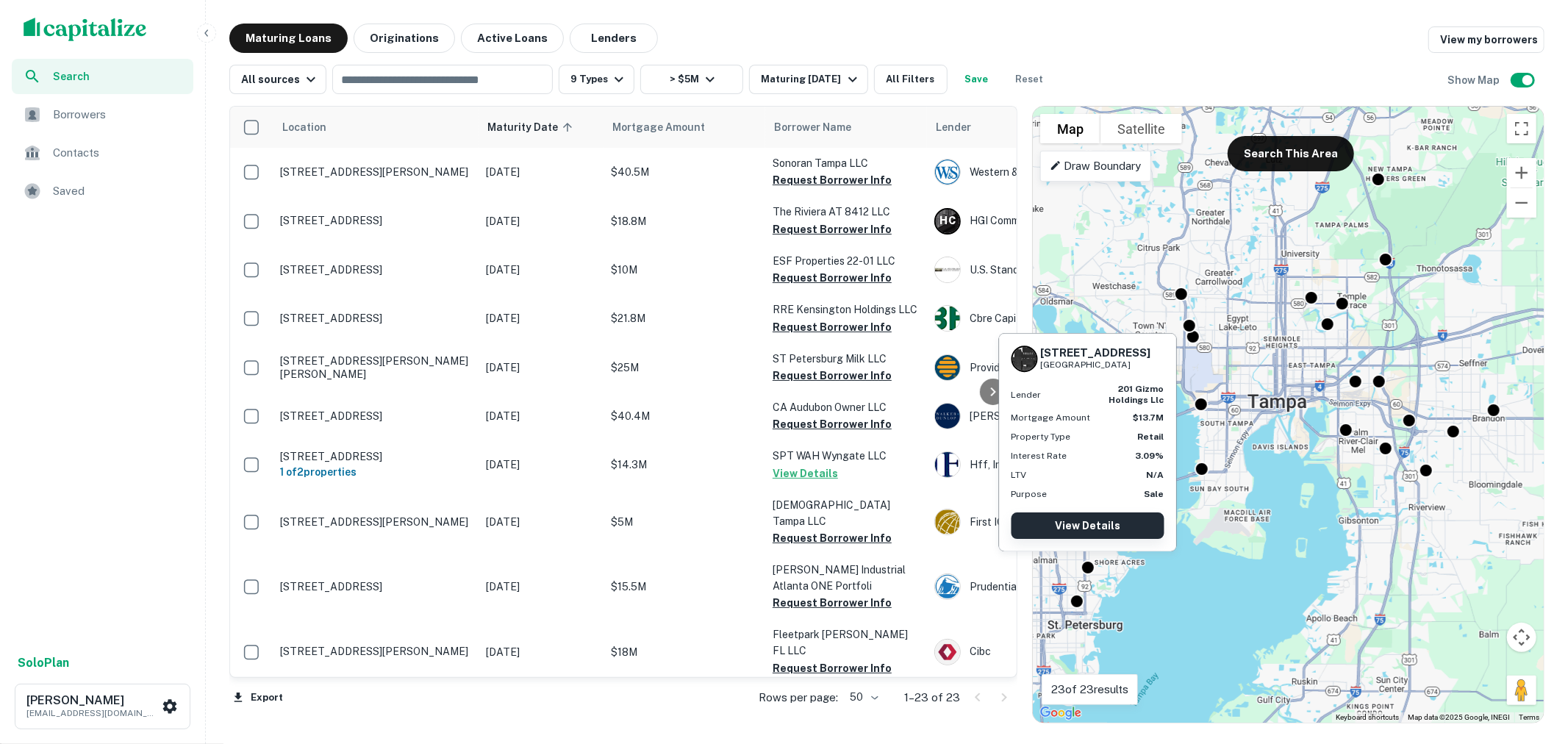
click at [1087, 520] on link "View Details" at bounding box center [1087, 526] width 153 height 27
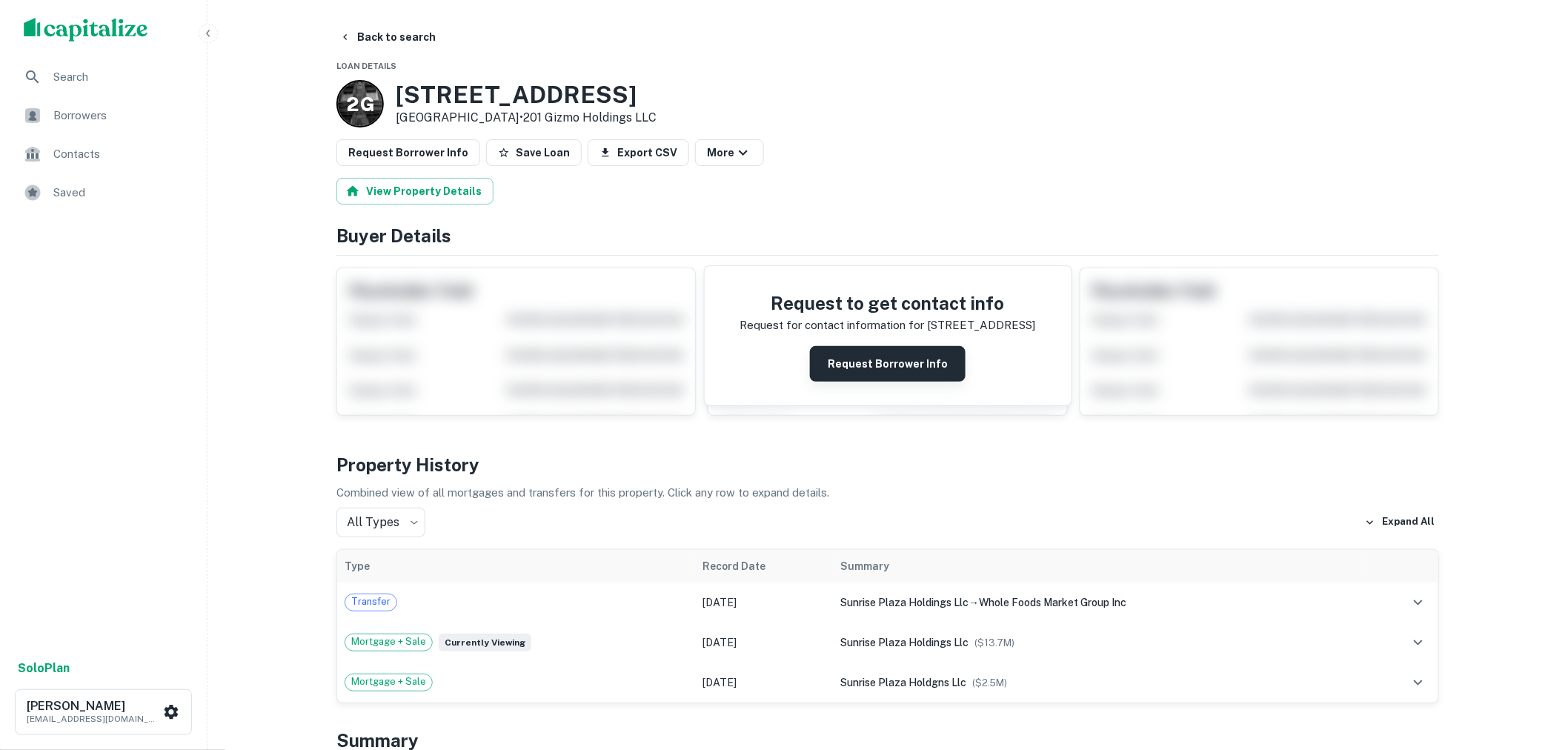
click at [900, 371] on button "Request Borrower Info" at bounding box center [888, 363] width 156 height 36
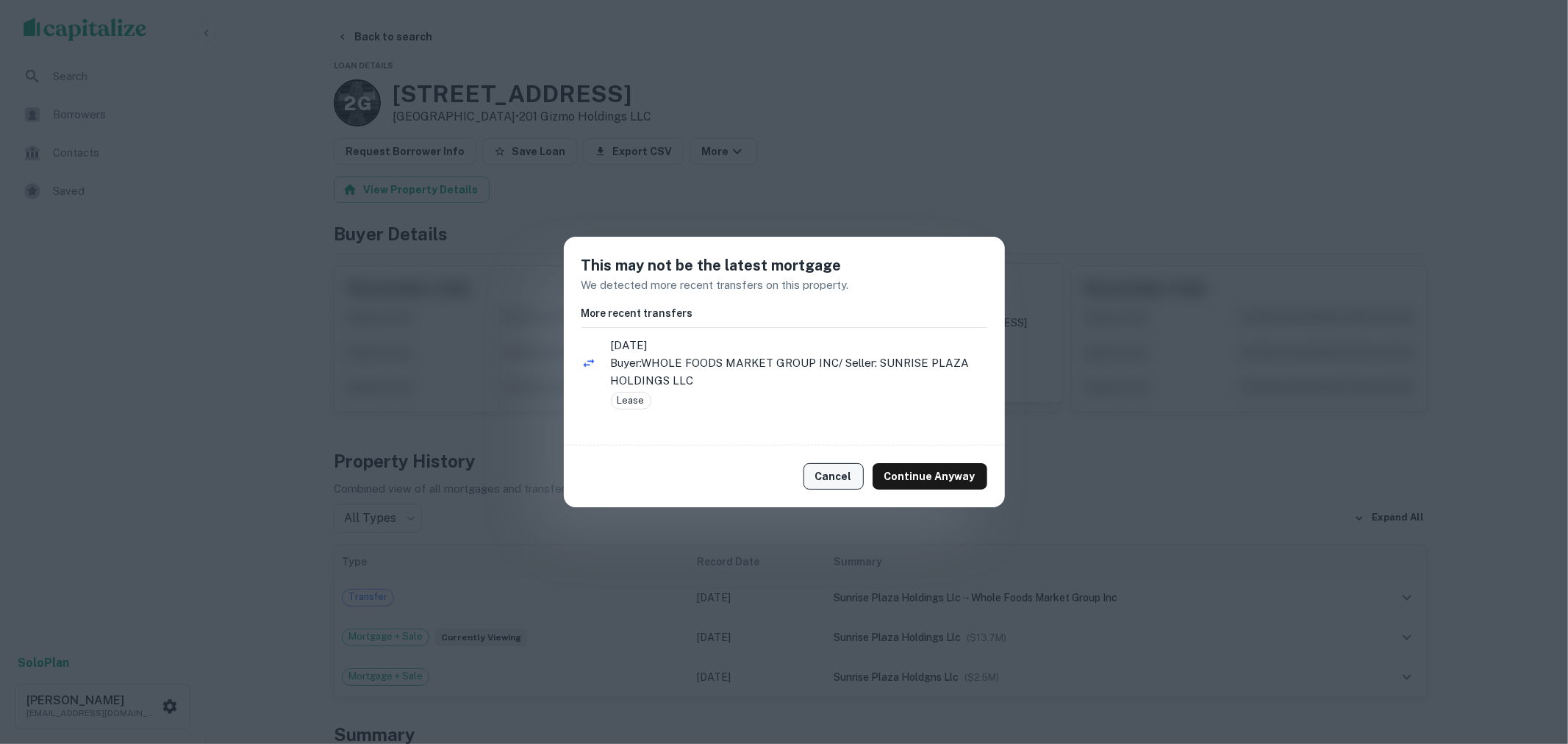
click at [851, 471] on button "Cancel" at bounding box center [833, 477] width 60 height 27
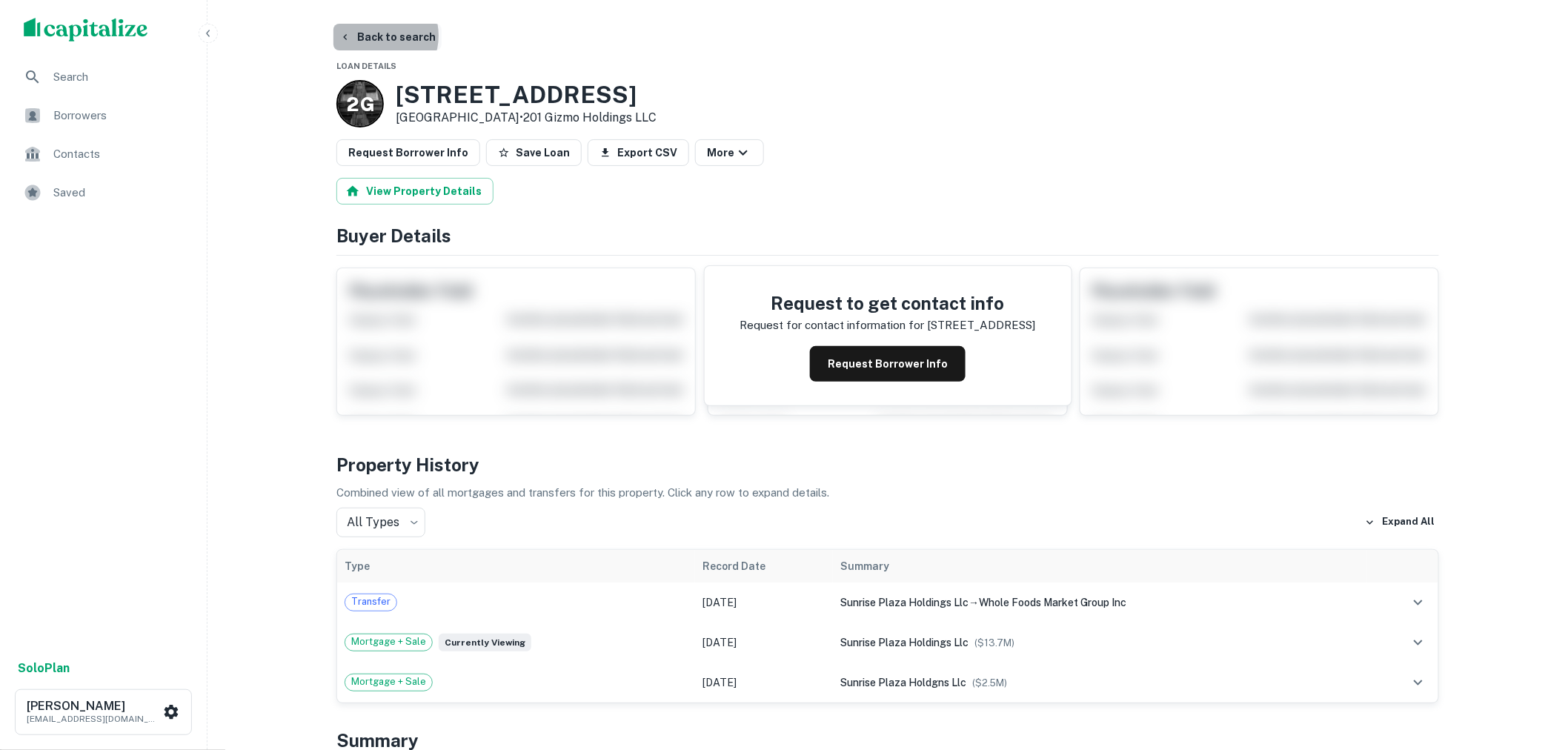
click at [374, 36] on button "Back to search" at bounding box center [387, 36] width 108 height 27
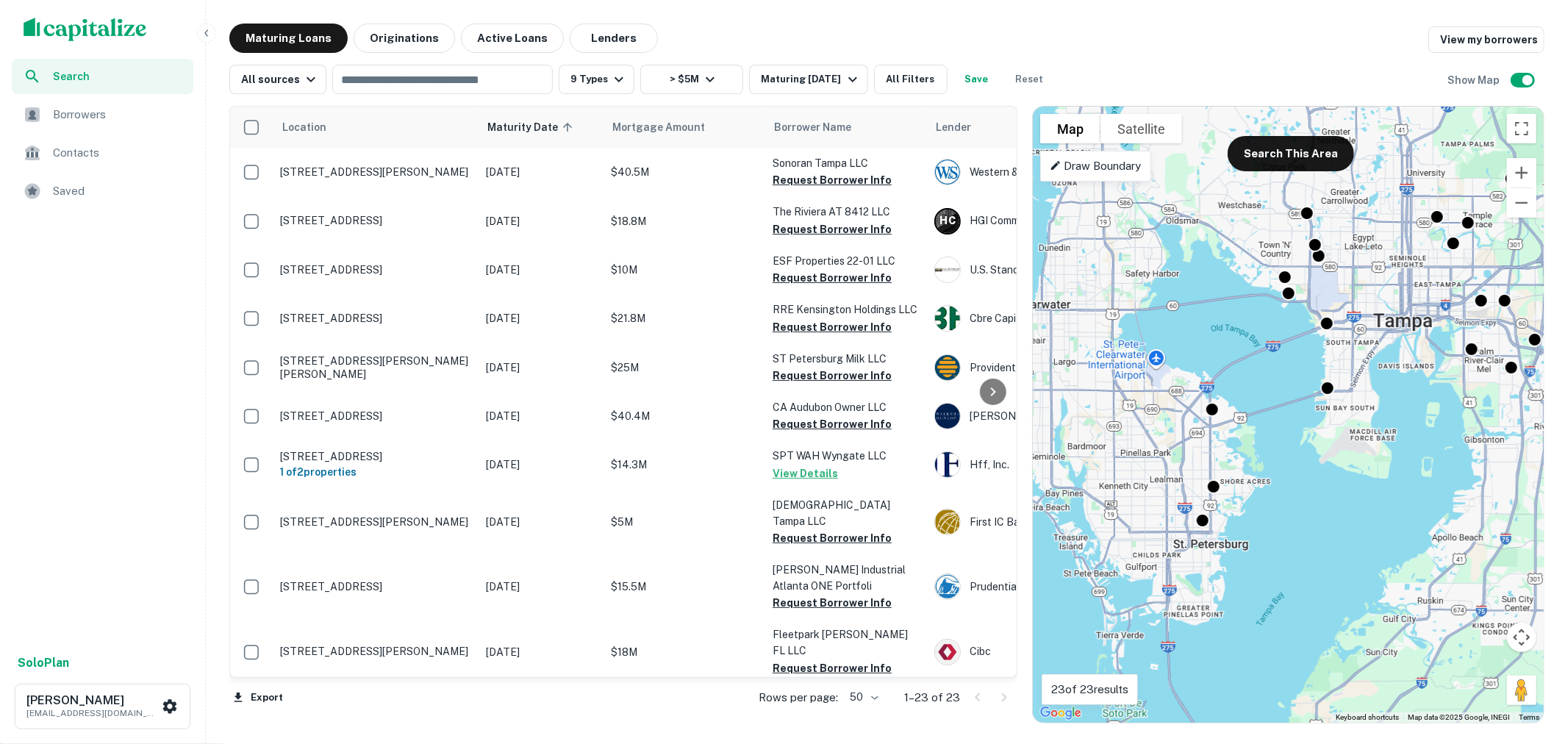
drag, startPoint x: 1164, startPoint y: 497, endPoint x: 1298, endPoint y: 415, distance: 157.1
click at [1298, 415] on div "To activate drag with keyboard, press Alt + Enter. Once in keyboard drag state,…" at bounding box center [1288, 415] width 511 height 616
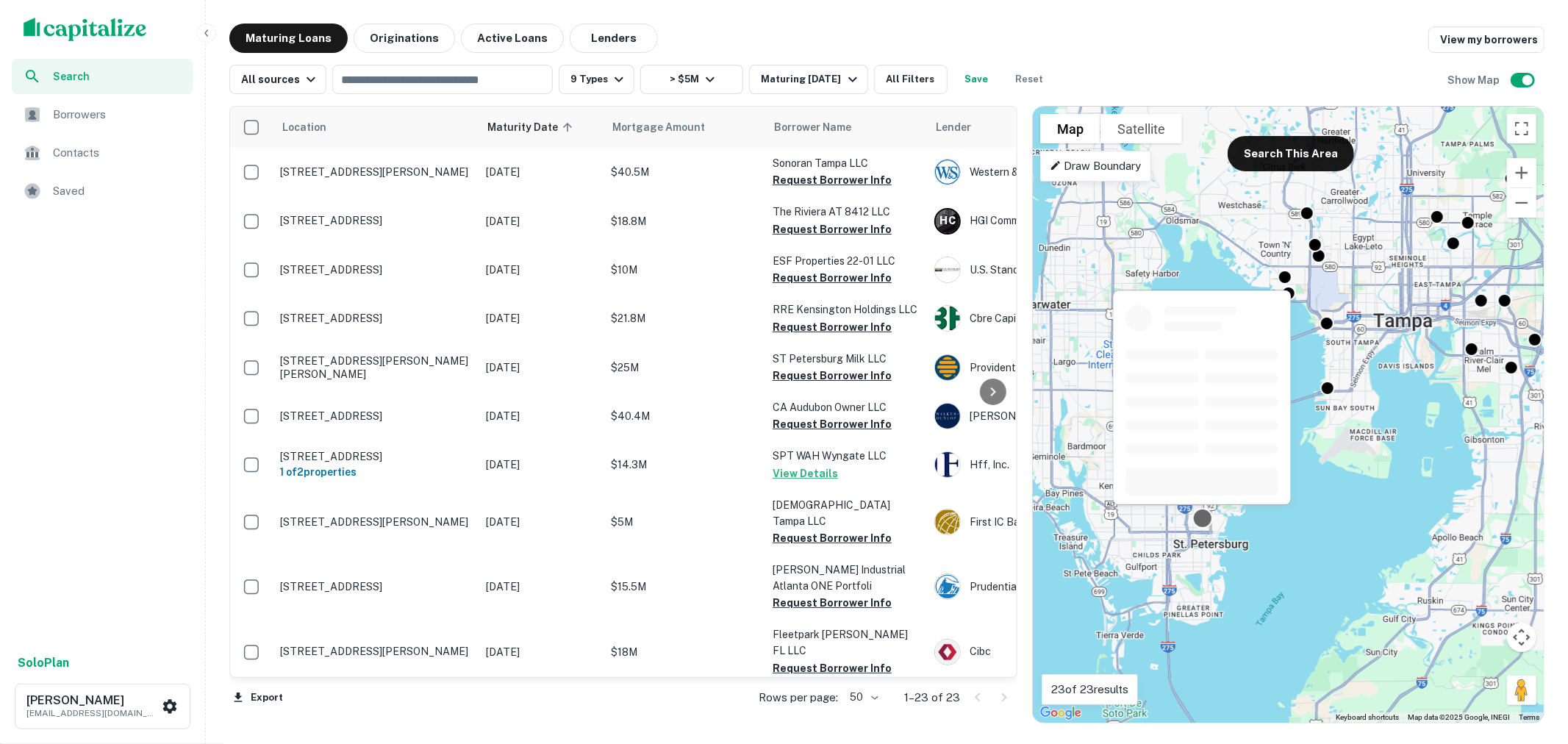
click at [1203, 523] on div at bounding box center [1202, 519] width 21 height 22
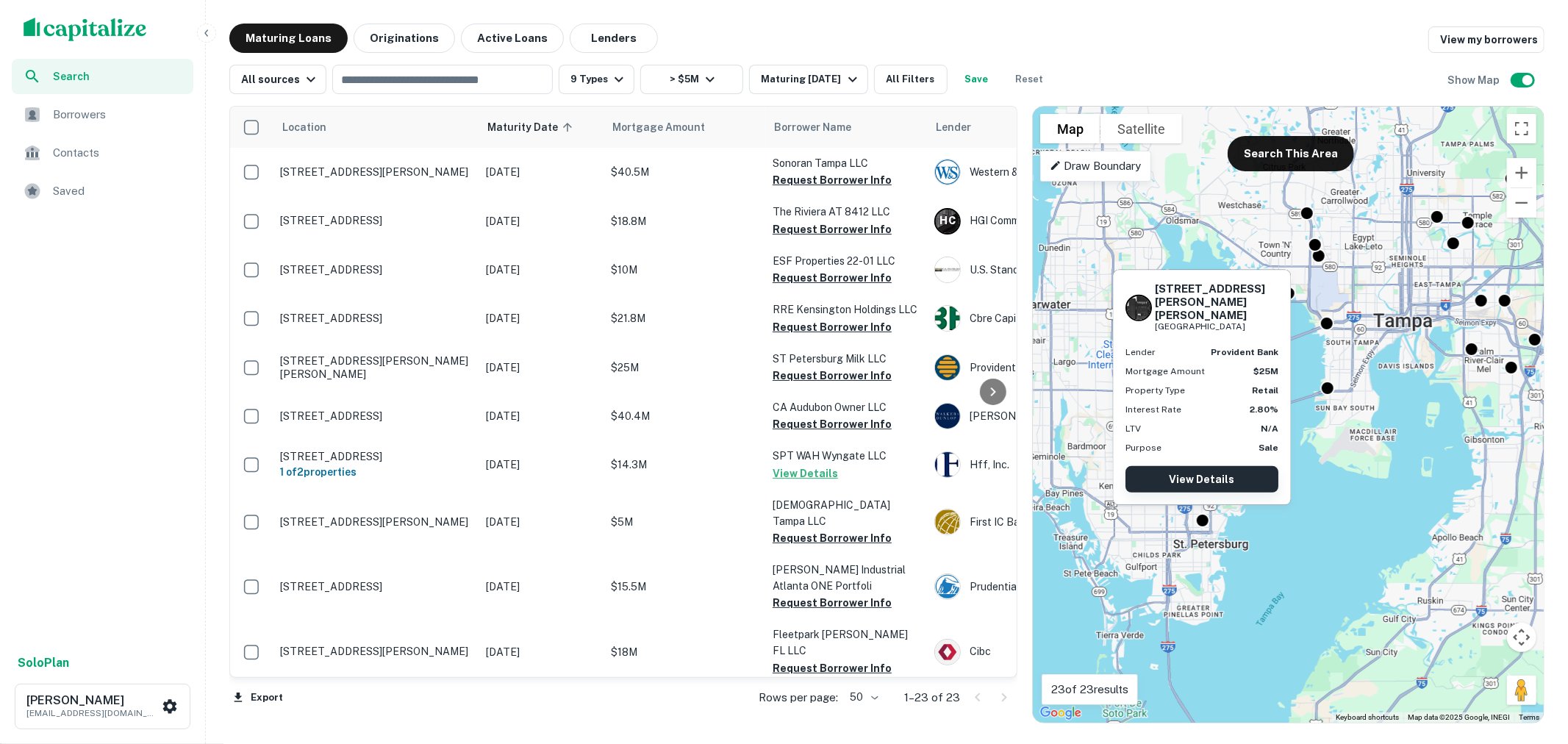
click at [1211, 476] on link "View Details" at bounding box center [1202, 479] width 153 height 27
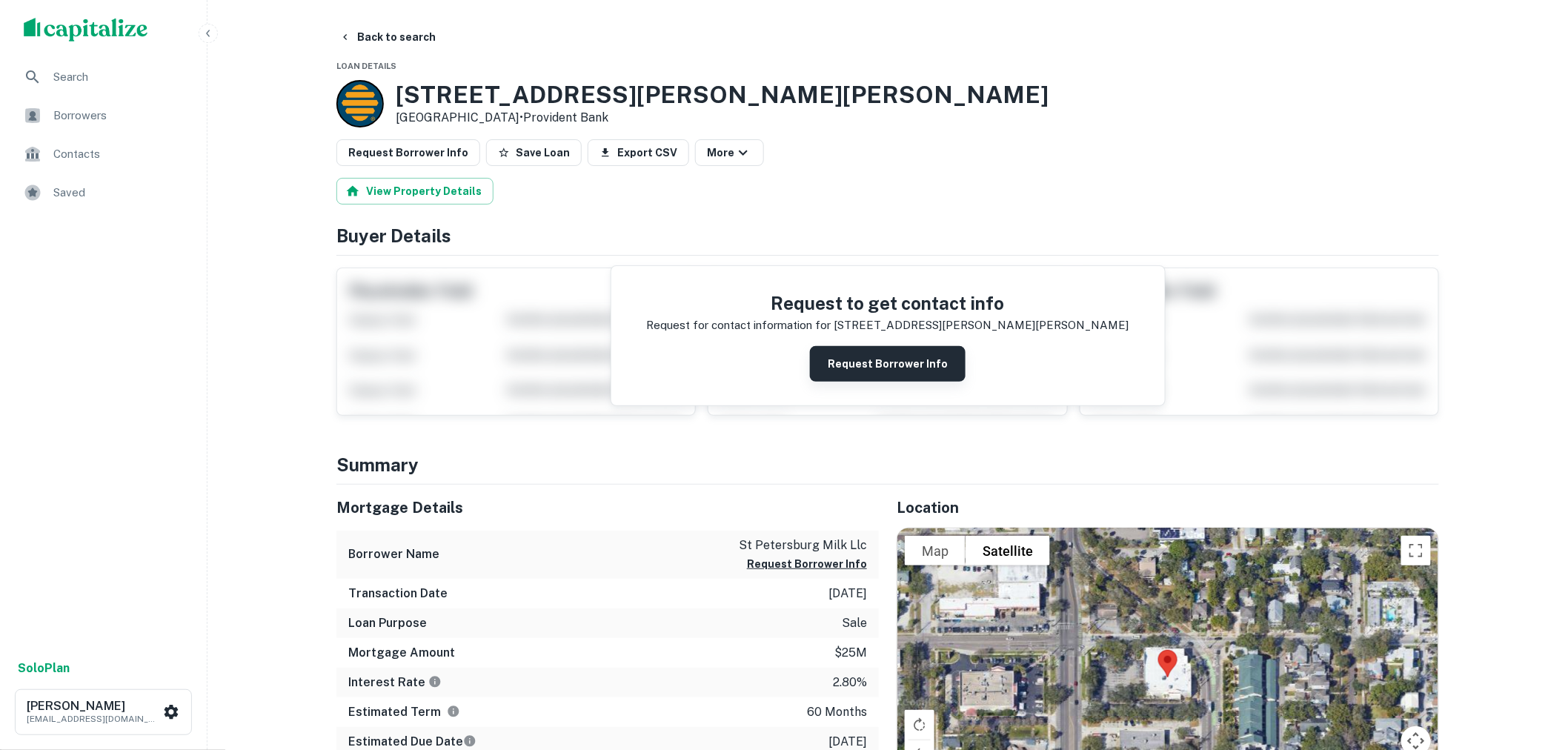
click at [914, 369] on button "Request Borrower Info" at bounding box center [888, 363] width 156 height 36
